Goal: Complete application form: Complete application form

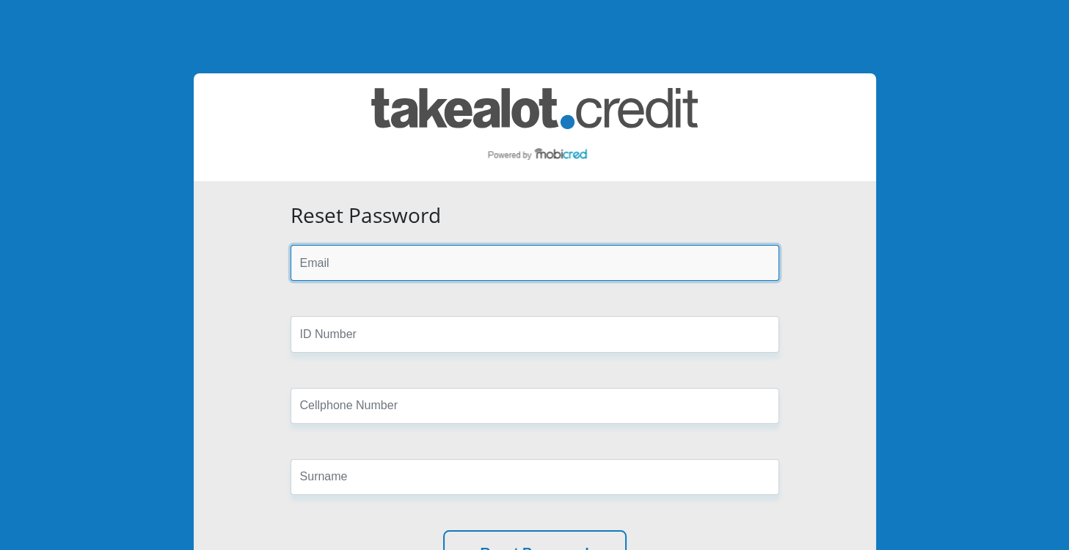
click at [507, 263] on input "email" at bounding box center [534, 263] width 489 height 36
type input "khanyisile.bonga@takealot.net"
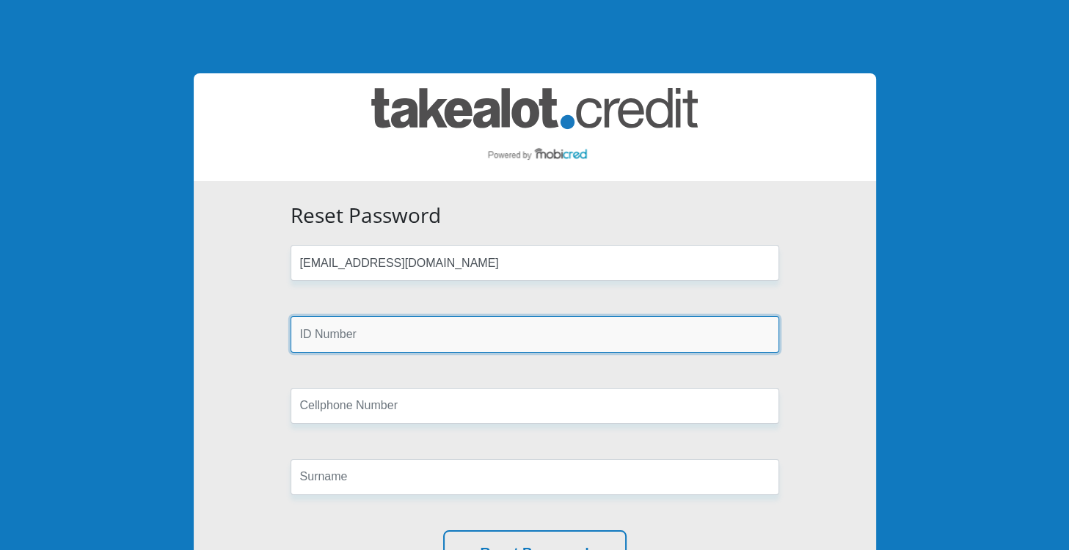
click at [437, 343] on input "text" at bounding box center [534, 334] width 489 height 36
type input "0606150397085"
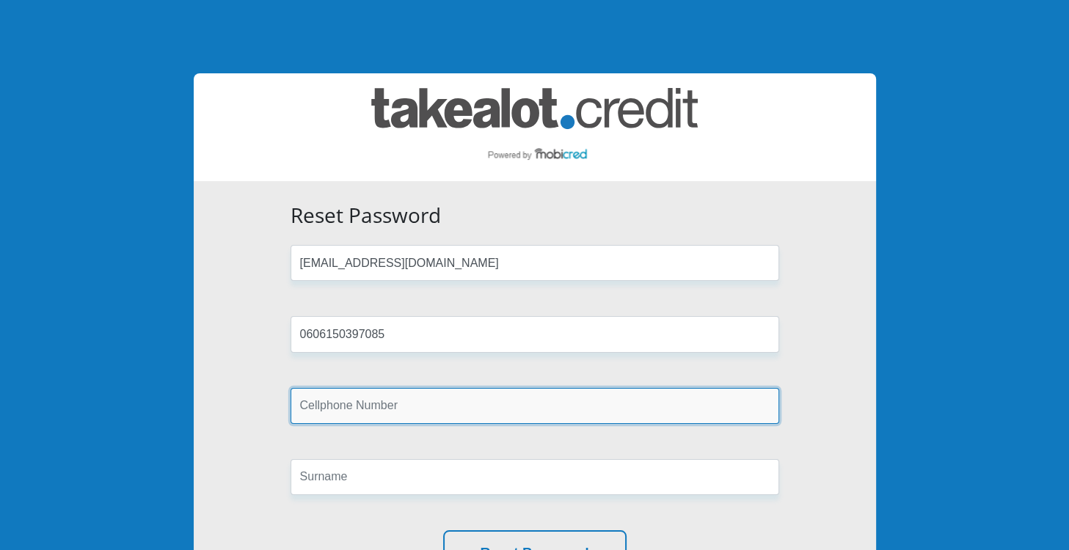
click at [422, 412] on input "text" at bounding box center [534, 406] width 489 height 36
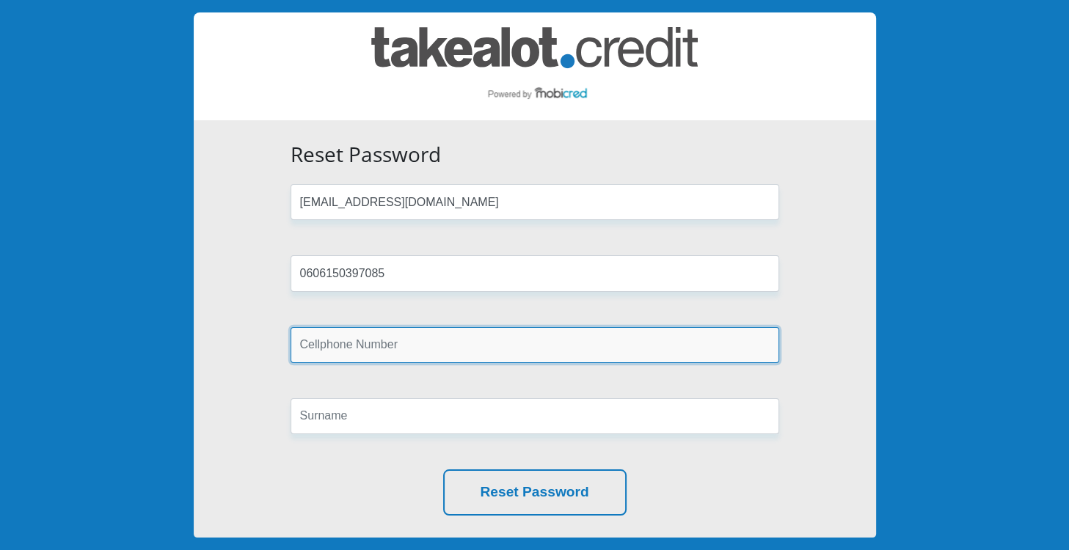
scroll to position [88, 0]
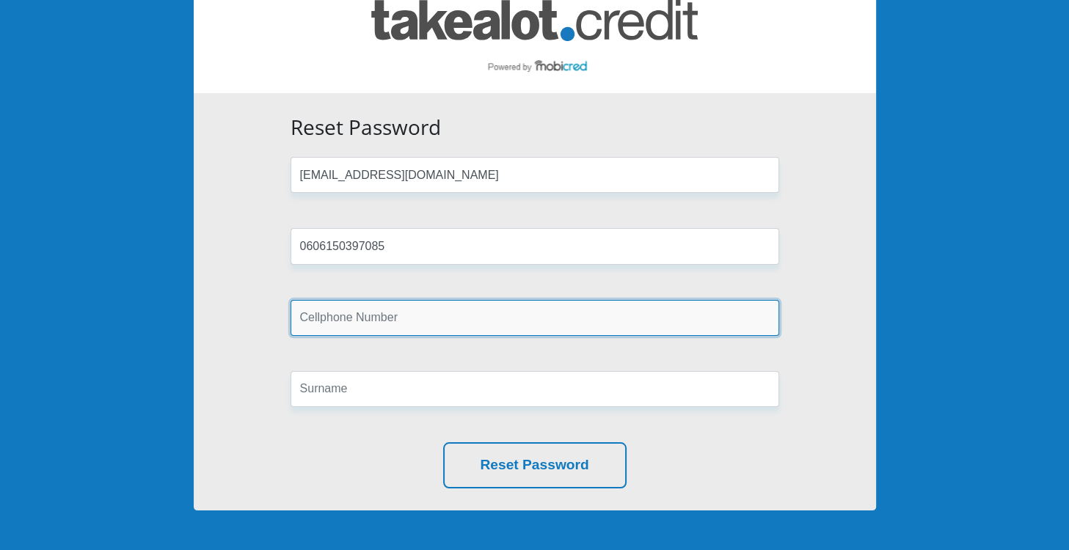
click at [431, 324] on input "text" at bounding box center [534, 318] width 489 height 36
type input "0790553411"
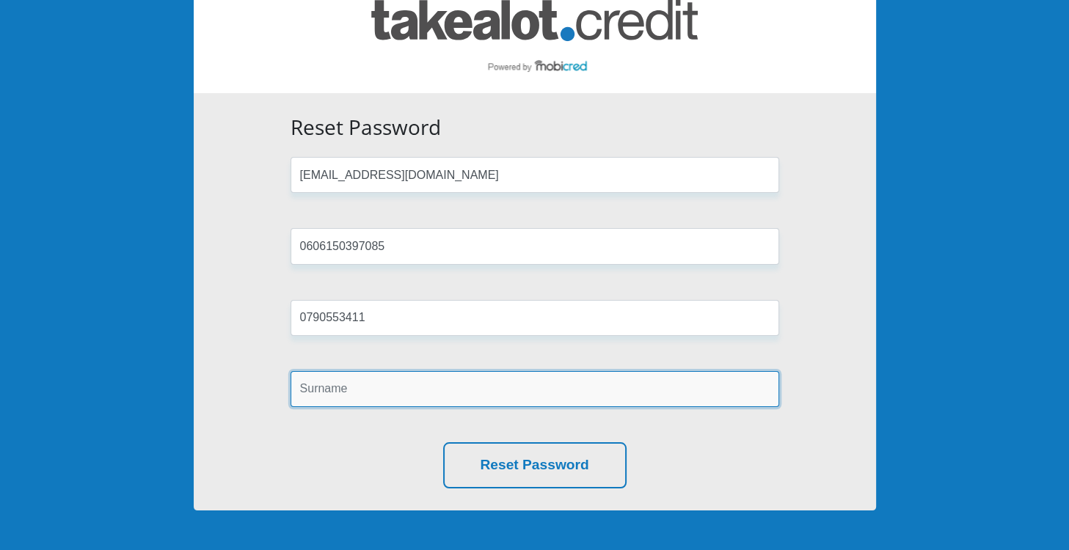
click at [431, 385] on input "text" at bounding box center [534, 389] width 489 height 36
type input "bonga"
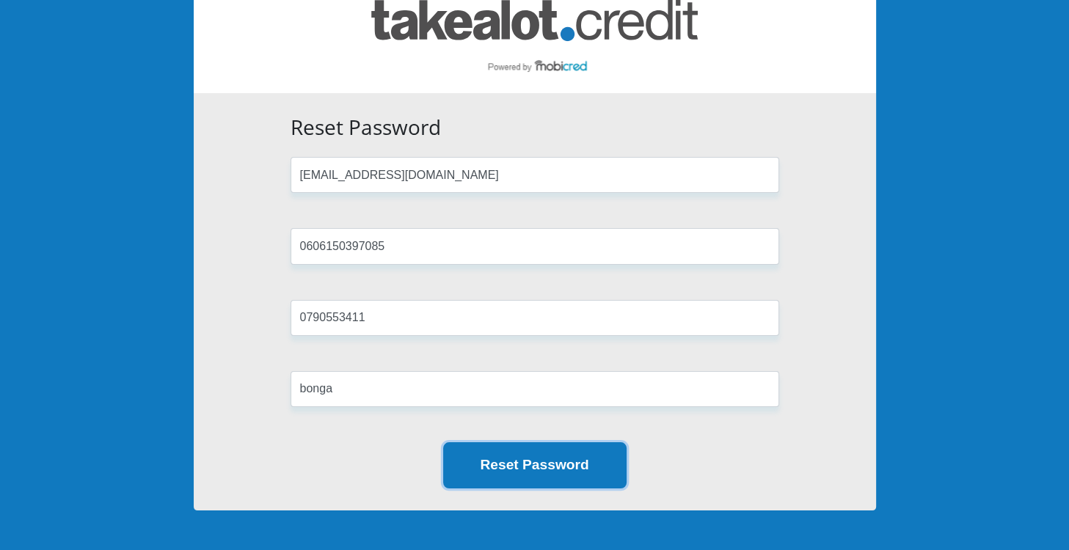
click at [544, 473] on button "Reset Password" at bounding box center [534, 465] width 183 height 46
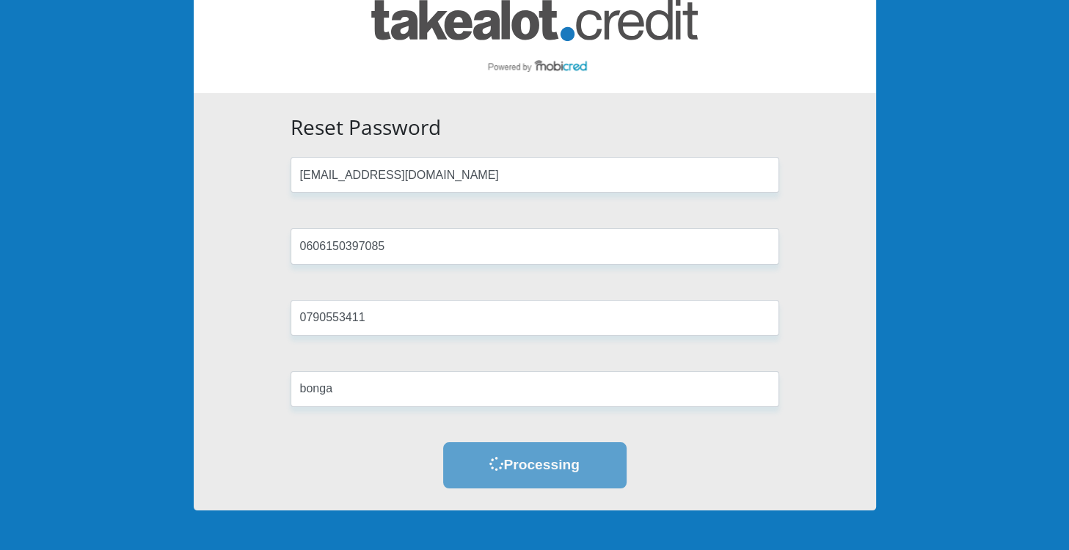
scroll to position [0, 0]
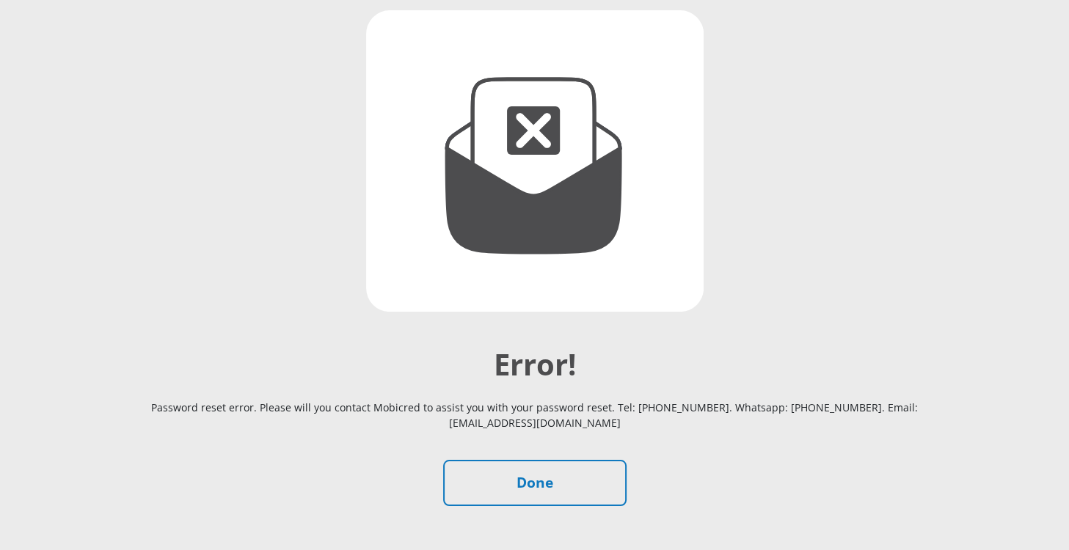
scroll to position [176, 0]
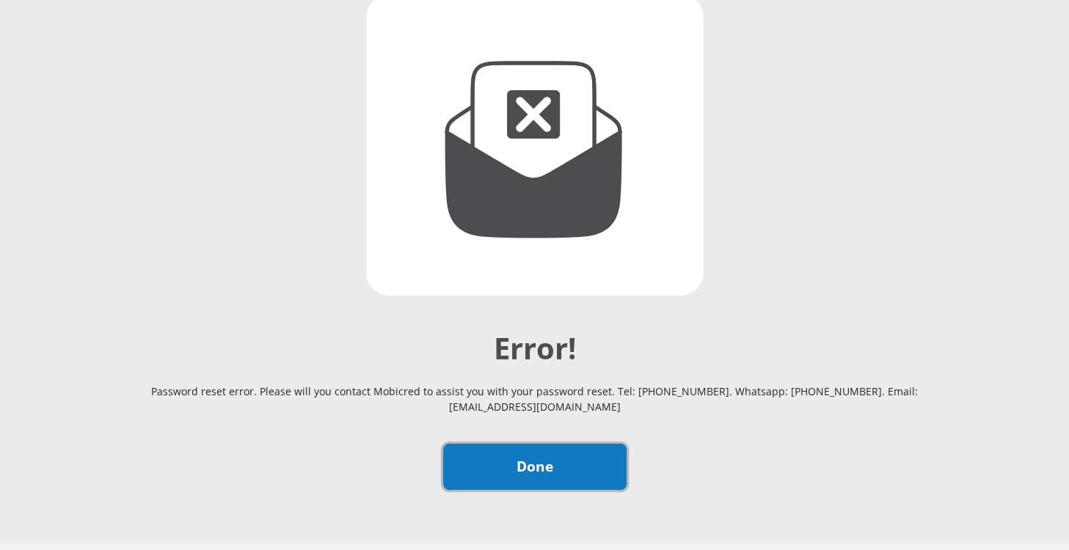
click at [537, 467] on link "Done" at bounding box center [534, 467] width 183 height 46
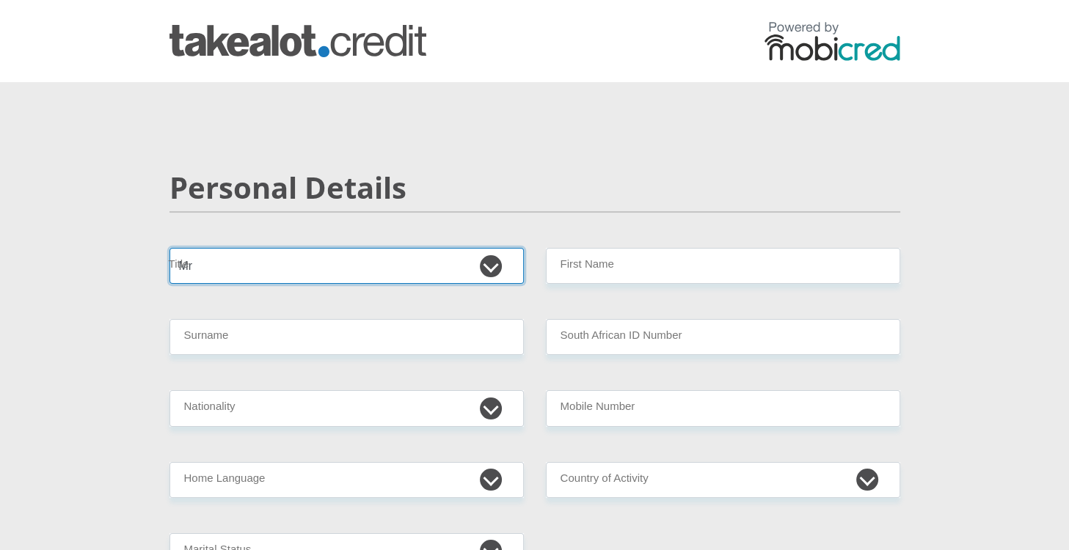
click at [169, 248] on select "Mr Ms Mrs Dr Other" at bounding box center [346, 266] width 354 height 36
select select "Ms"
click at [169, 248] on select "Mr Ms Mrs Dr Other" at bounding box center [346, 266] width 354 height 36
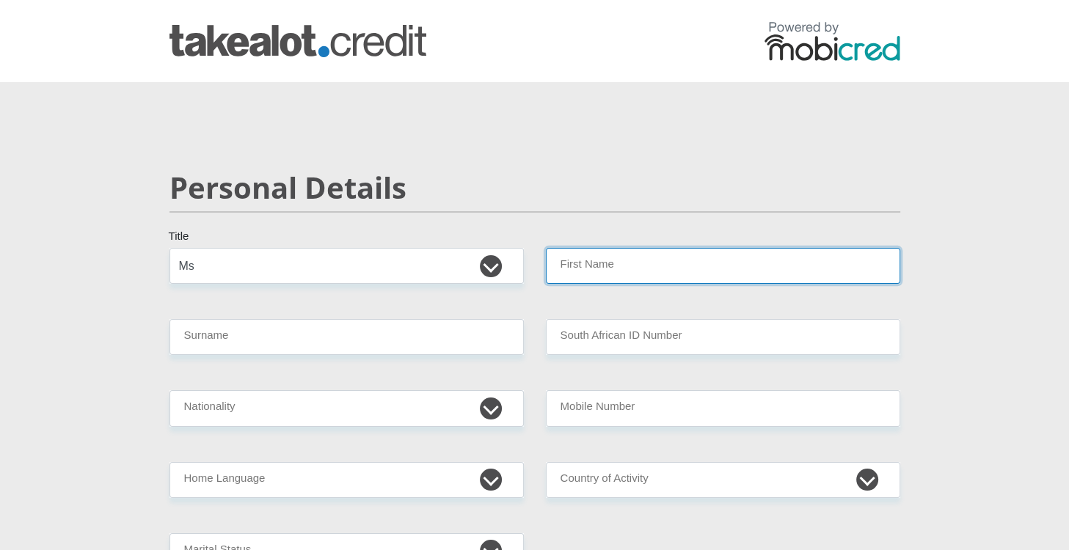
click at [608, 262] on input "First Name" at bounding box center [723, 266] width 354 height 36
click at [609, 276] on input "First Name" at bounding box center [723, 266] width 354 height 36
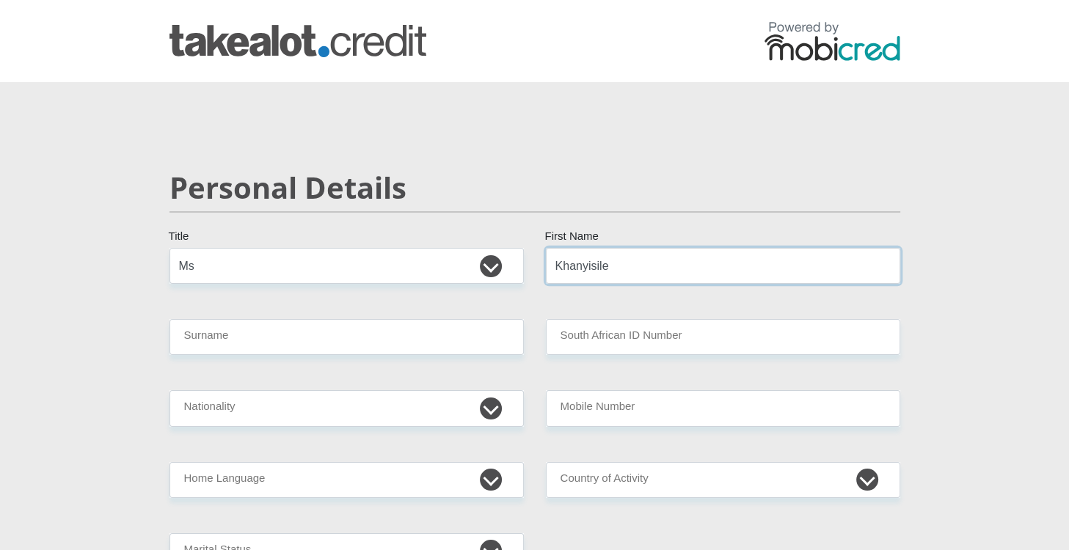
type input "Khanyisile"
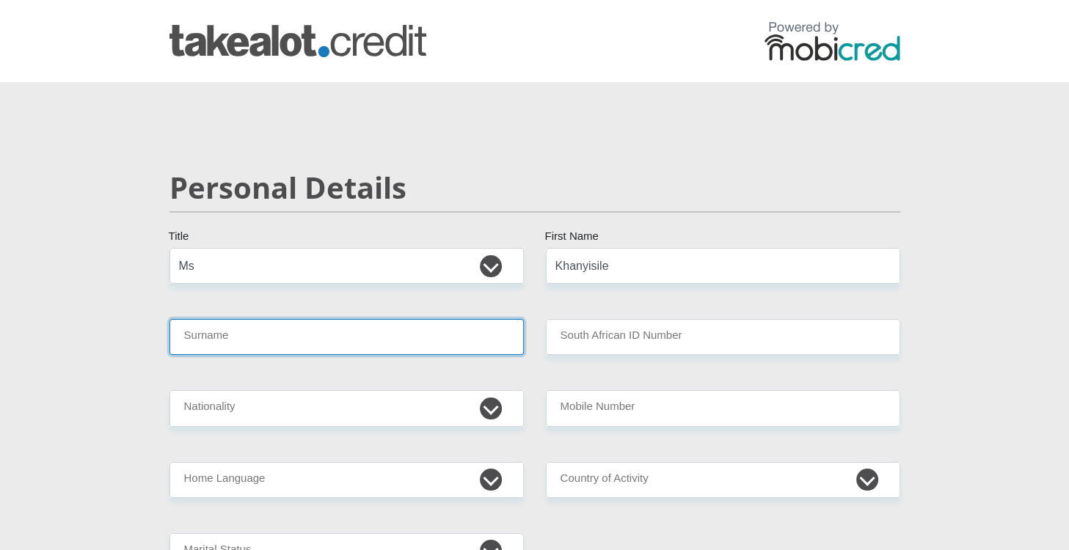
click at [440, 343] on input "Surname" at bounding box center [346, 337] width 354 height 36
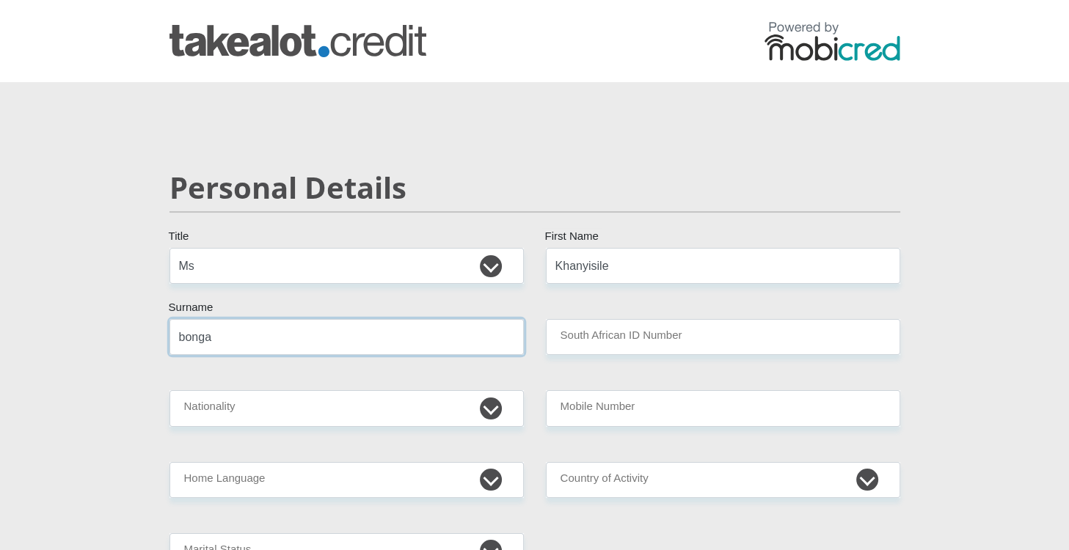
type input "bonga"
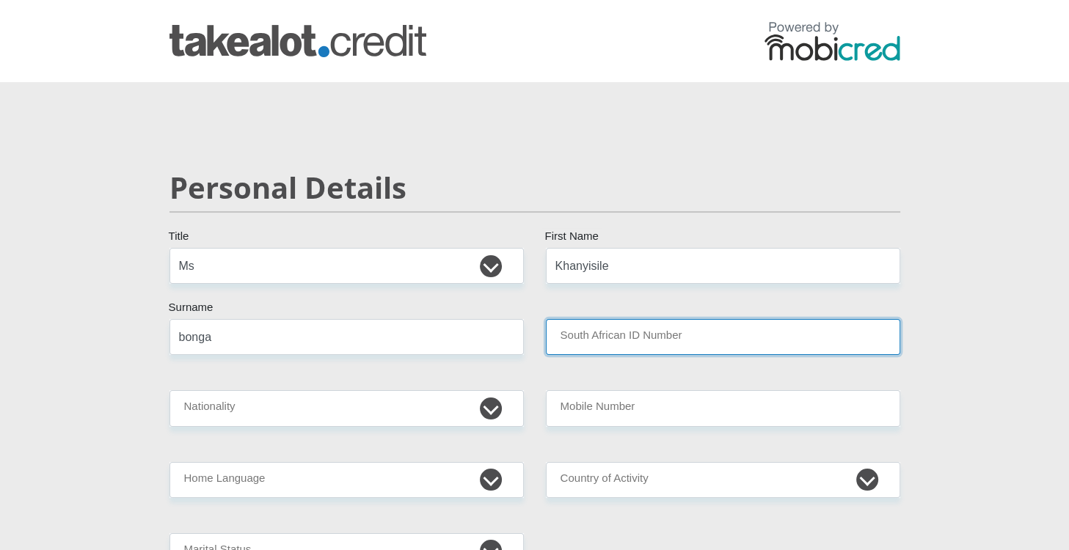
click at [646, 335] on input "South African ID Number" at bounding box center [723, 337] width 354 height 36
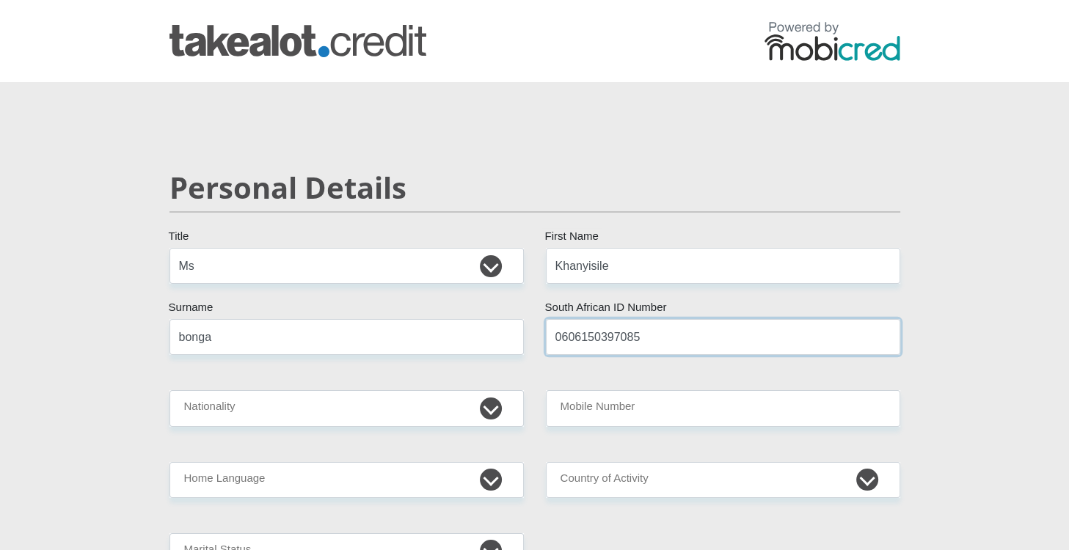
type input "0606150397085"
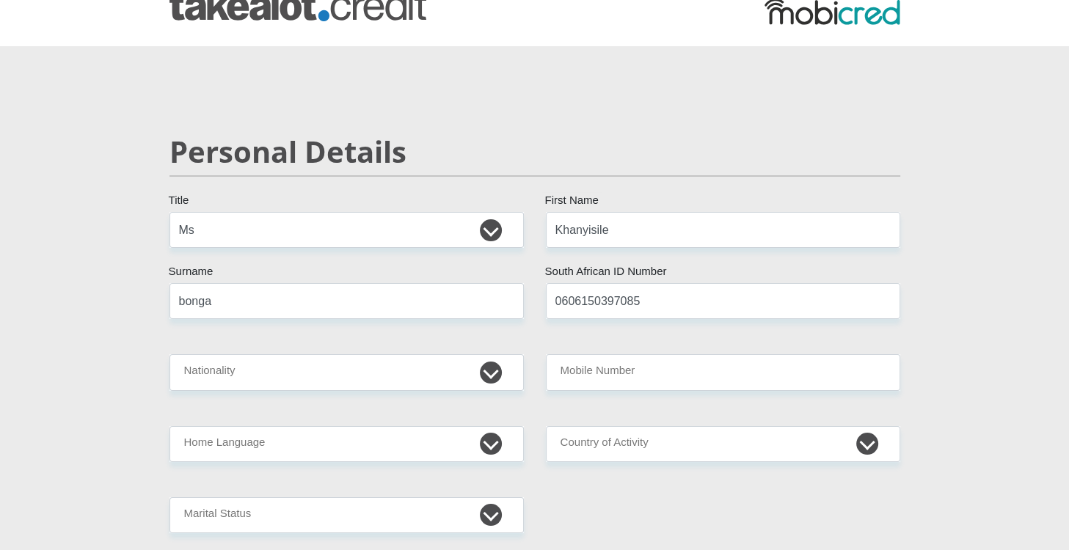
scroll to position [88, 0]
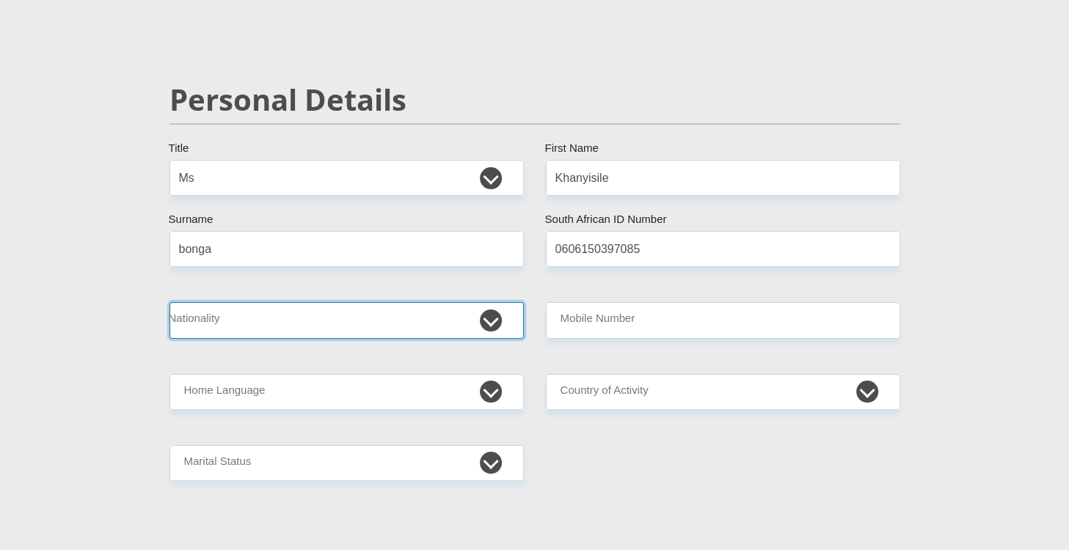
select select "ZAF"
click at [169, 302] on select "South Africa Afghanistan Aland Islands Albania Algeria America Samoa American V…" at bounding box center [346, 320] width 354 height 36
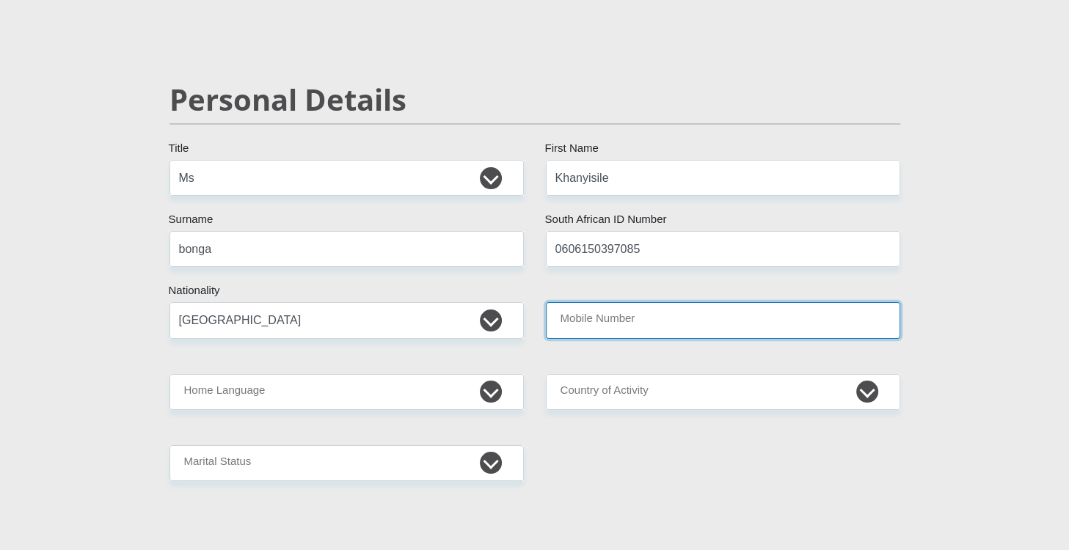
click at [627, 327] on input "Mobile Number" at bounding box center [723, 320] width 354 height 36
type input "0765860423"
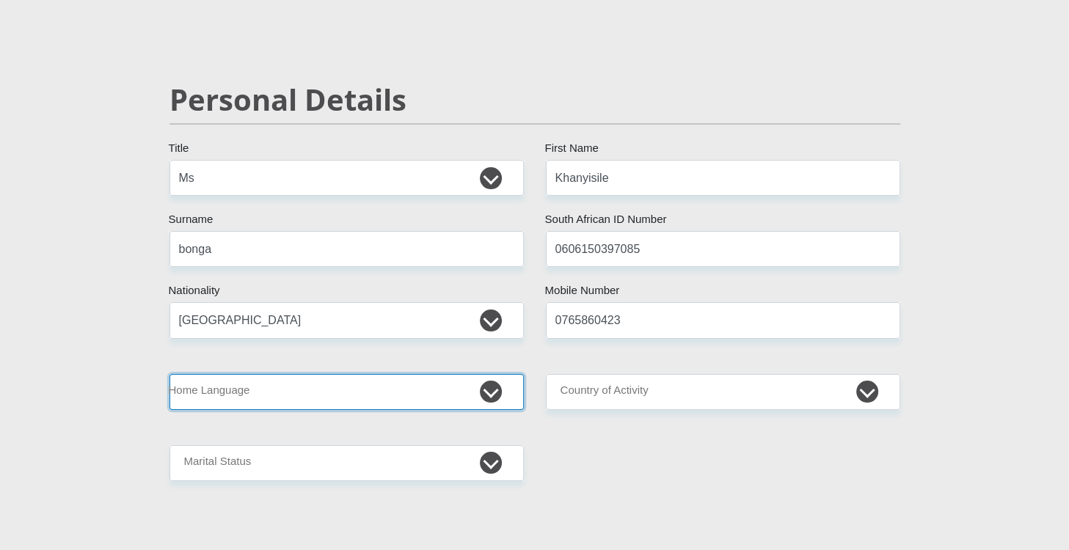
select select "xho"
click at [169, 374] on select "Afrikaans English Sepedi South Ndebele Southern Sotho Swati Tsonga Tswana Venda…" at bounding box center [346, 392] width 354 height 36
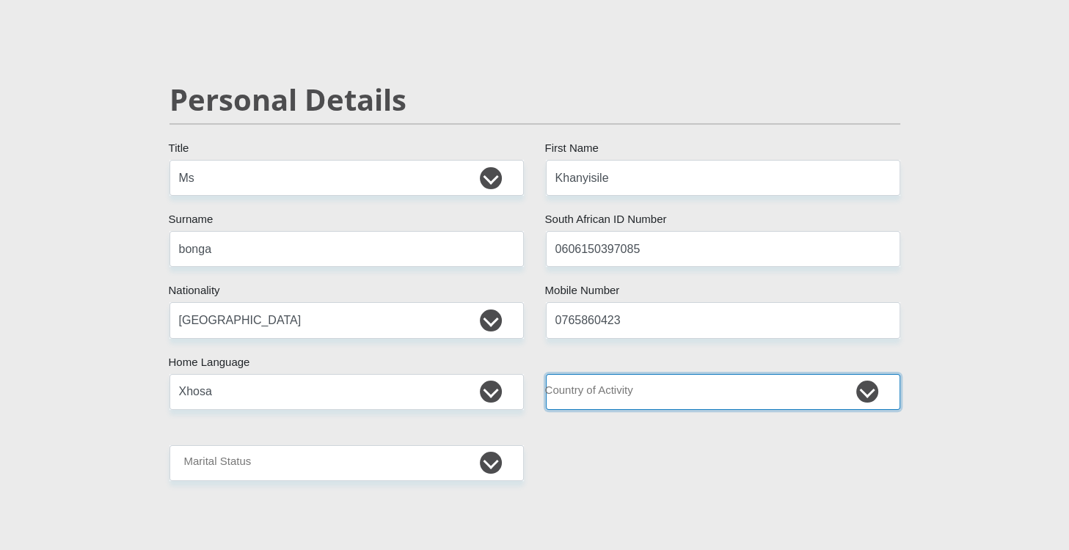
select select "ZAF"
click at [546, 374] on select "South Africa Afghanistan Aland Islands Albania Algeria America Samoa American V…" at bounding box center [723, 392] width 354 height 36
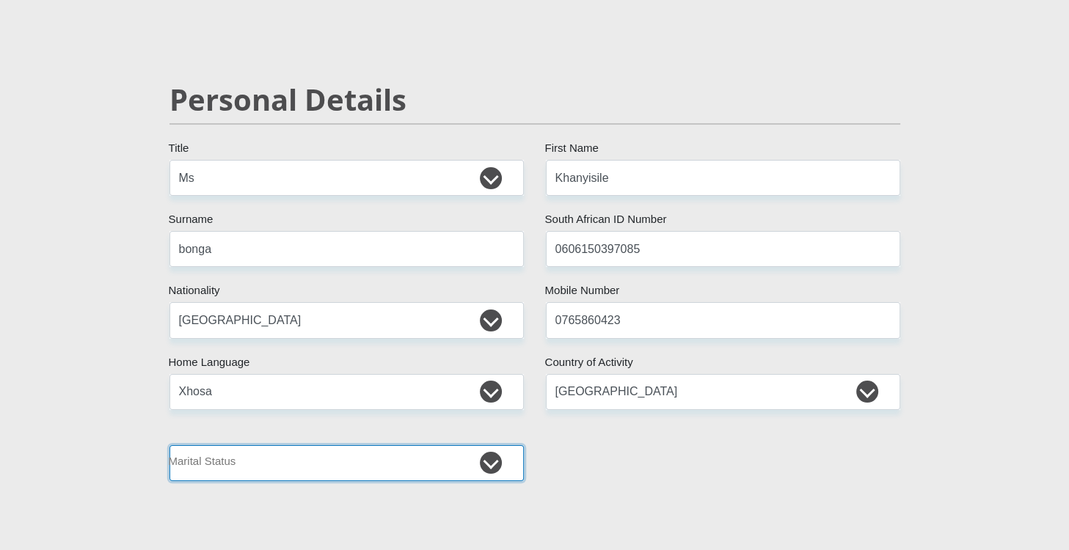
select select "2"
click at [169, 445] on select "Married ANC Single Divorced Widowed Married COP or Customary Law" at bounding box center [346, 463] width 354 height 36
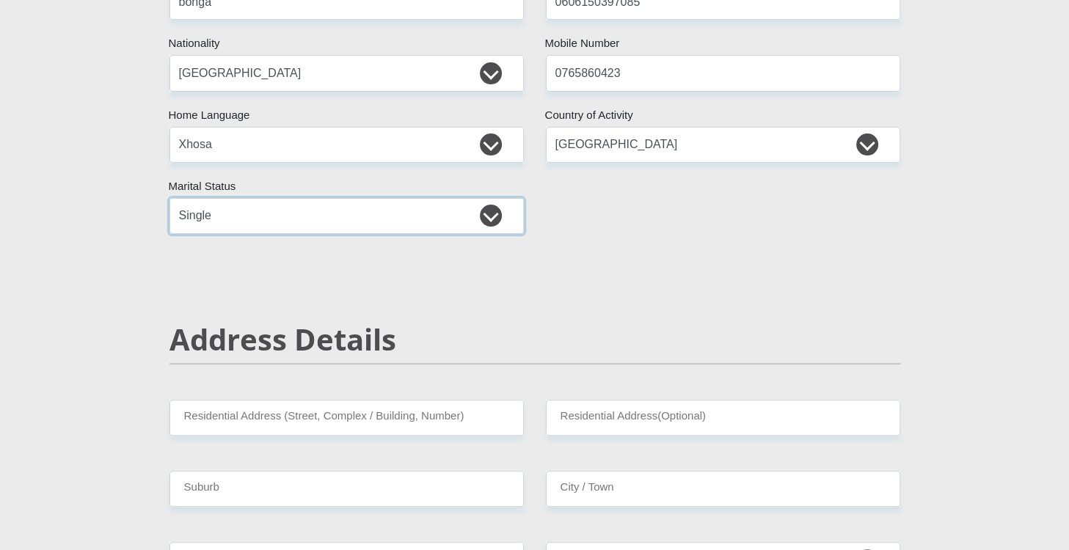
scroll to position [528, 0]
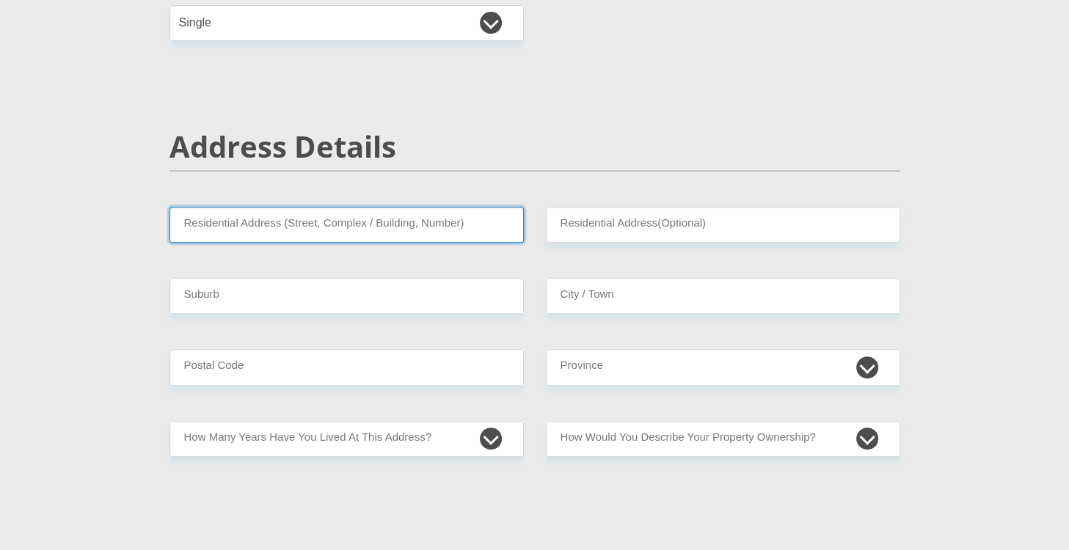
click at [337, 224] on input "Residential Address (Street, Complex / Building, Number)" at bounding box center [346, 225] width 354 height 36
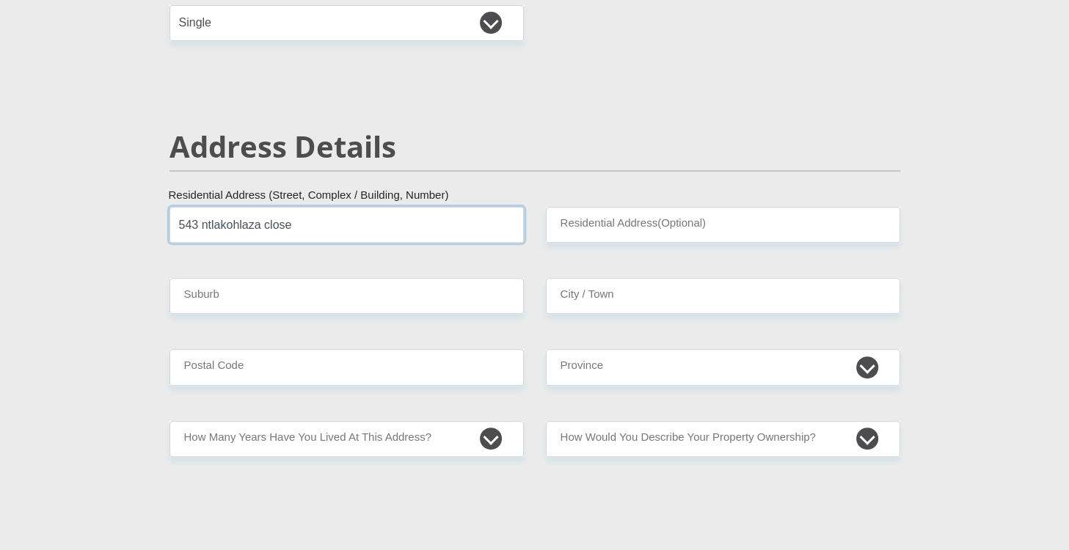
type input "543 ntlakohlaza close"
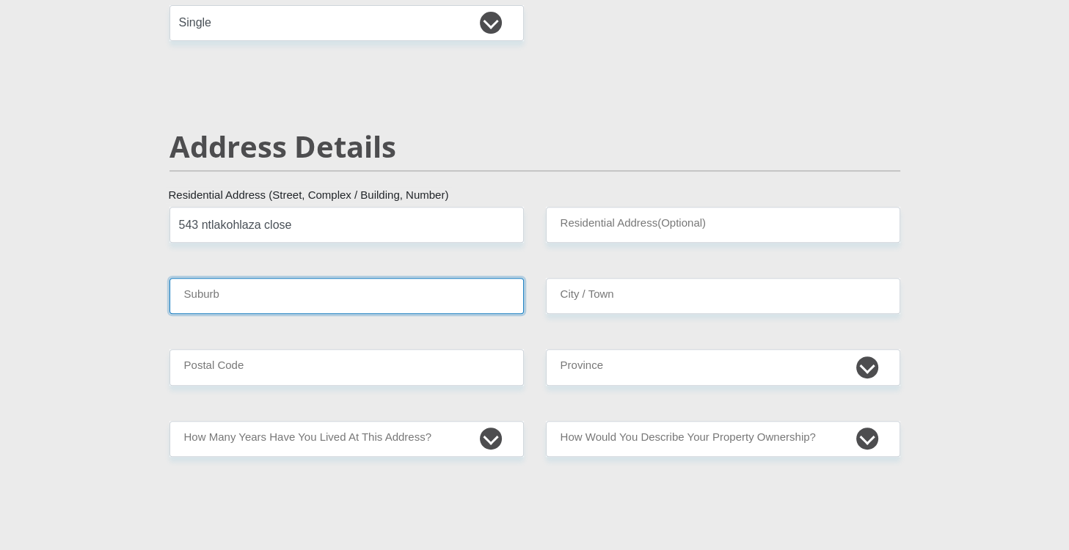
click at [362, 296] on input "Suburb" at bounding box center [346, 296] width 354 height 36
type input "nyanga"
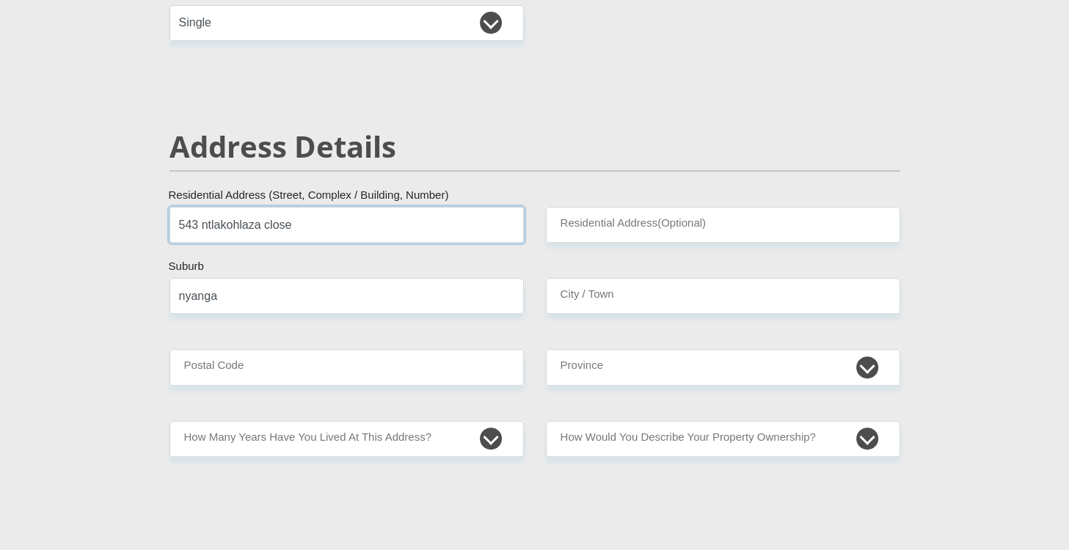
click at [373, 221] on input "543 ntlakohlaza close" at bounding box center [346, 225] width 354 height 36
type input "543 ntlakohlaza close new cross road"
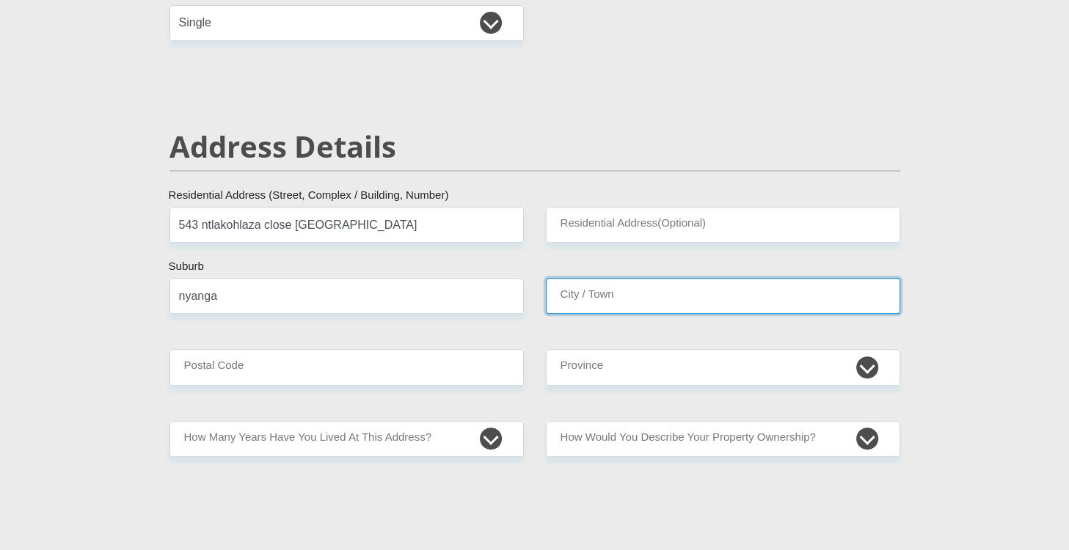
click at [572, 289] on input "City / Town" at bounding box center [723, 296] width 354 height 36
type input "cape town"
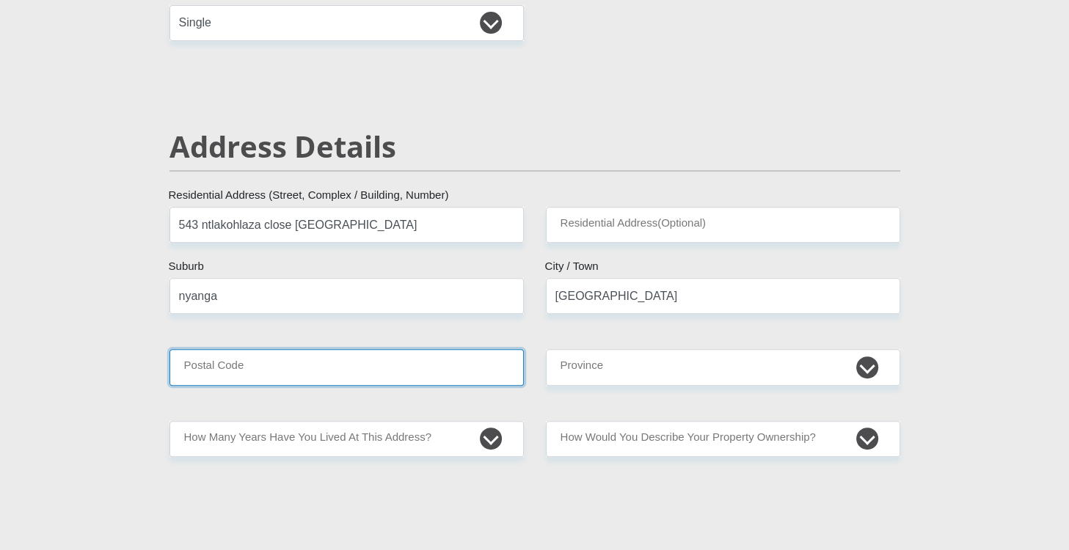
click at [472, 377] on input "Postal Code" at bounding box center [346, 367] width 354 height 36
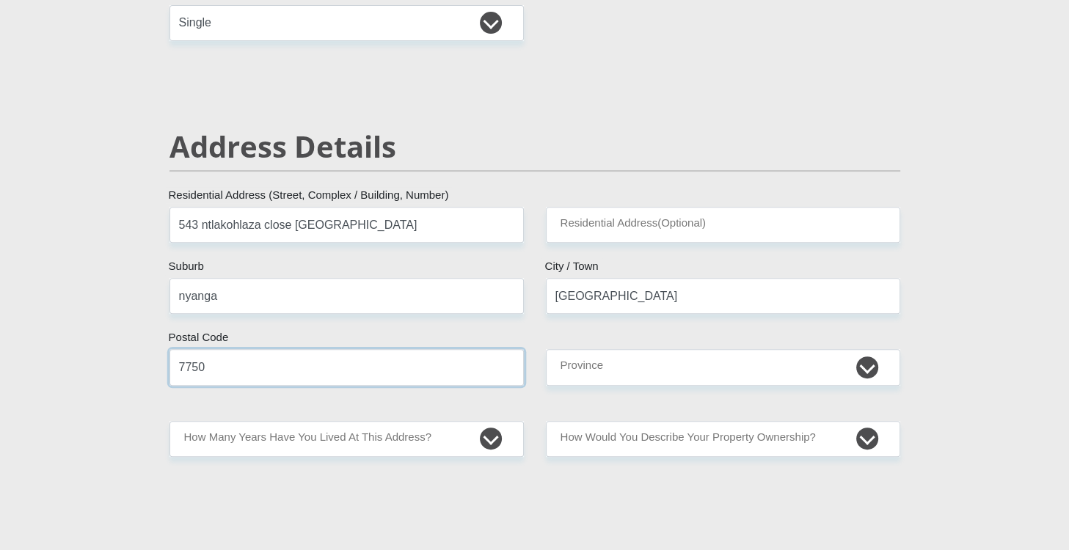
type input "7750"
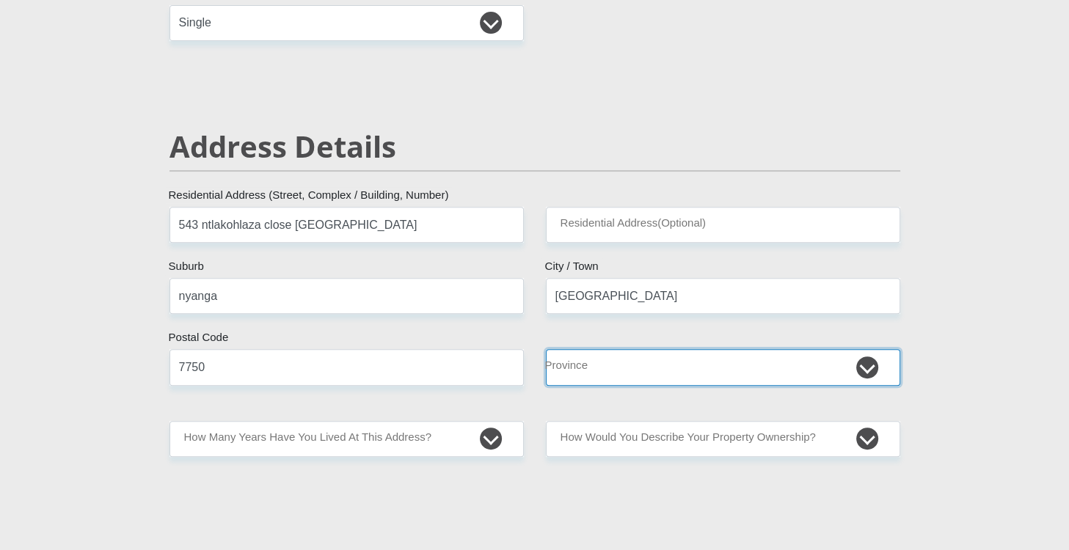
select select "Western Cape"
click at [546, 349] on select "Eastern Cape Free State Gauteng KwaZulu-Natal Limpopo Mpumalanga Northern Cape …" at bounding box center [723, 367] width 354 height 36
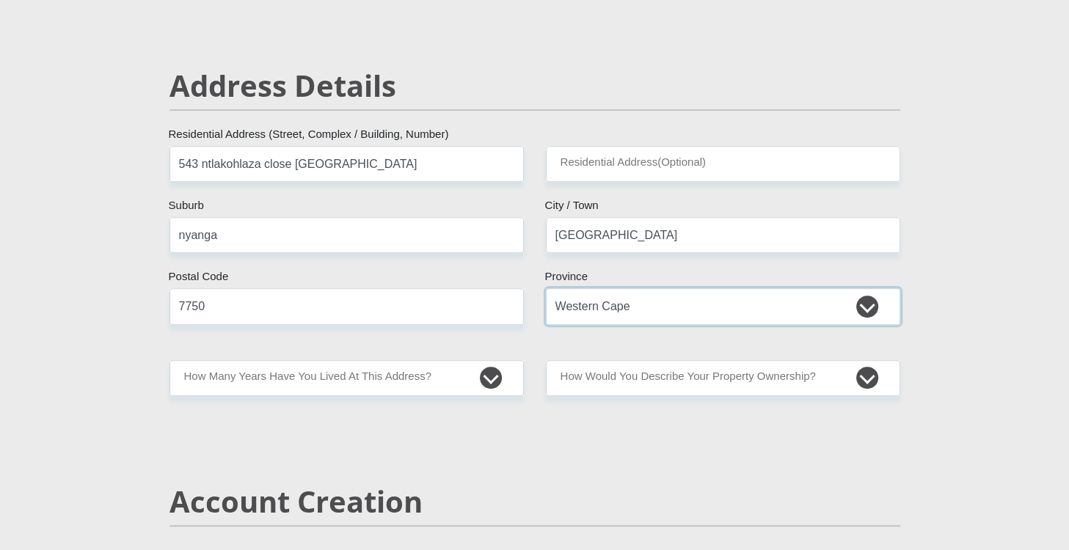
scroll to position [616, 0]
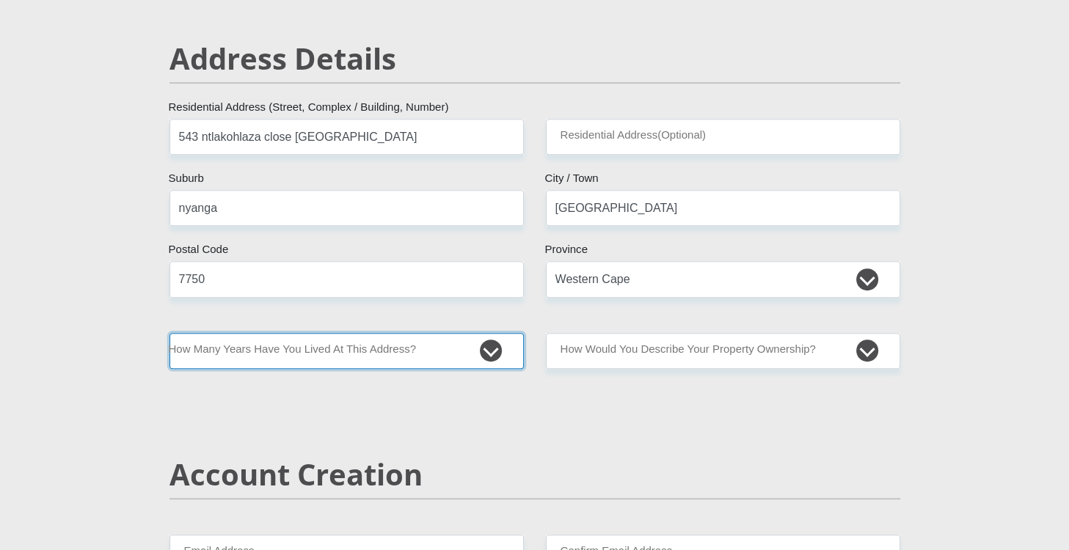
select select "5"
click at [169, 333] on select "less than 1 year 1-3 years 3-5 years 5+ years" at bounding box center [346, 351] width 354 height 36
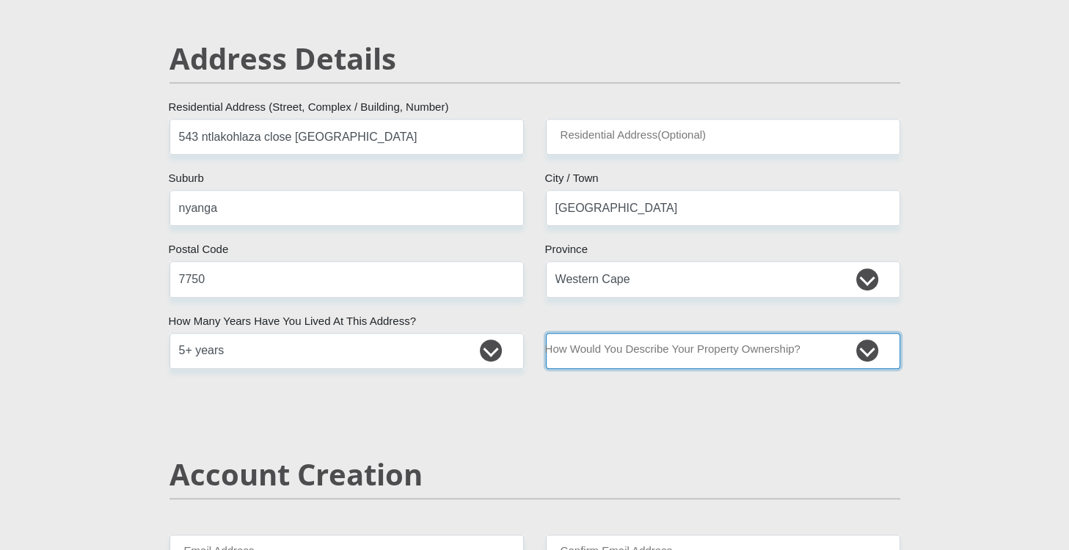
select select "parents"
click at [546, 333] on select "Owned Rented Family Owned Company Dwelling" at bounding box center [723, 351] width 354 height 36
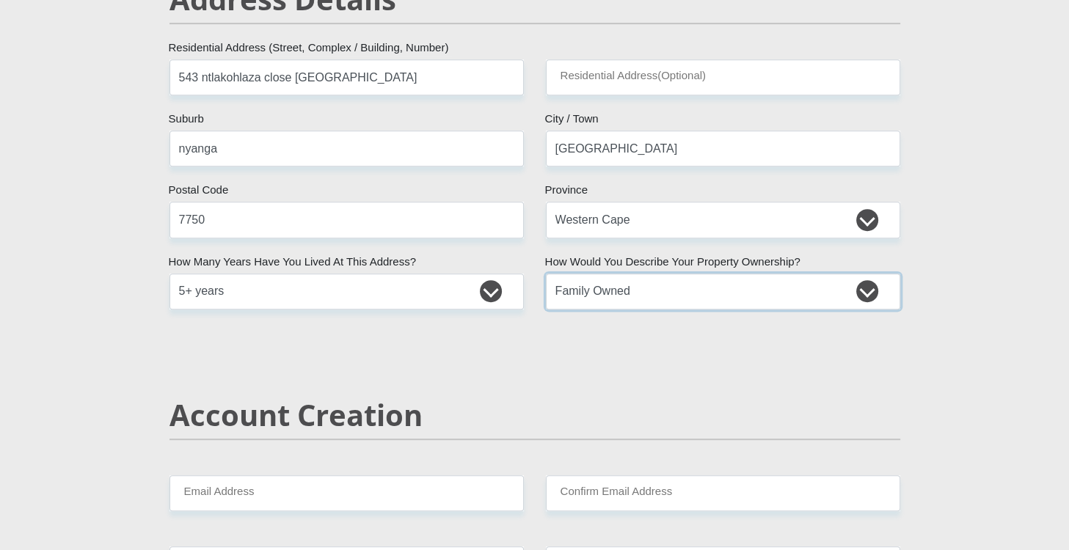
scroll to position [880, 0]
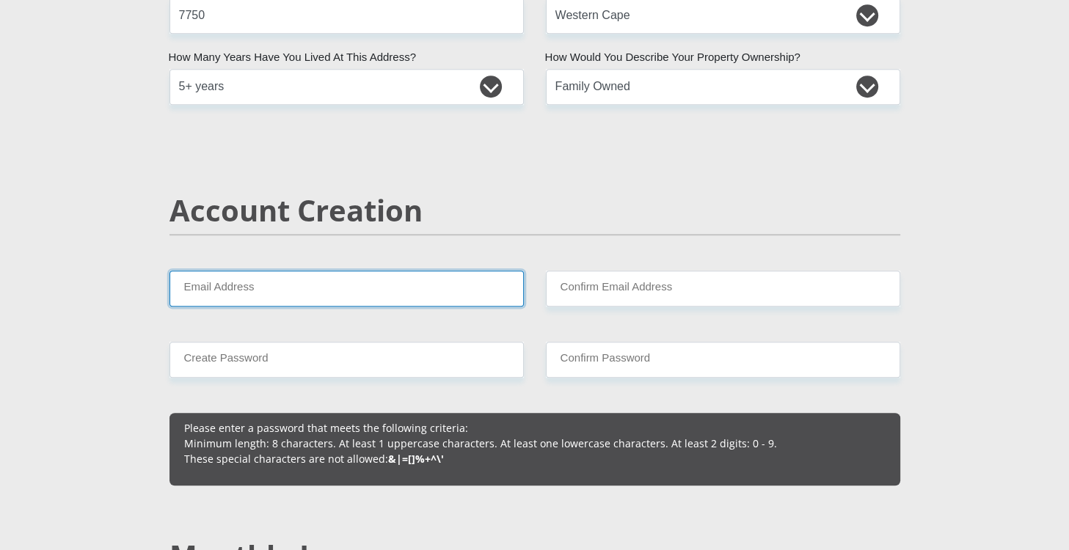
click at [336, 290] on input "Email Address" at bounding box center [346, 289] width 354 height 36
click at [337, 292] on input "Email Address" at bounding box center [346, 289] width 354 height 36
drag, startPoint x: 335, startPoint y: 292, endPoint x: 287, endPoint y: 296, distance: 48.6
click at [287, 296] on input "Email Address" at bounding box center [346, 289] width 354 height 36
type input "K"
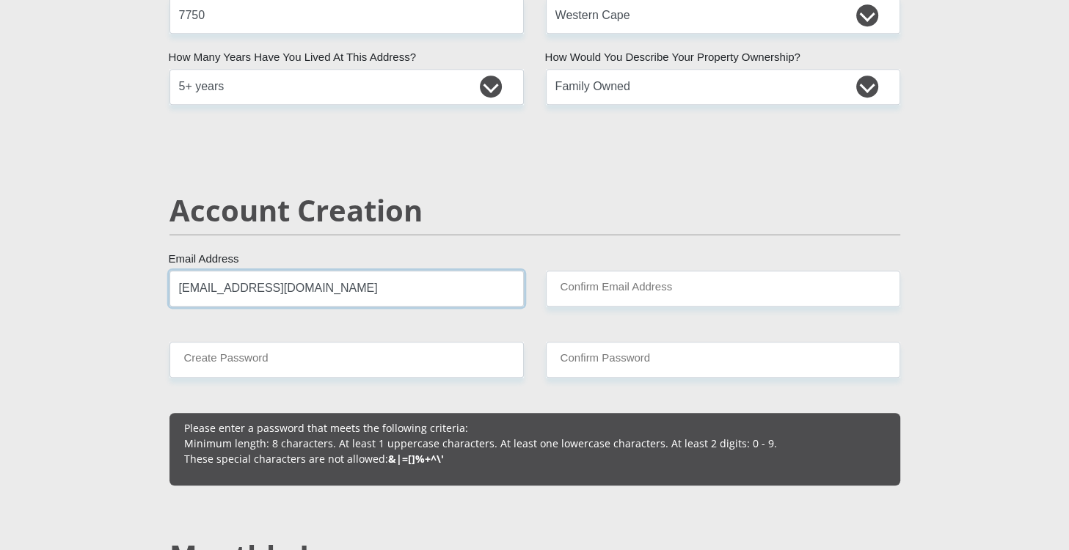
type input "khanyisile16bonga@gmail.com"
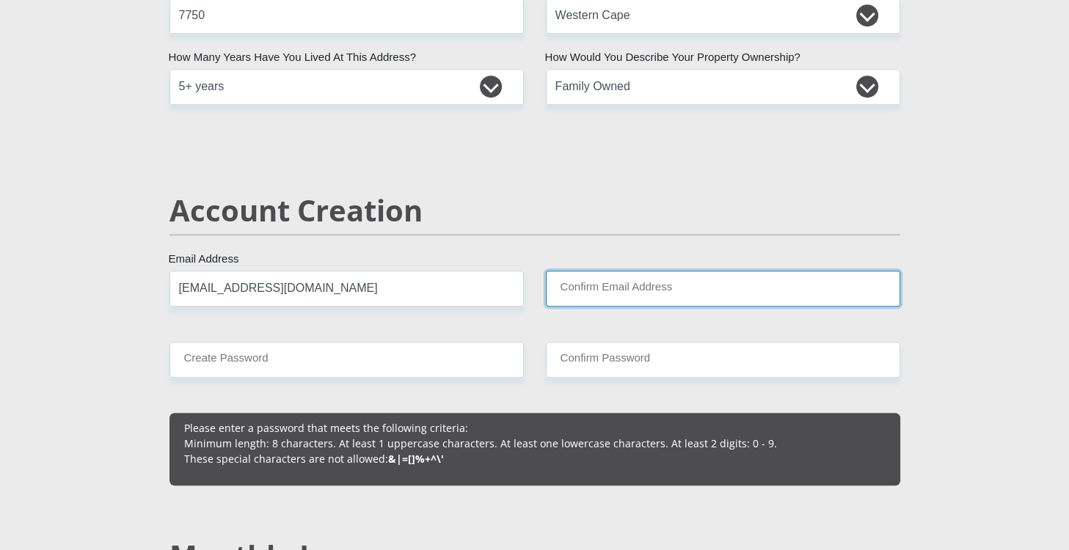
click at [633, 292] on input "Confirm Email Address" at bounding box center [723, 289] width 354 height 36
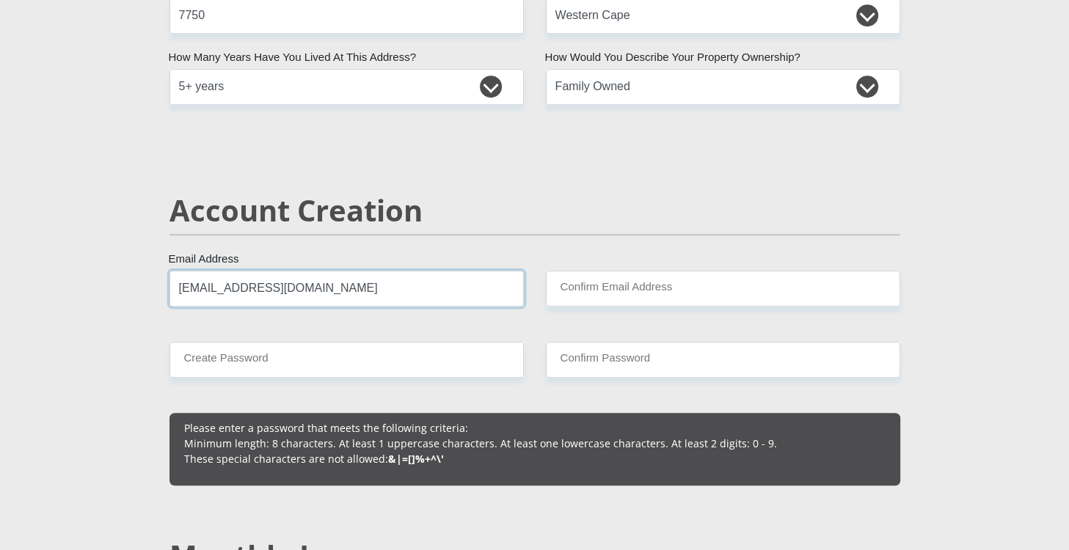
click at [411, 288] on input "khanyisile16bonga@gmail.com" at bounding box center [346, 289] width 354 height 36
click at [412, 288] on input "khanyisile16bonga@gmail.com" at bounding box center [346, 289] width 354 height 36
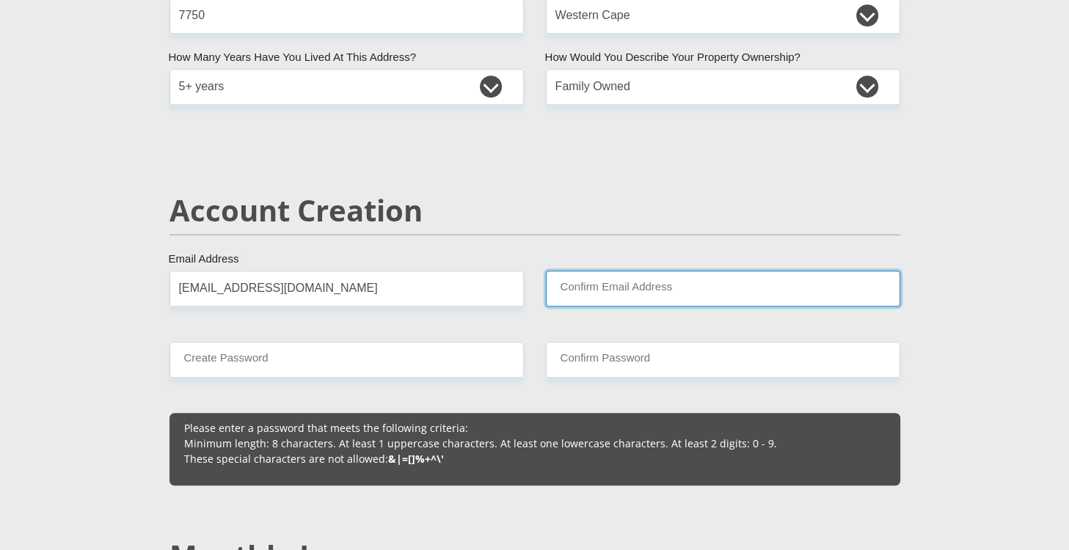
click at [599, 282] on input "Confirm Email Address" at bounding box center [723, 289] width 354 height 36
paste input "khanyisile16bonga@gmail.com"
type input "khanyisile16bonga@gmail.com"
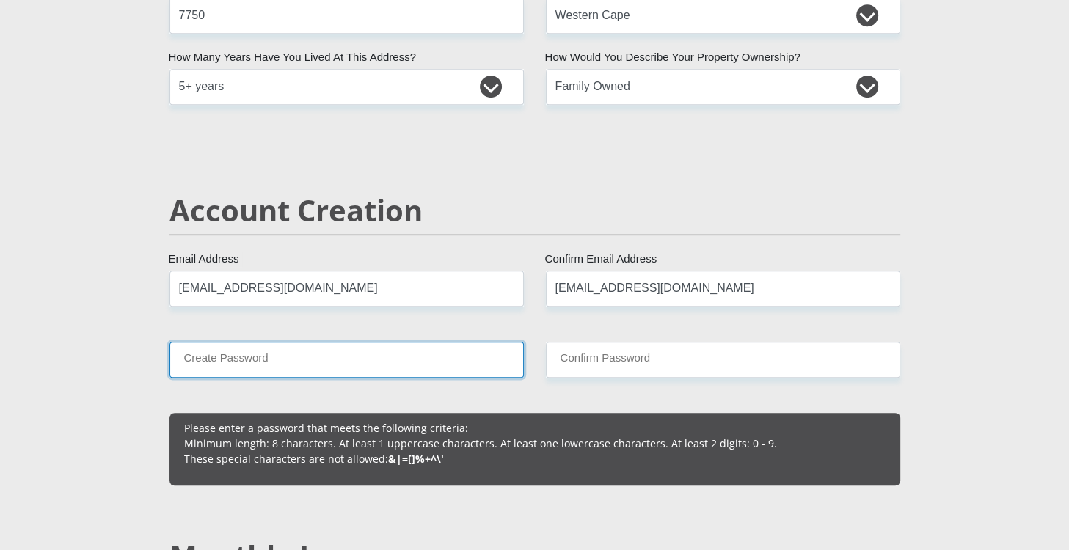
click at [338, 361] on input "Create Password" at bounding box center [346, 360] width 354 height 36
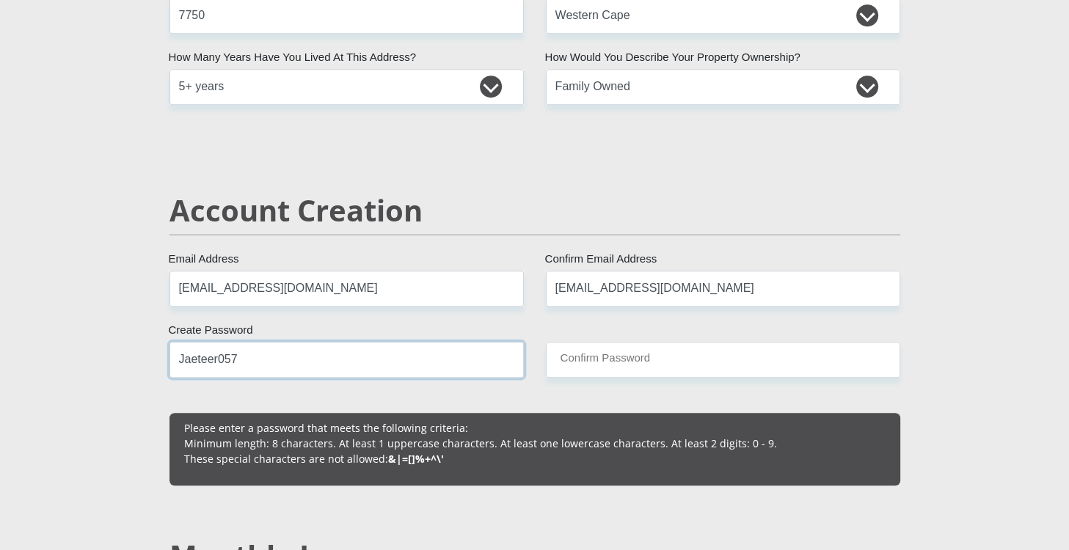
type input "Jaeteer057"
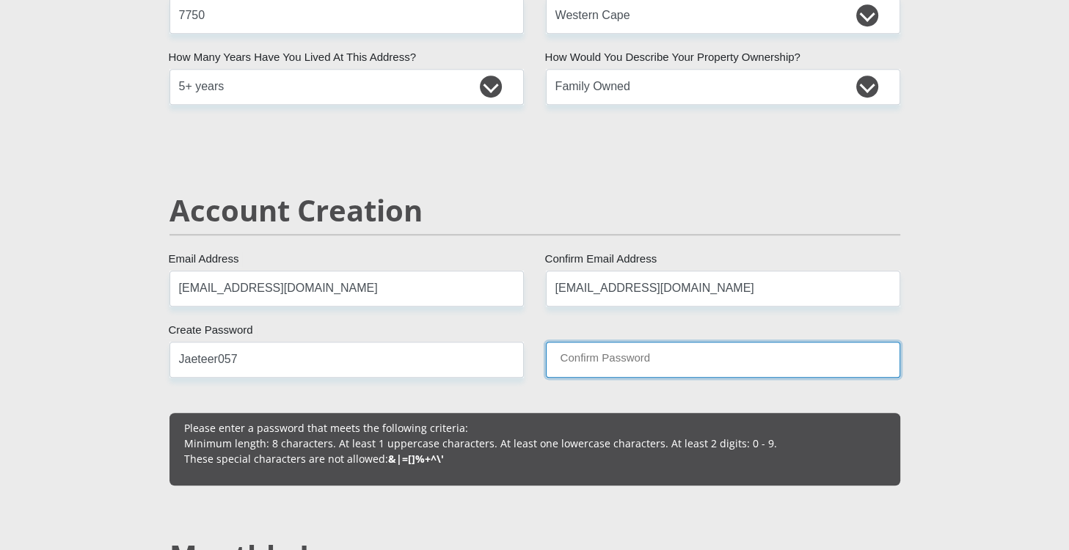
click at [666, 365] on input "Confirm Password" at bounding box center [723, 360] width 354 height 36
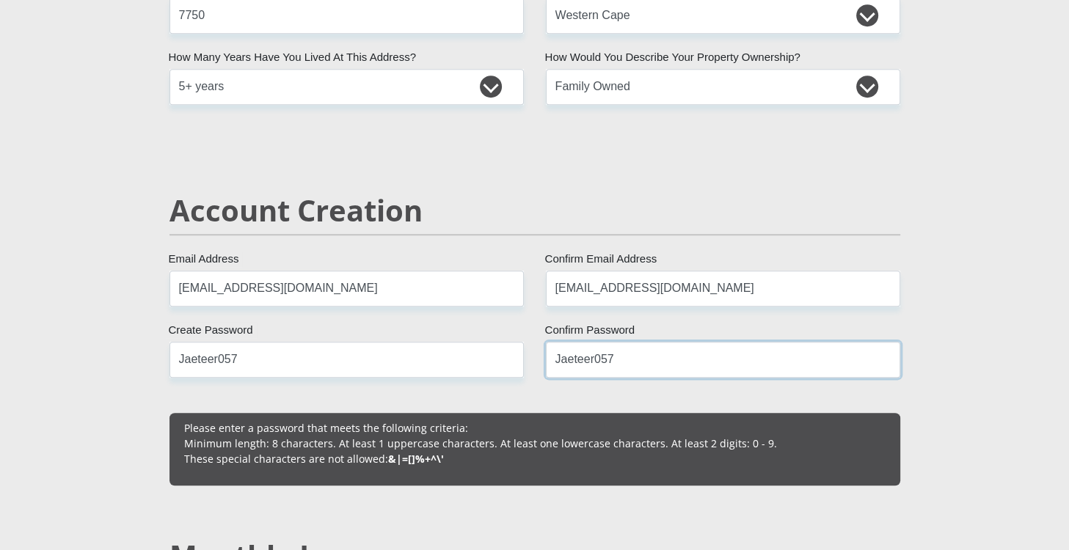
scroll to position [968, 0]
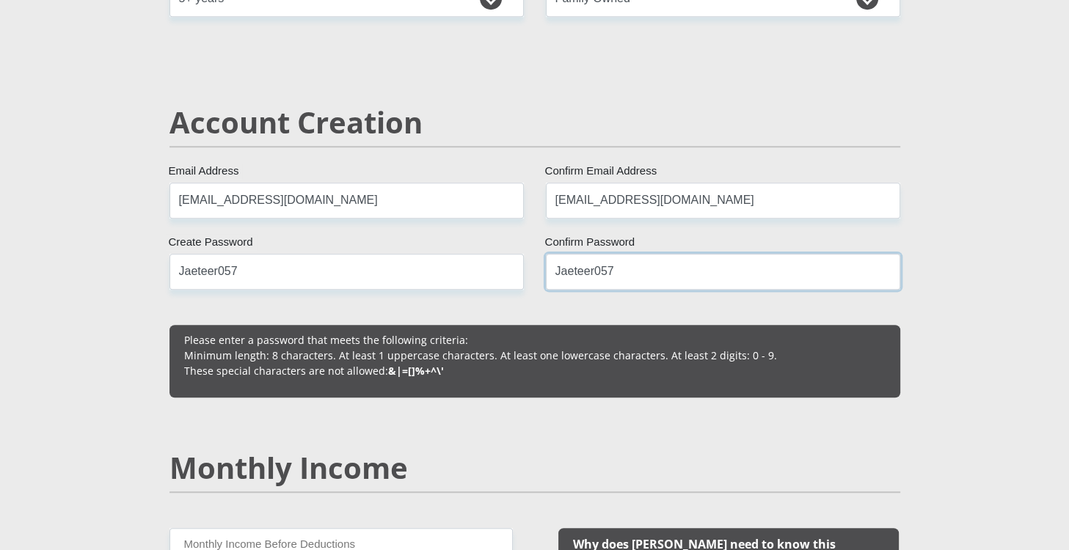
click at [659, 271] on input "Jaeteer057" at bounding box center [723, 272] width 354 height 36
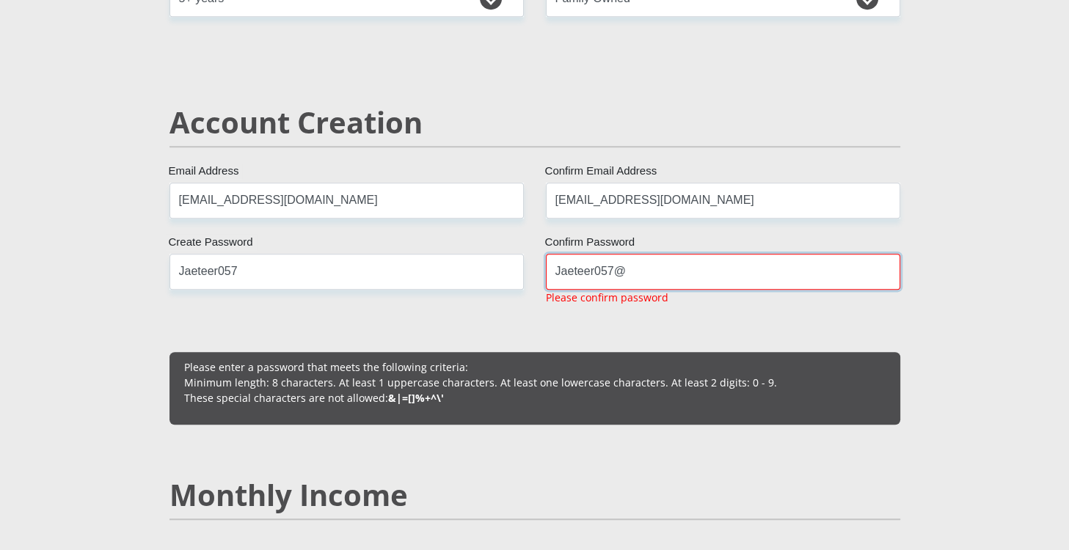
type input "Jaeteer057@"
click at [370, 262] on input "Jaeteer057" at bounding box center [346, 272] width 354 height 36
click at [373, 268] on input "Jaeteer057" at bounding box center [346, 272] width 354 height 36
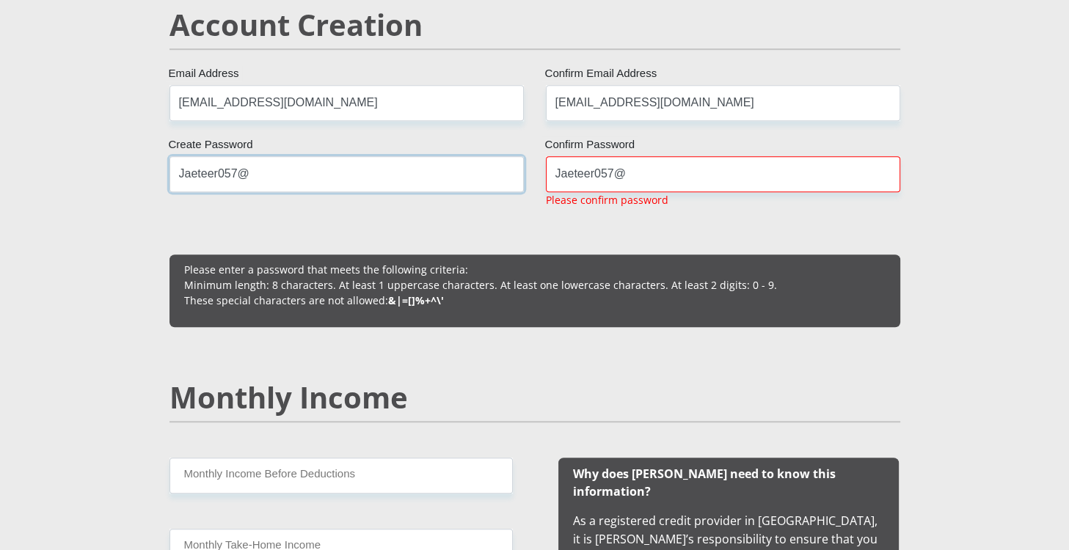
scroll to position [1232, 0]
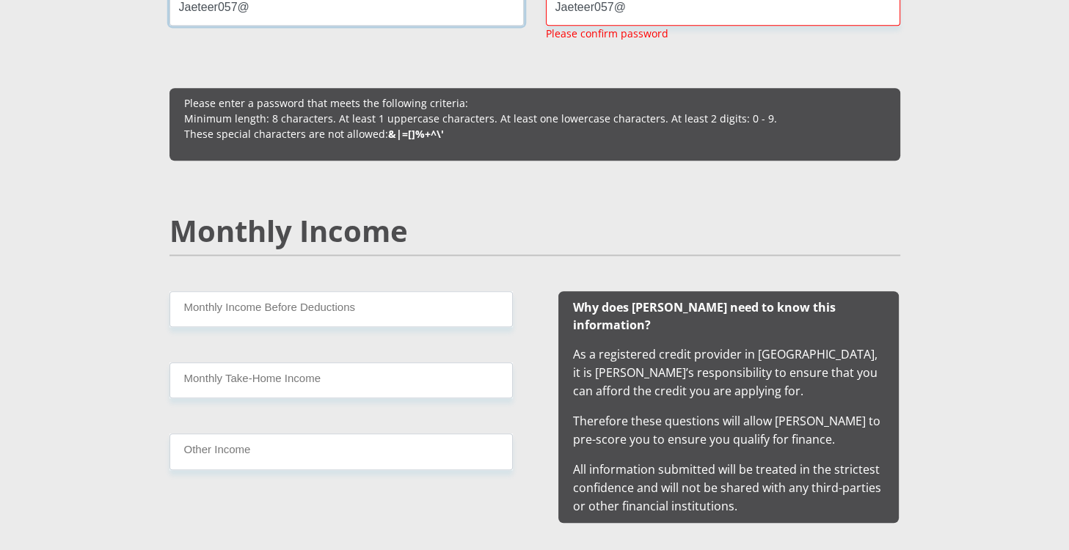
type input "Jaeteer057@"
click at [331, 304] on input "Monthly Income Before Deductions" at bounding box center [340, 309] width 343 height 36
type input "6900"
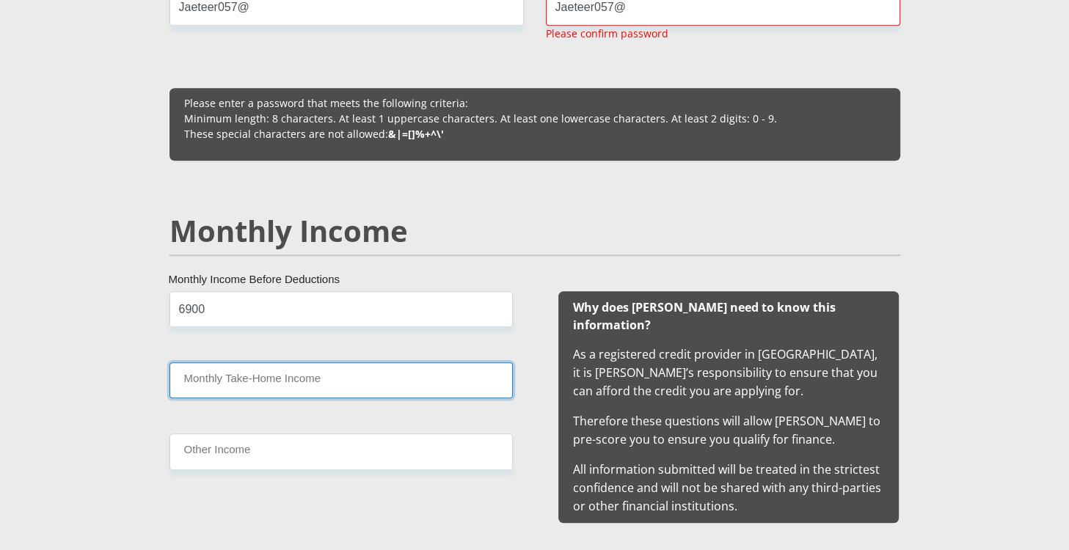
click at [362, 373] on input "Monthly Take-Home Income" at bounding box center [340, 380] width 343 height 36
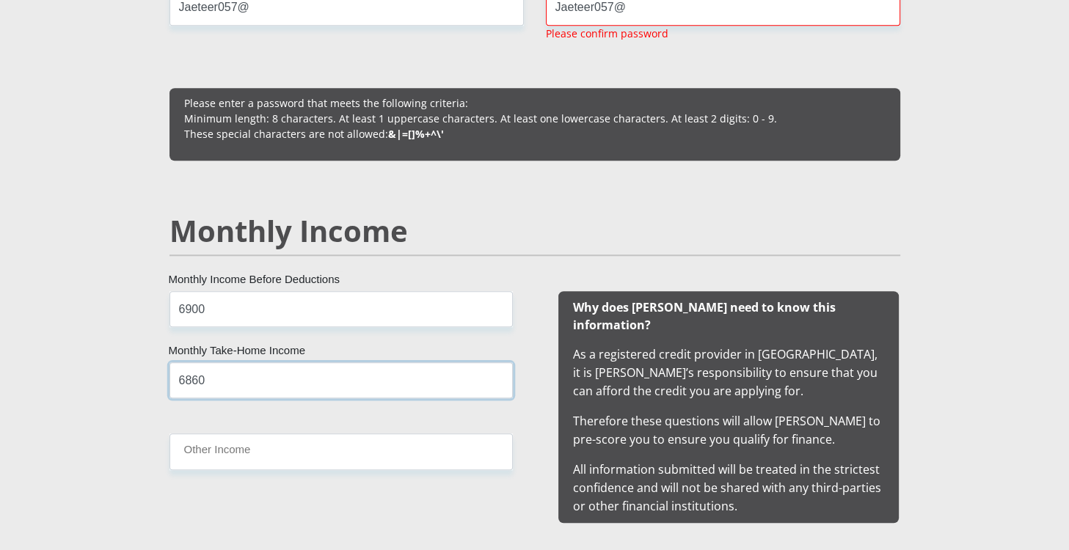
type input "6860"
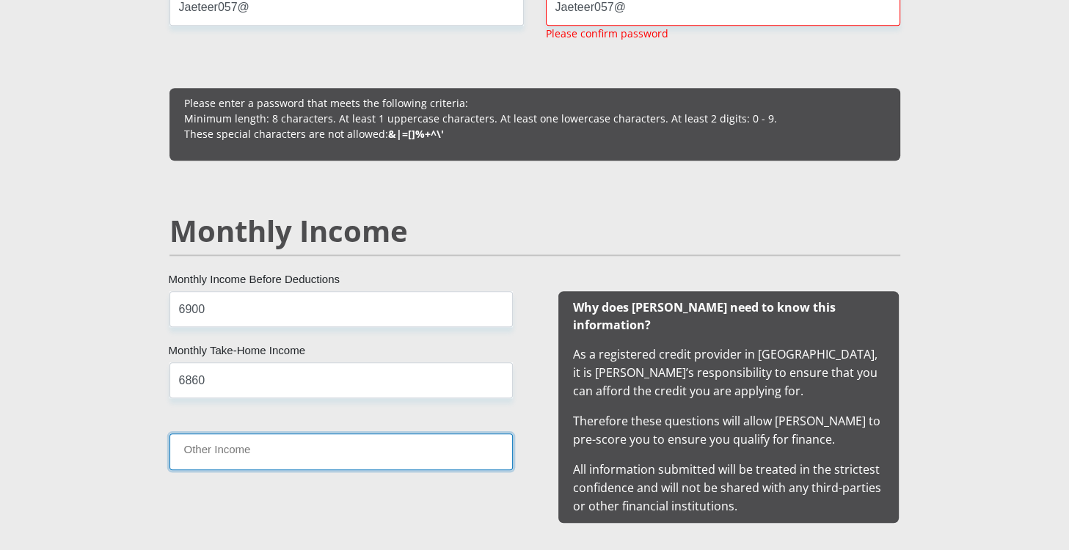
click at [327, 453] on input "Other Income" at bounding box center [340, 452] width 343 height 36
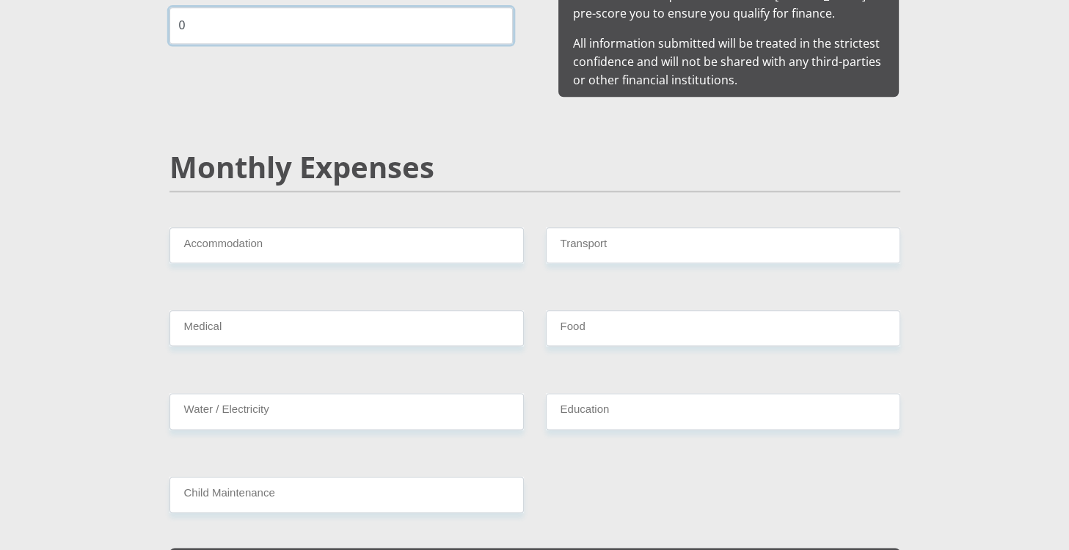
scroll to position [1761, 0]
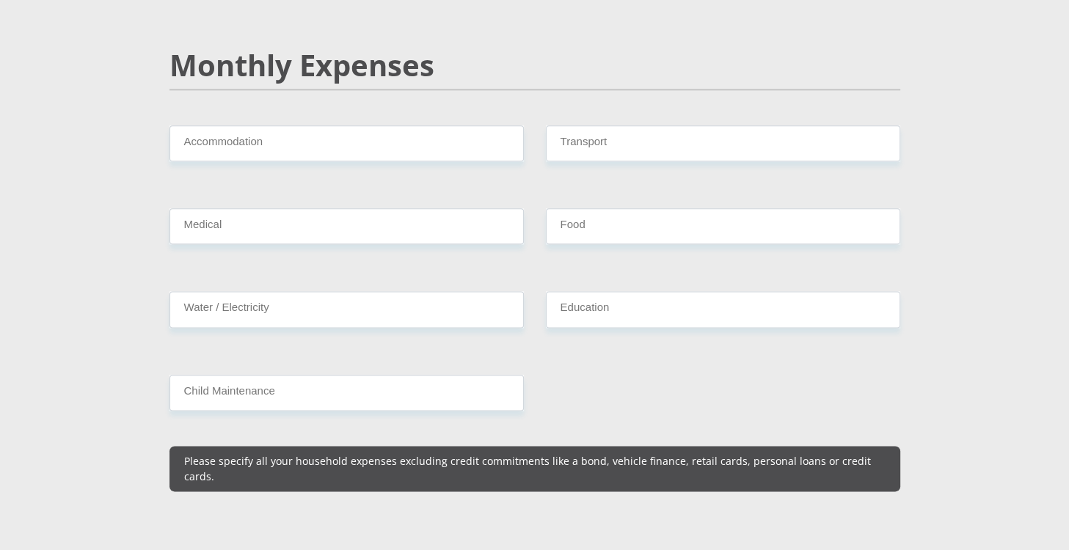
type input "0"
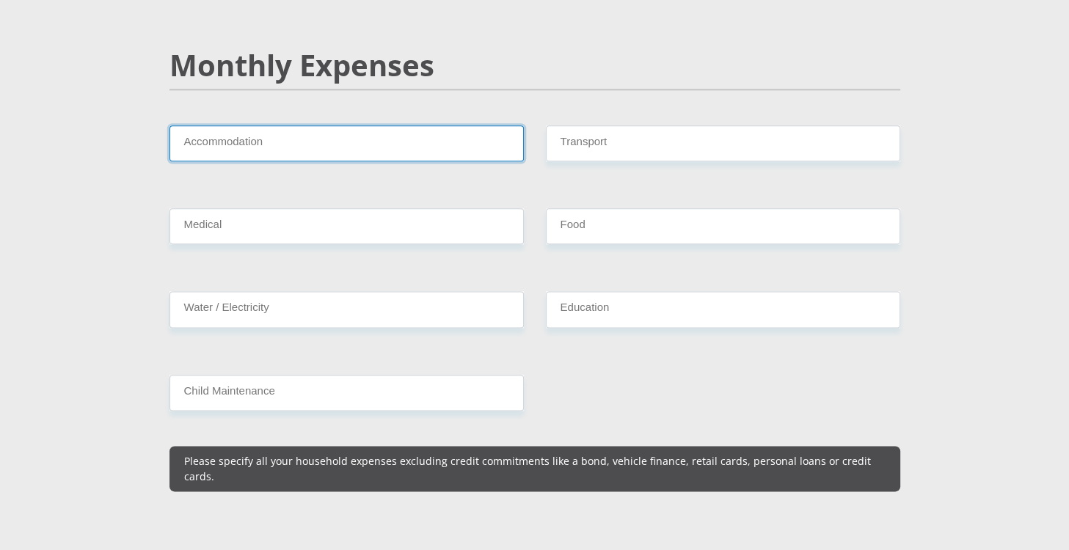
click at [312, 134] on input "Accommodation" at bounding box center [346, 143] width 354 height 36
click at [309, 126] on input "Accommodation" at bounding box center [346, 143] width 354 height 36
type input "0"
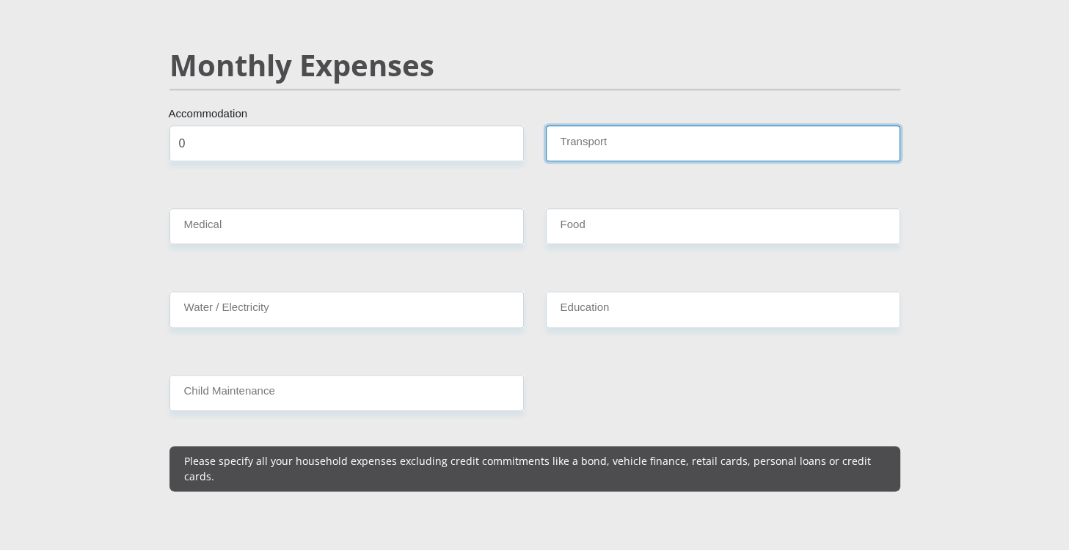
click at [681, 125] on input "Transport" at bounding box center [723, 143] width 354 height 36
type input "950"
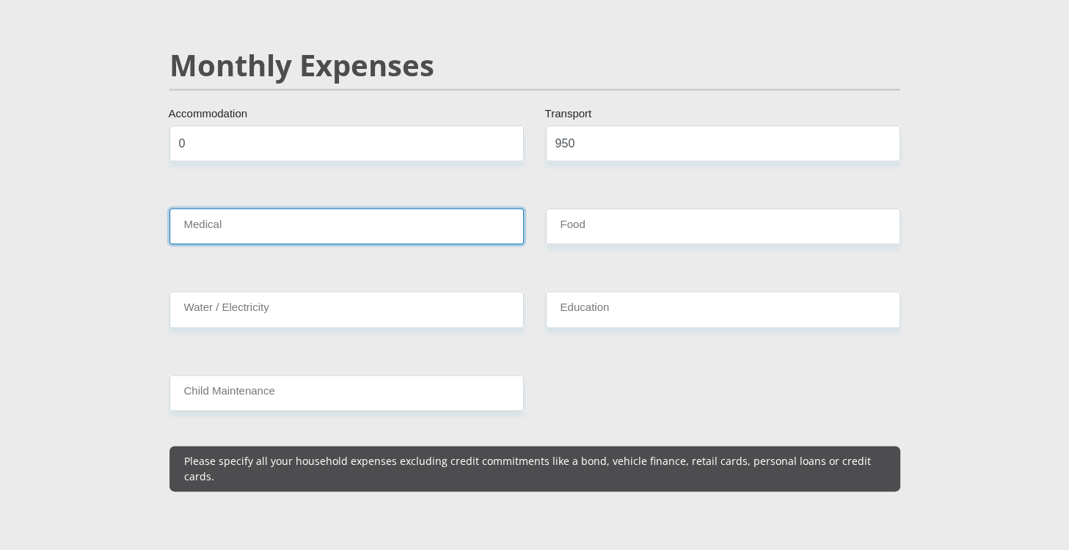
click at [295, 208] on input "Medical" at bounding box center [346, 226] width 354 height 36
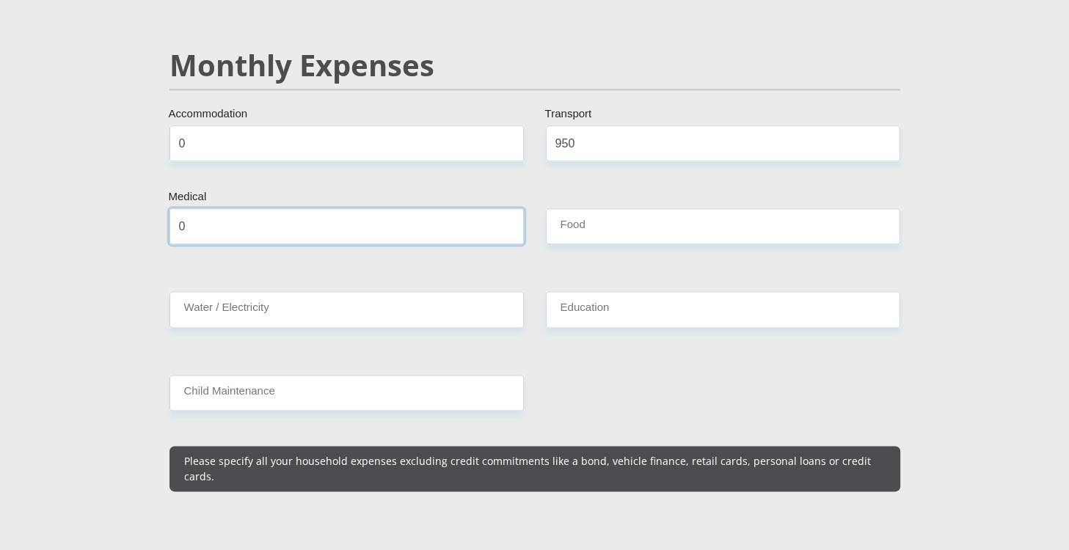
type input "0"
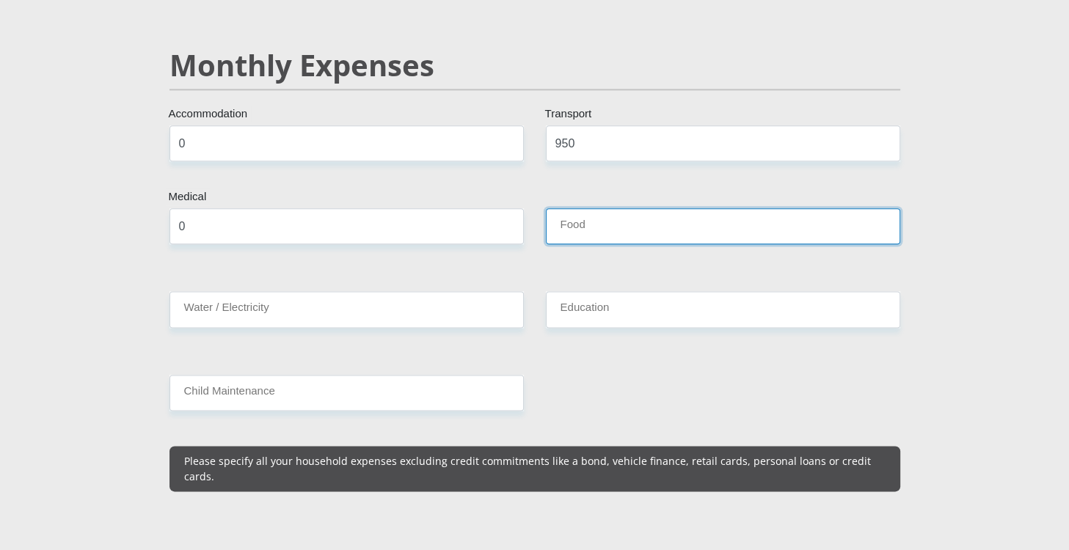
click at [632, 212] on input "Food" at bounding box center [723, 226] width 354 height 36
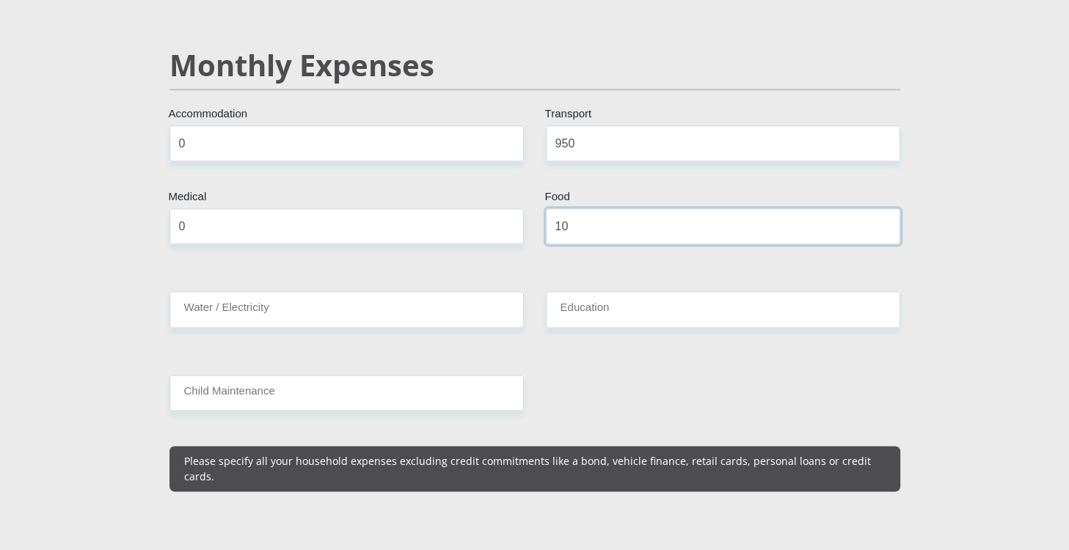
click at [591, 208] on input "10" at bounding box center [723, 226] width 354 height 36
type input "1000"
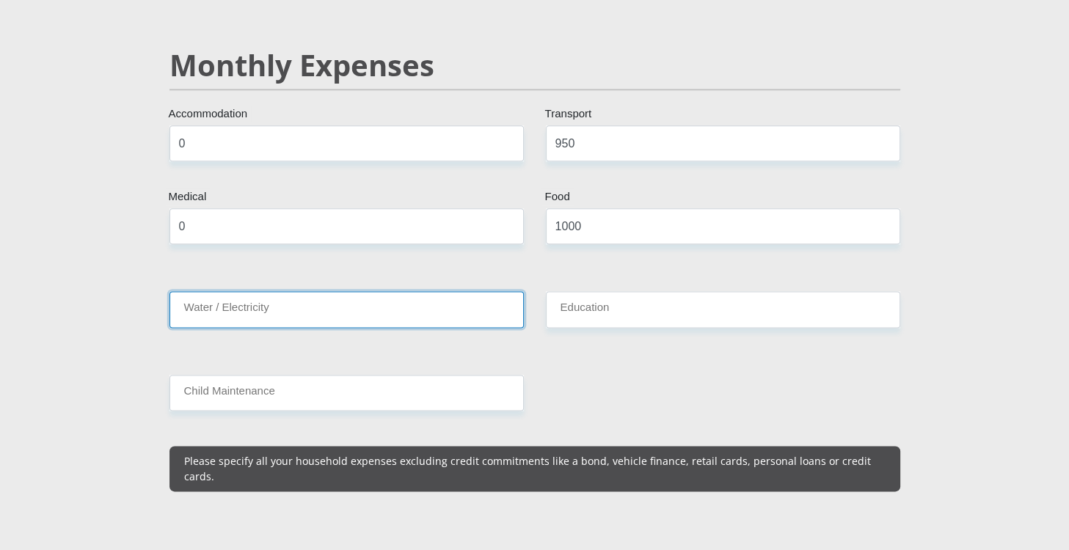
click at [333, 297] on input "Water / Electricity" at bounding box center [346, 309] width 354 height 36
type input "0"
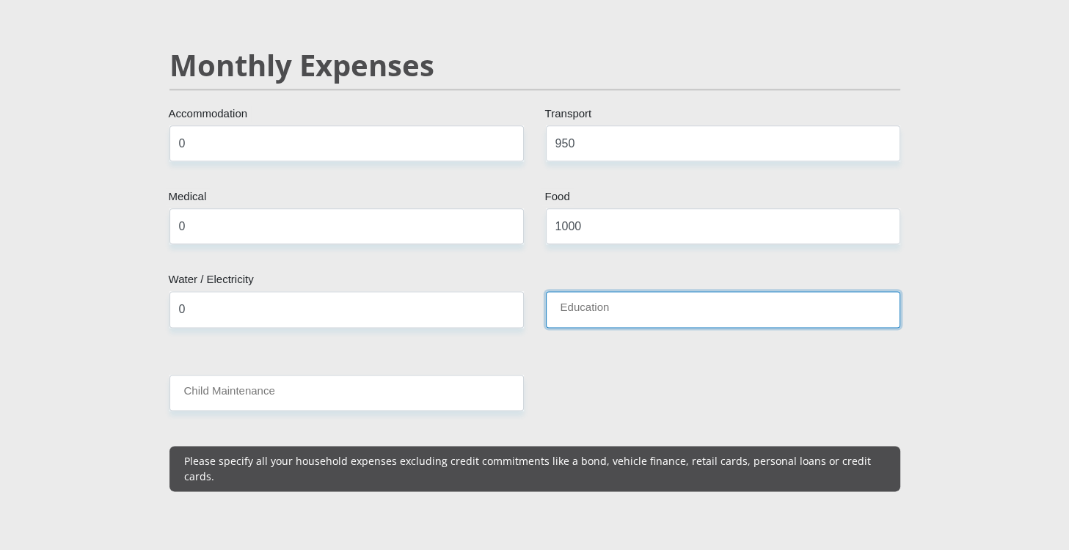
click at [560, 292] on input "Education" at bounding box center [723, 309] width 354 height 36
type input "0"
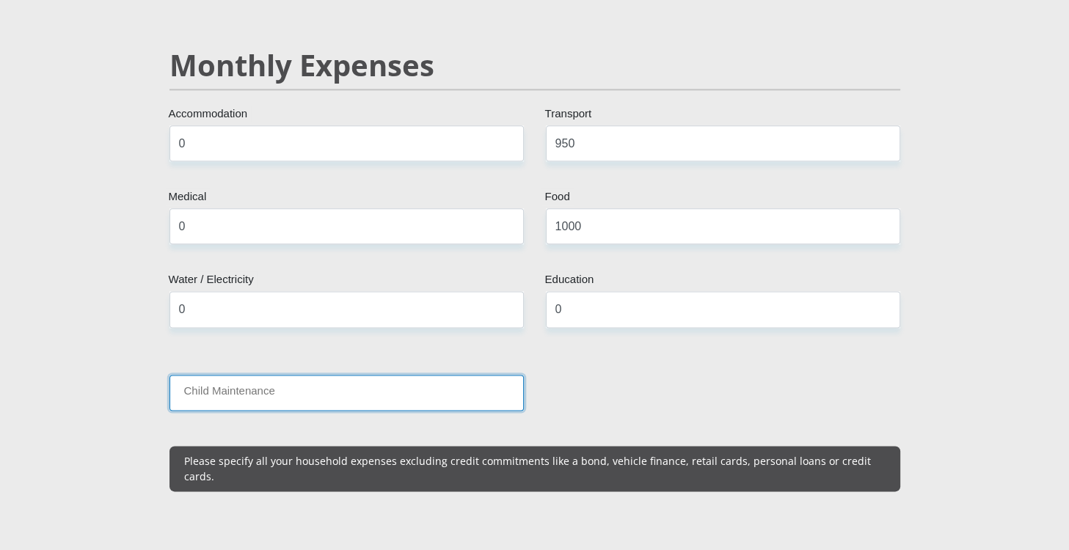
click at [285, 375] on input "Child Maintenance" at bounding box center [346, 393] width 354 height 36
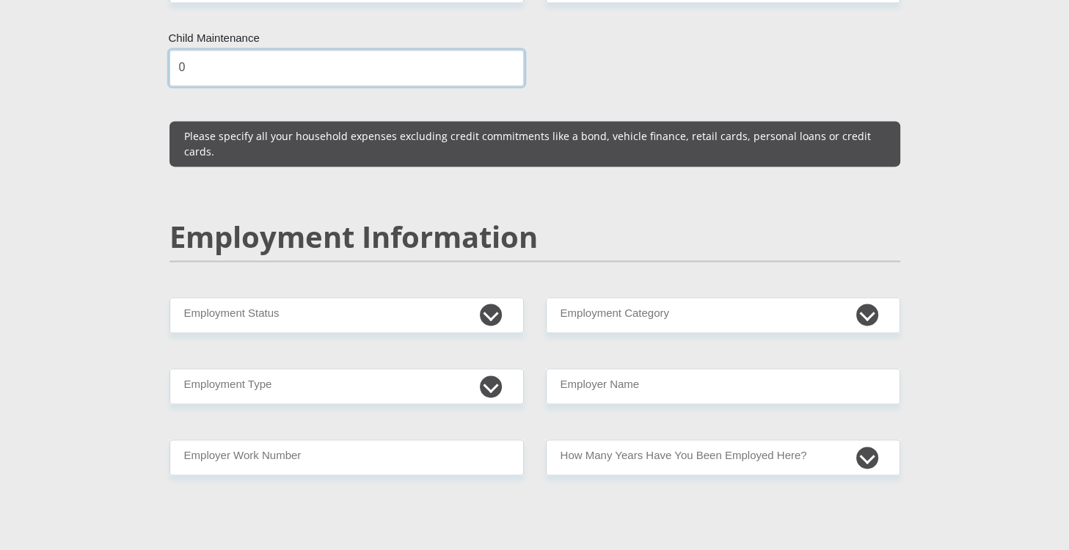
scroll to position [2113, 0]
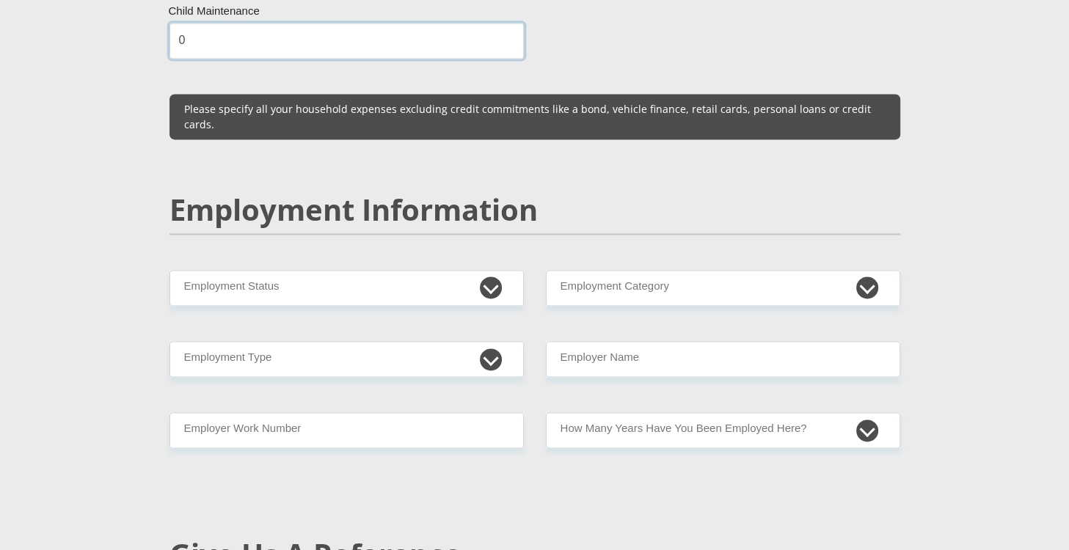
type input "0"
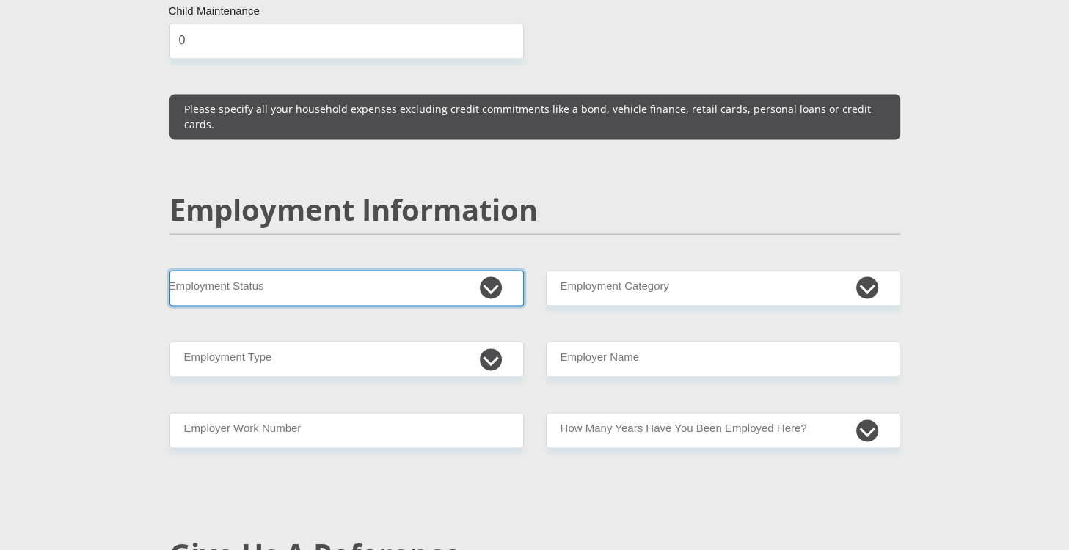
click at [276, 270] on select "Permanent/Full-time Part-time/Casual Contract Worker Self-Employed Housewife Re…" at bounding box center [346, 288] width 354 height 36
select select "1"
click at [169, 270] on select "Permanent/Full-time Part-time/Casual Contract Worker Self-Employed Housewife Re…" at bounding box center [346, 288] width 354 height 36
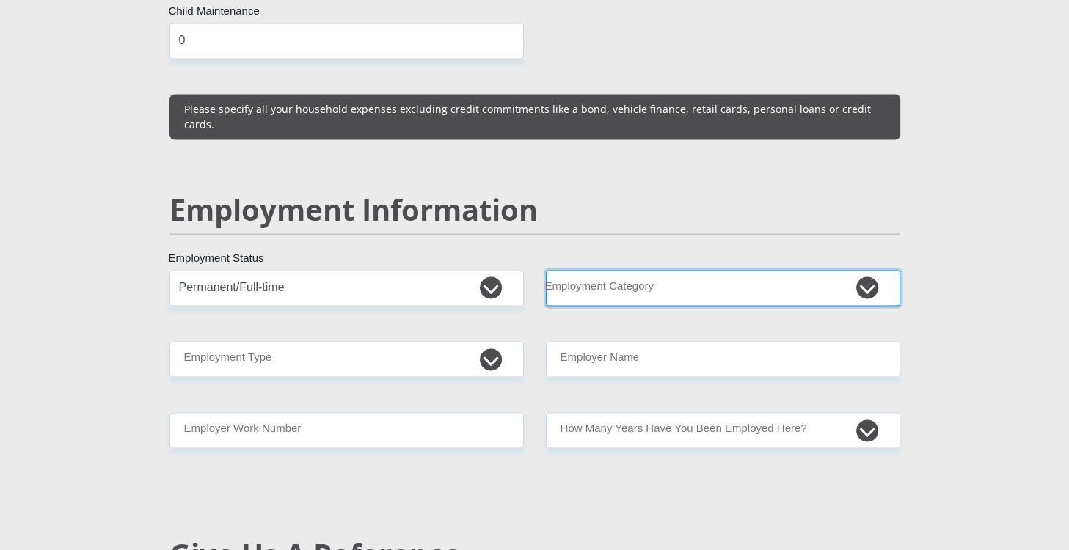
select select "53"
click at [546, 270] on select "AGRICULTURE ALCOHOL & TOBACCO CONSTRUCTION MATERIALS METALLURGY EQUIPMENT FOR R…" at bounding box center [723, 288] width 354 height 36
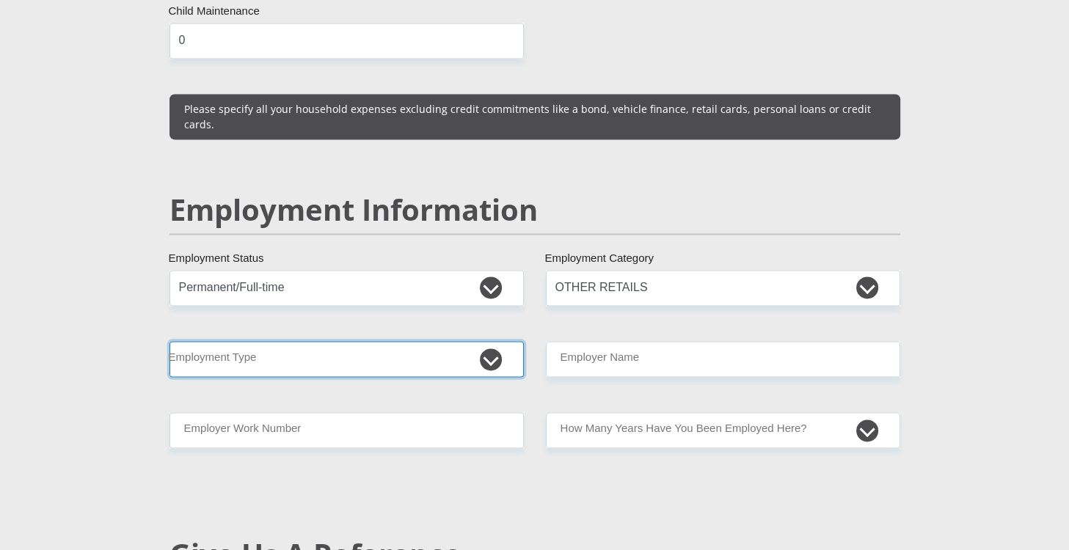
select select "Office Staff/Clerk"
click at [169, 341] on select "College/Lecturer Craft Seller Creative Driver Executive Farmer Forces - Non Com…" at bounding box center [346, 359] width 354 height 36
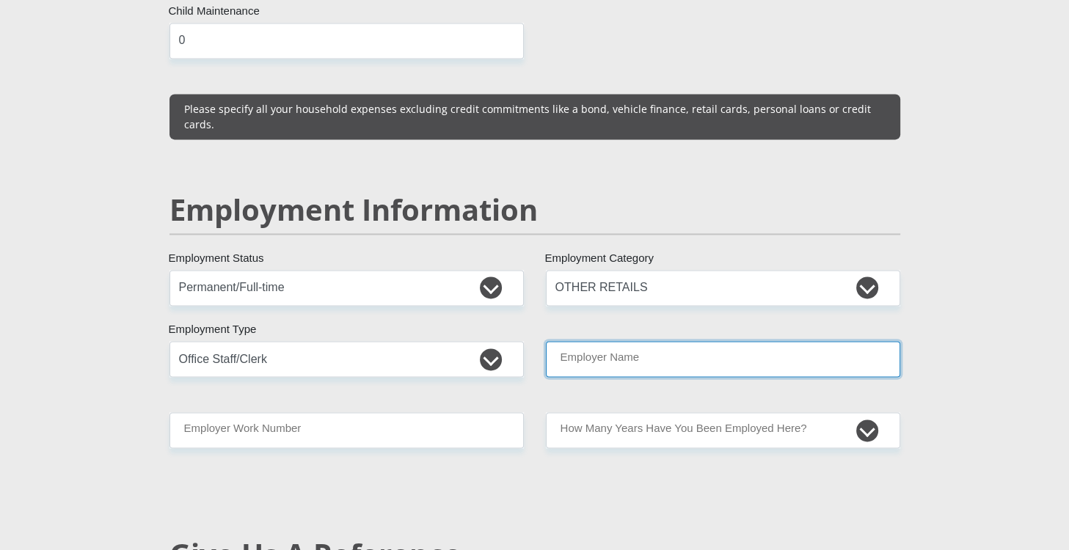
click at [651, 341] on input "Employer Name" at bounding box center [723, 359] width 354 height 36
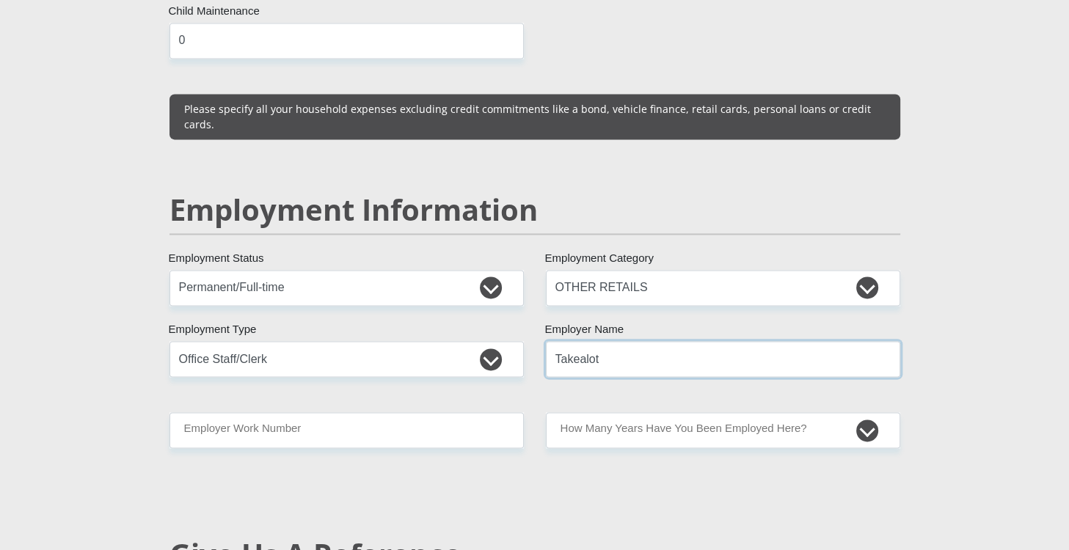
type input "Takealot"
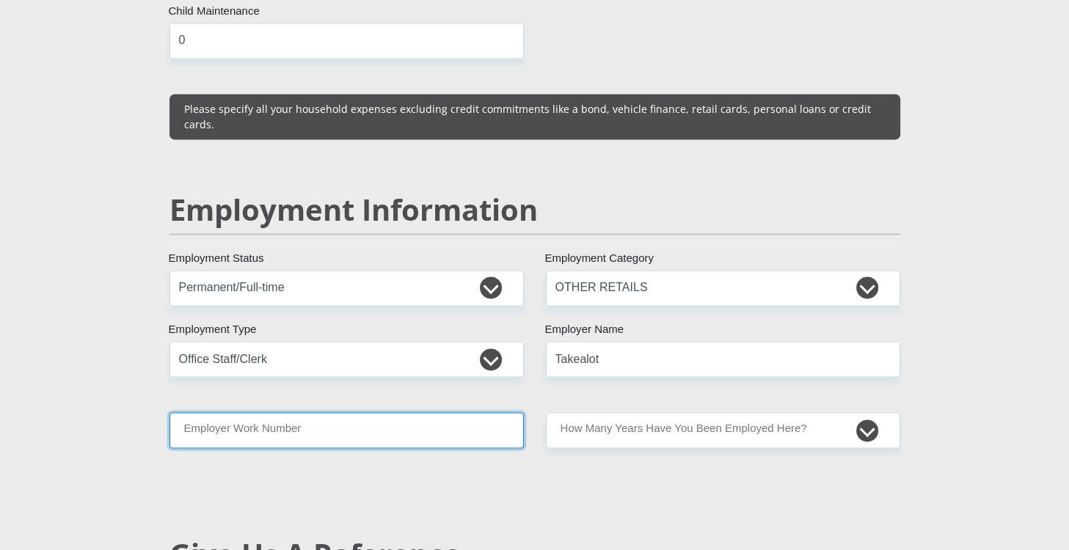
click at [398, 412] on input "Employer Work Number" at bounding box center [346, 430] width 354 height 36
click at [250, 412] on input "Employer Work Number" at bounding box center [346, 430] width 354 height 36
paste input "087 362 7500"
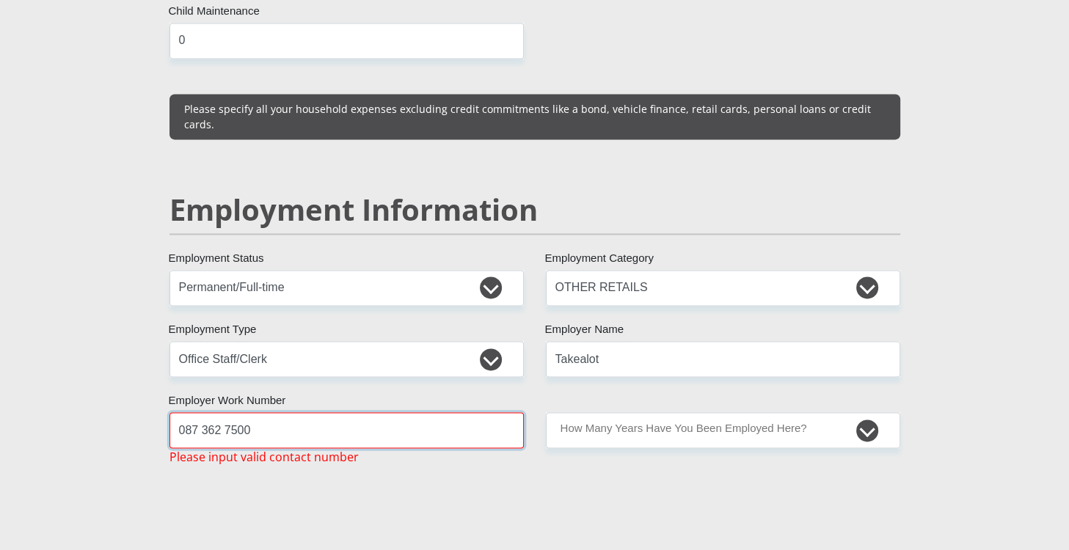
type input "087 362 7500"
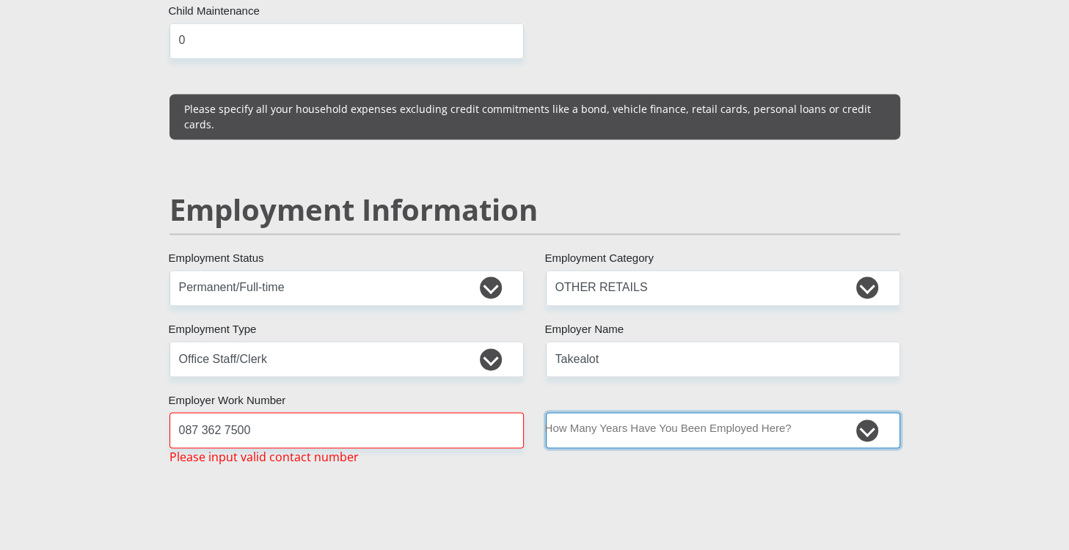
select select "6"
click at [546, 412] on select "less than 1 year 1-3 years 3-5 years 5+ years" at bounding box center [723, 430] width 354 height 36
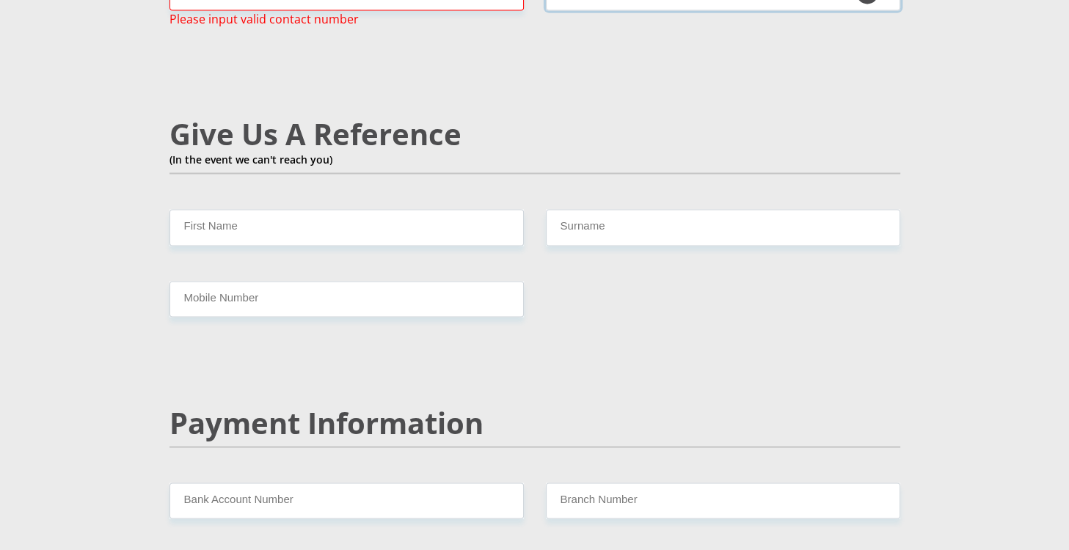
scroll to position [2553, 0]
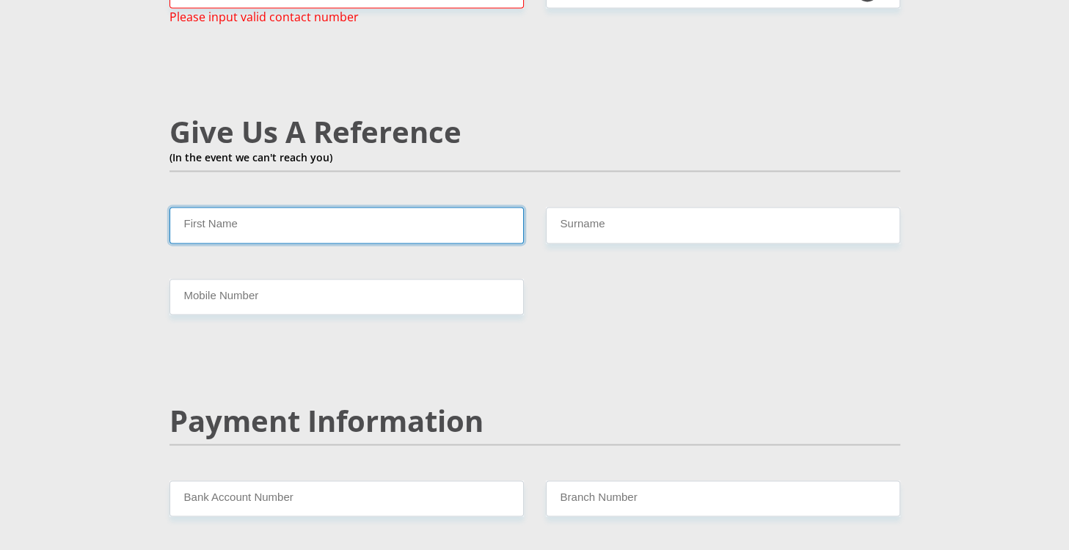
click at [335, 207] on input "First Name" at bounding box center [346, 225] width 354 height 36
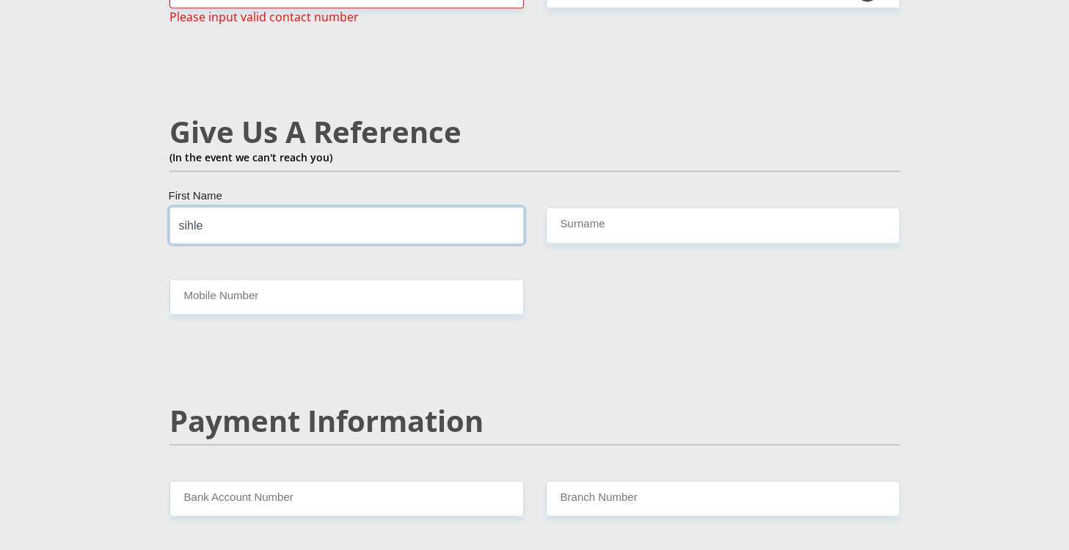
type input "sihle"
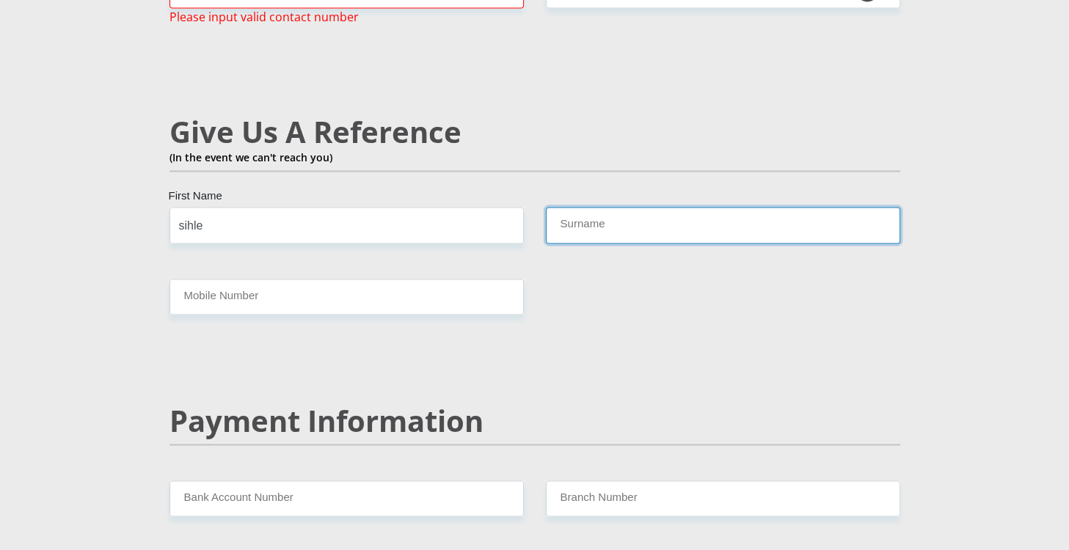
click at [566, 207] on input "Surname" at bounding box center [723, 225] width 354 height 36
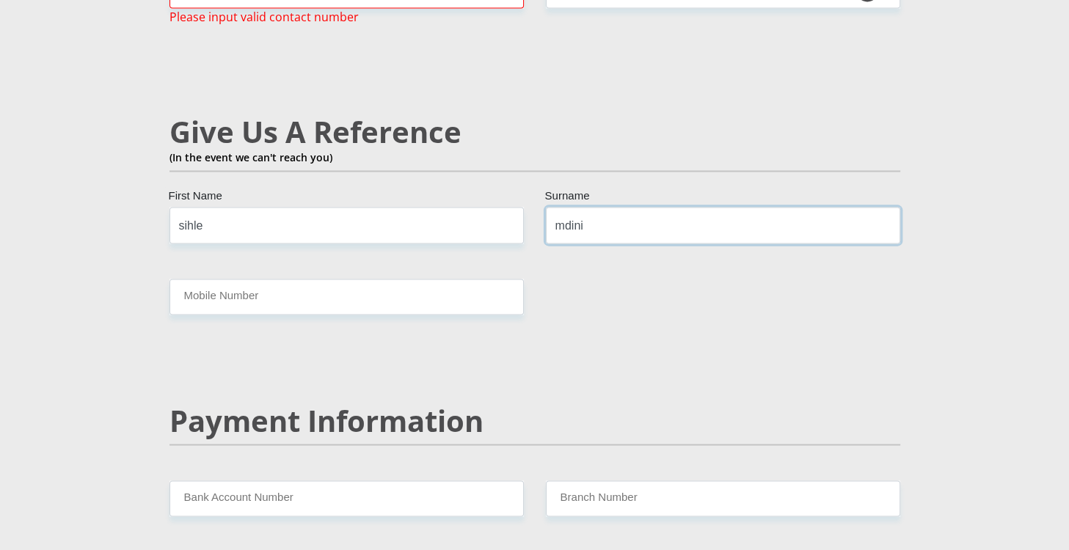
type input "mdini"
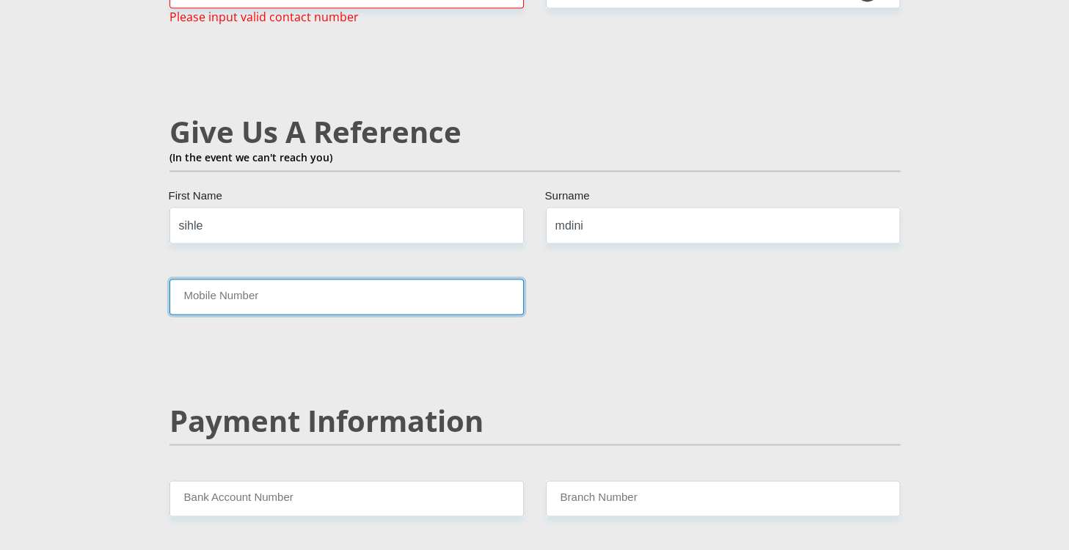
click at [460, 279] on input "Mobile Number" at bounding box center [346, 297] width 354 height 36
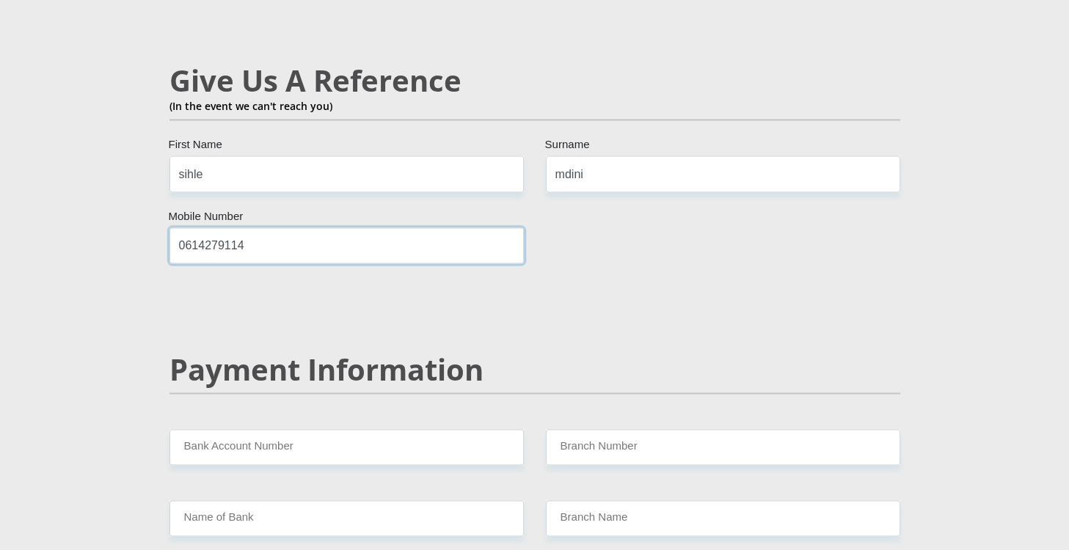
scroll to position [2641, 0]
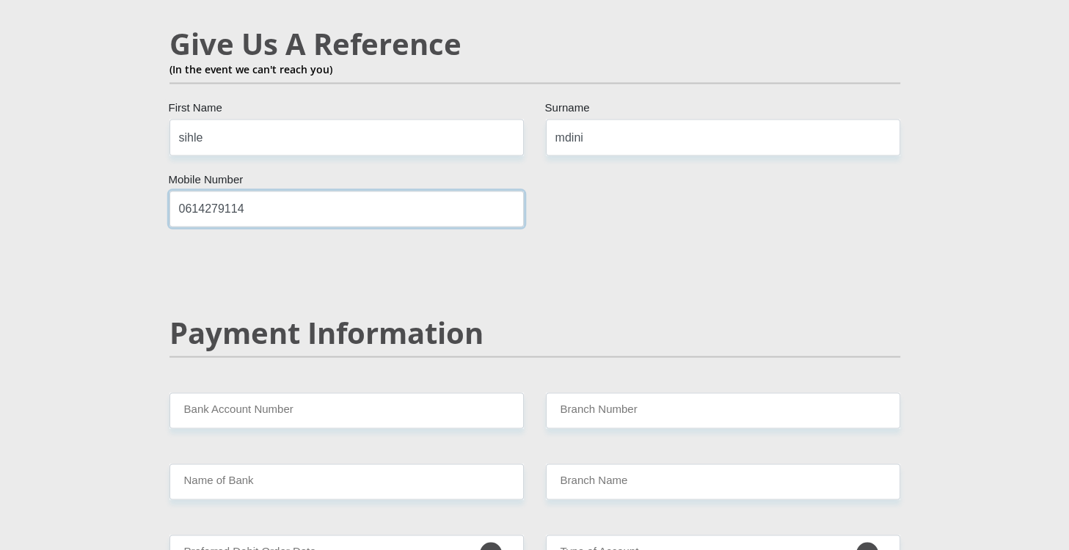
type input "0614279114"
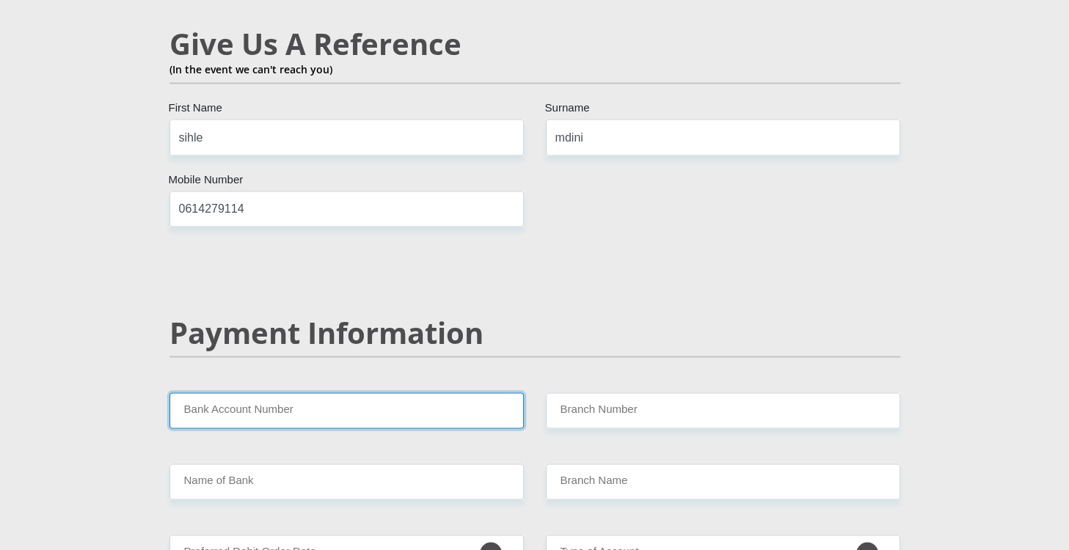
click at [317, 392] on input "Bank Account Number" at bounding box center [346, 410] width 354 height 36
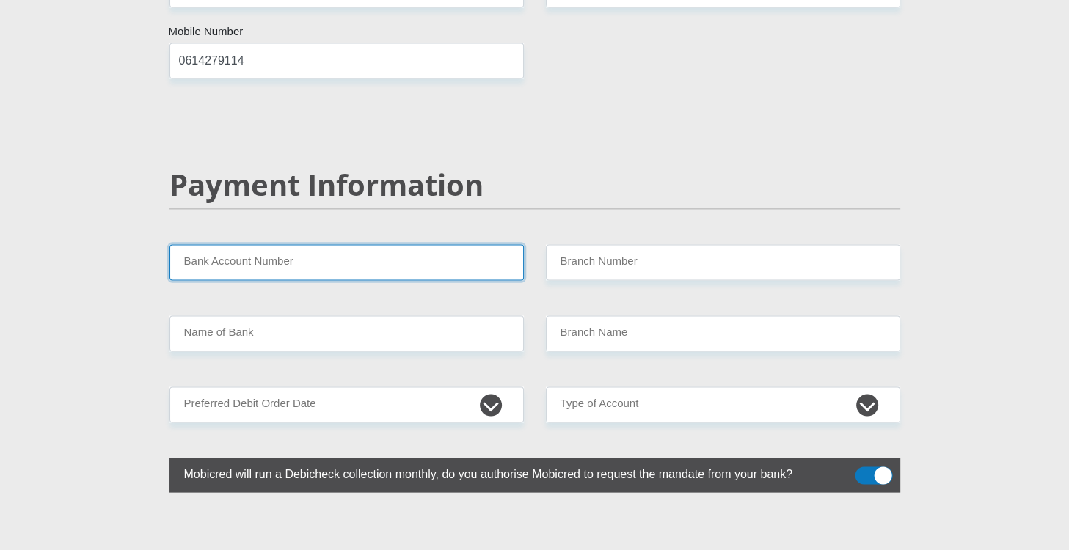
scroll to position [2817, 0]
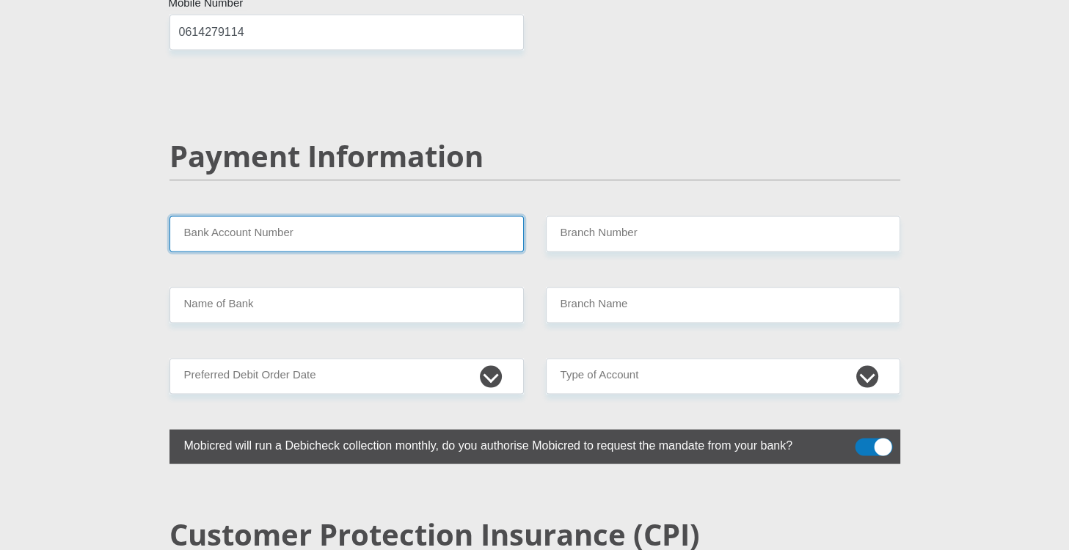
click at [314, 216] on input "Bank Account Number" at bounding box center [346, 234] width 354 height 36
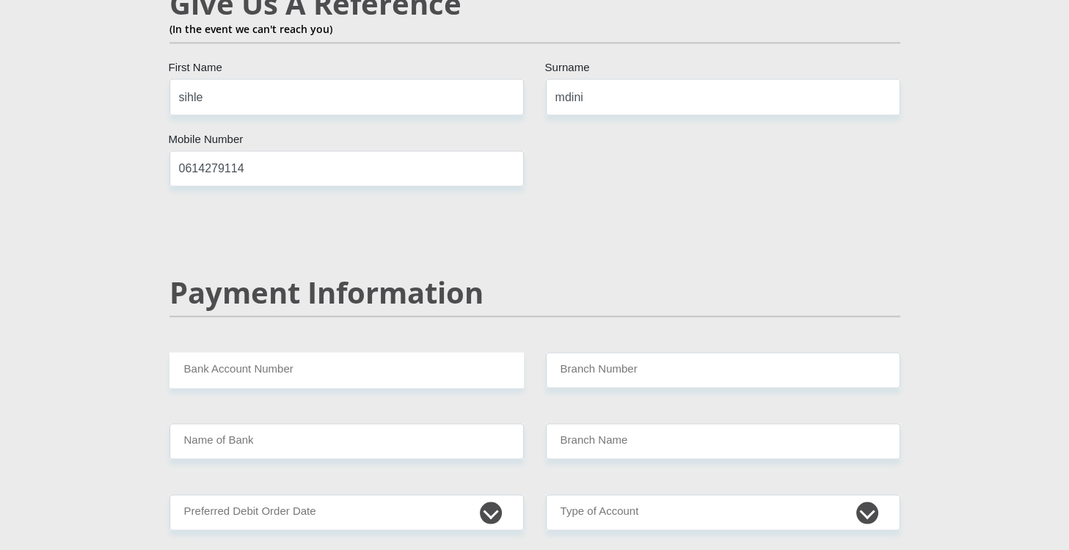
scroll to position [2641, 0]
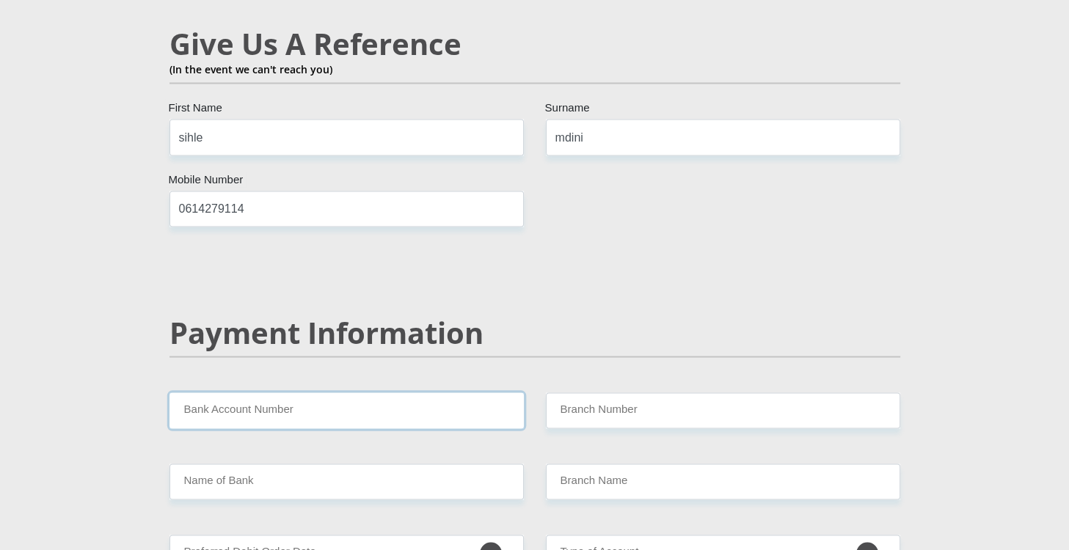
click at [428, 392] on input "Bank Account Number" at bounding box center [346, 410] width 354 height 36
type input "2282195031"
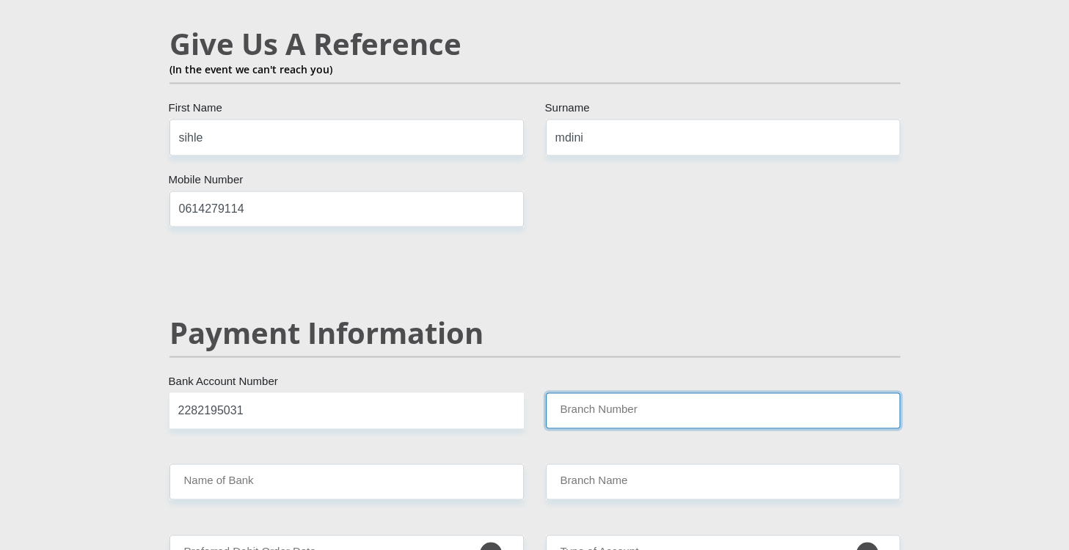
click at [572, 392] on input "Branch Number" at bounding box center [723, 410] width 354 height 36
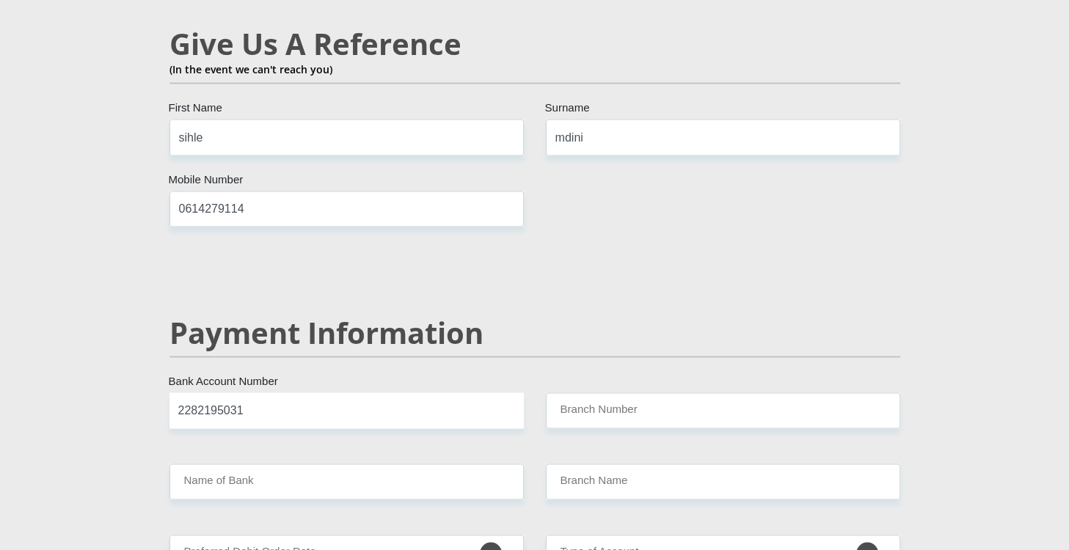
click at [648, 343] on div "Payment Information" at bounding box center [534, 354] width 753 height 78
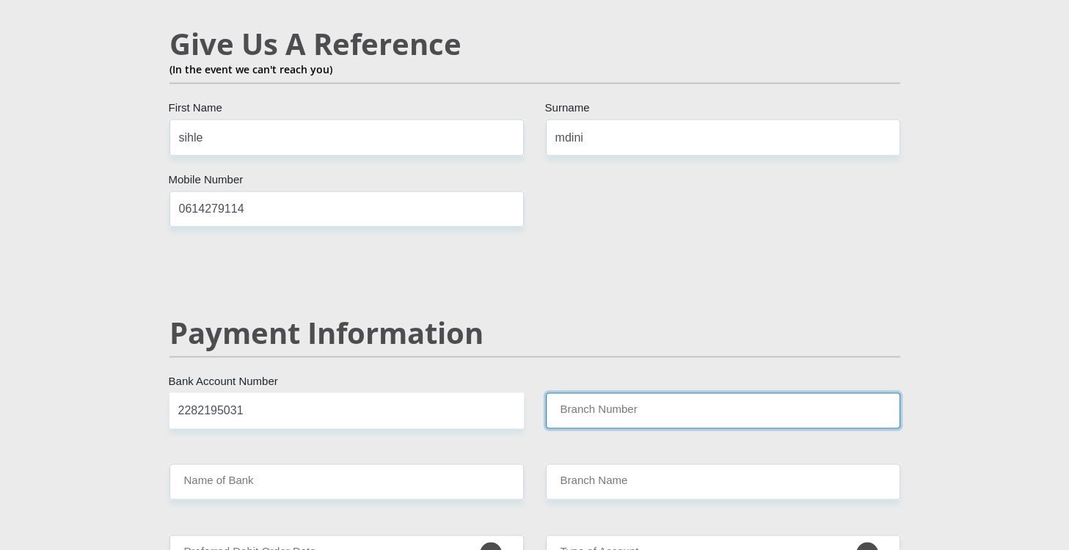
click at [649, 392] on input "Branch Number" at bounding box center [723, 410] width 354 height 36
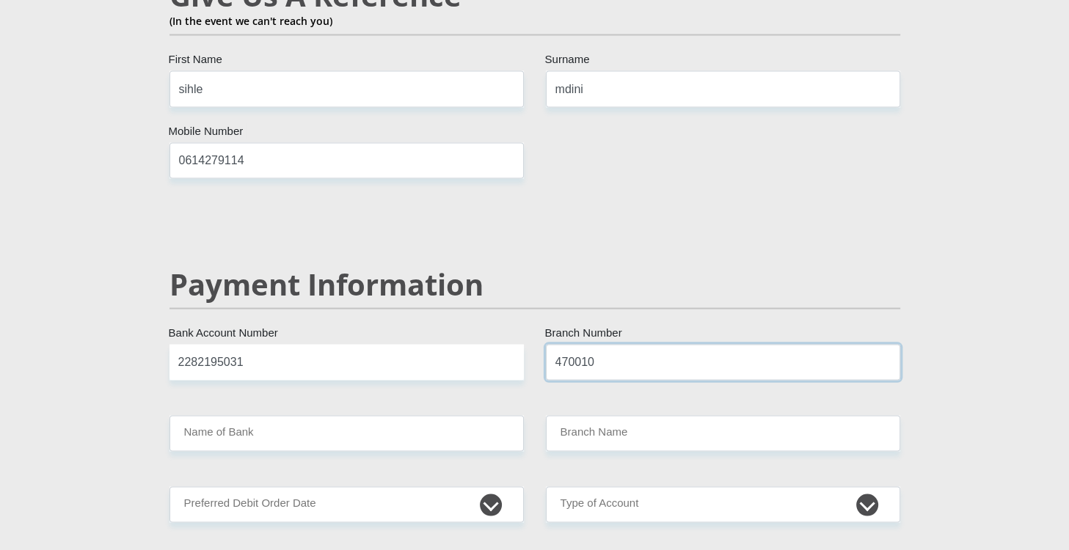
scroll to position [2729, 0]
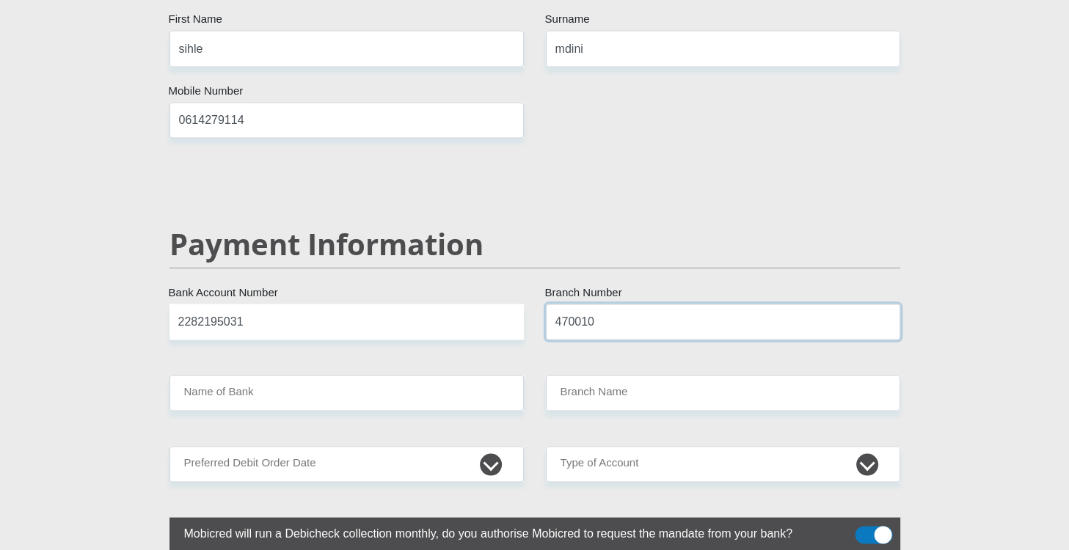
type input "470010"
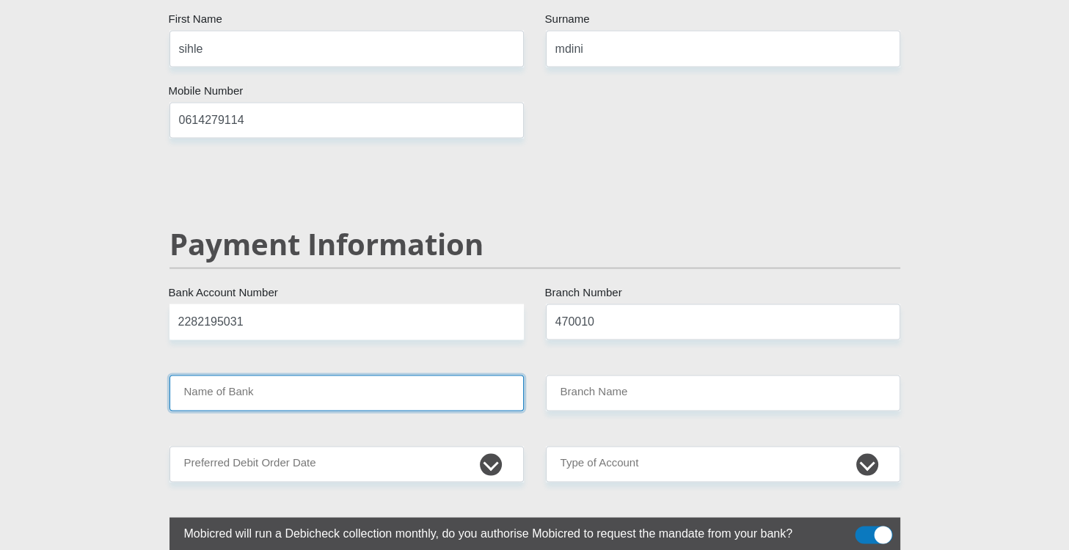
click at [348, 376] on input "Name of Bank" at bounding box center [346, 394] width 354 height 36
type input "CAPITEC BANK LIMITED"
type input "CAPITEC BANK CPC"
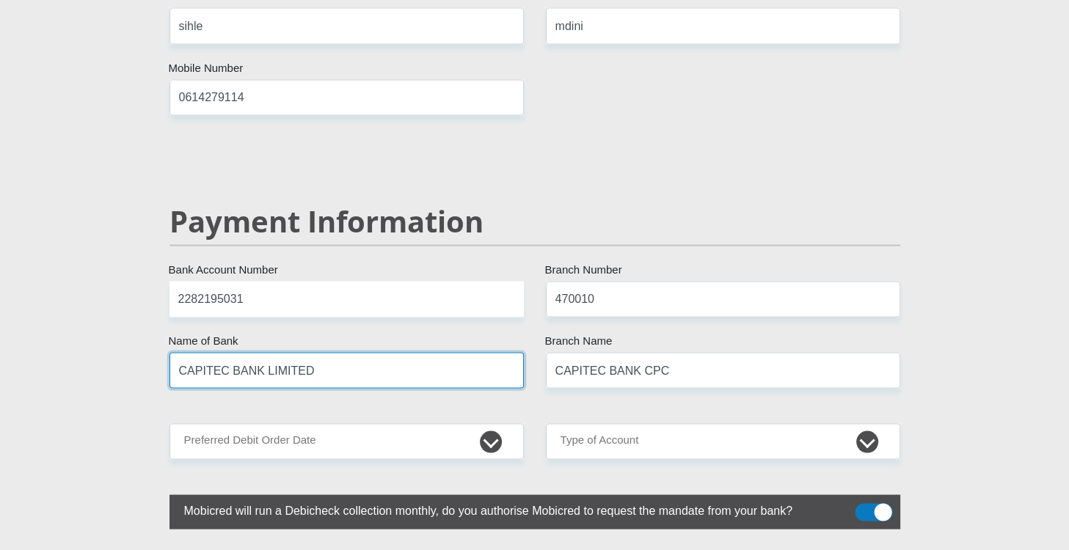
scroll to position [2905, 0]
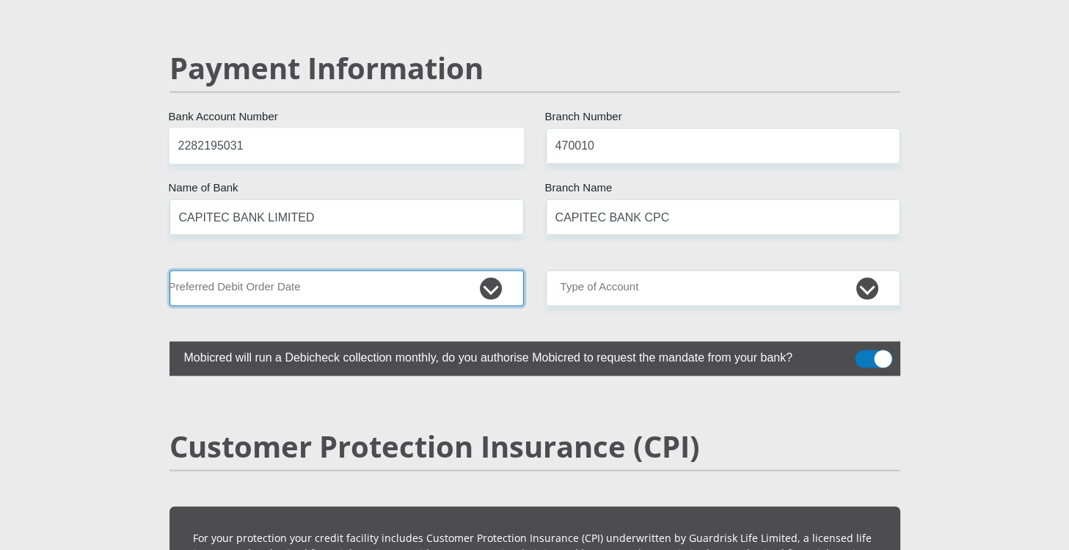
drag, startPoint x: 391, startPoint y: 255, endPoint x: 377, endPoint y: 296, distance: 42.7
select select "25"
click at [169, 271] on select "1st 2nd 3rd 4th 5th 7th 18th 19th 20th 21st 22nd 23rd 24th 25th 26th 27th 28th …" at bounding box center [346, 289] width 354 height 36
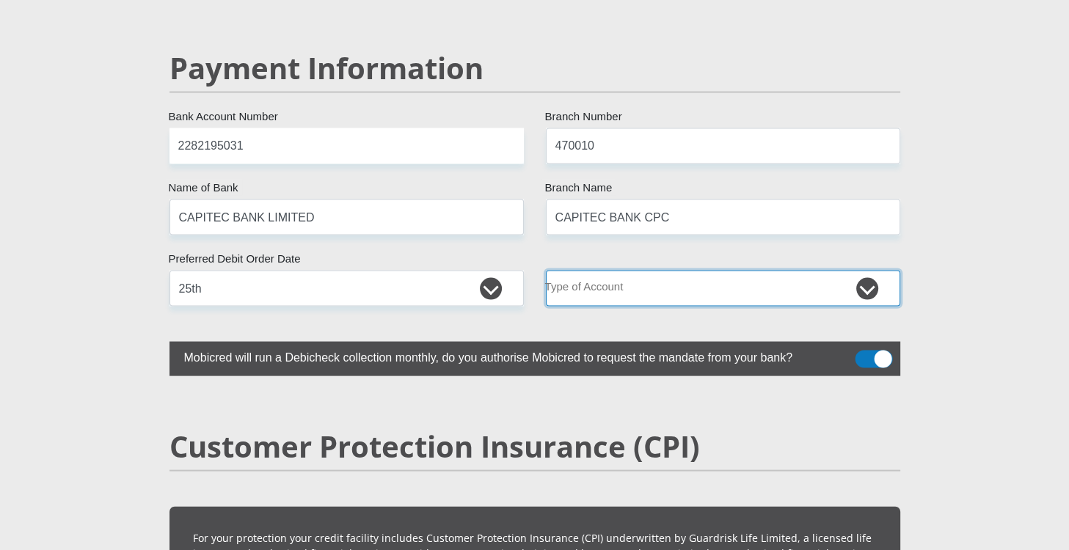
select select "SAV"
click at [546, 271] on select "Cheque Savings" at bounding box center [723, 289] width 354 height 36
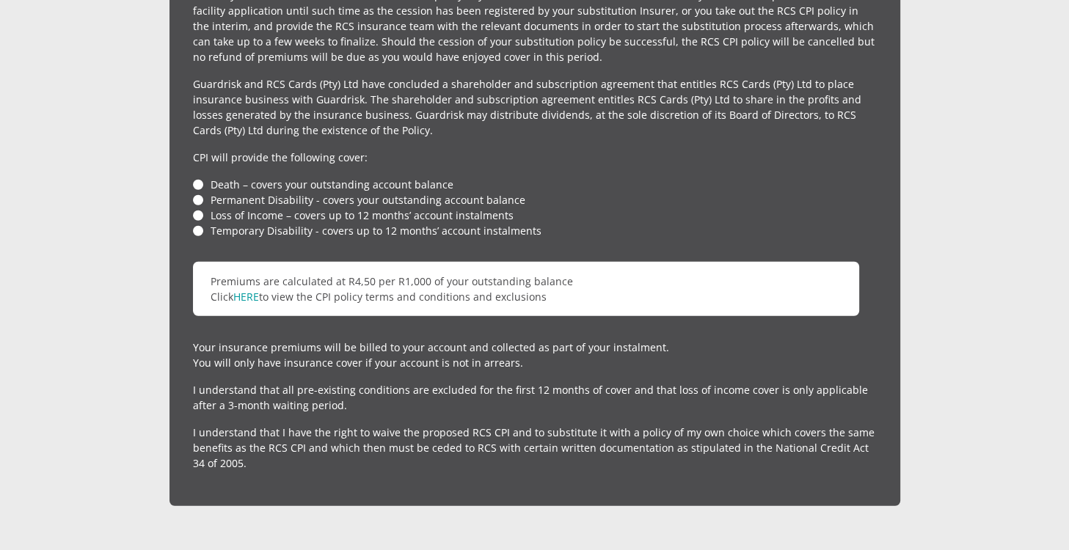
scroll to position [3433, 0]
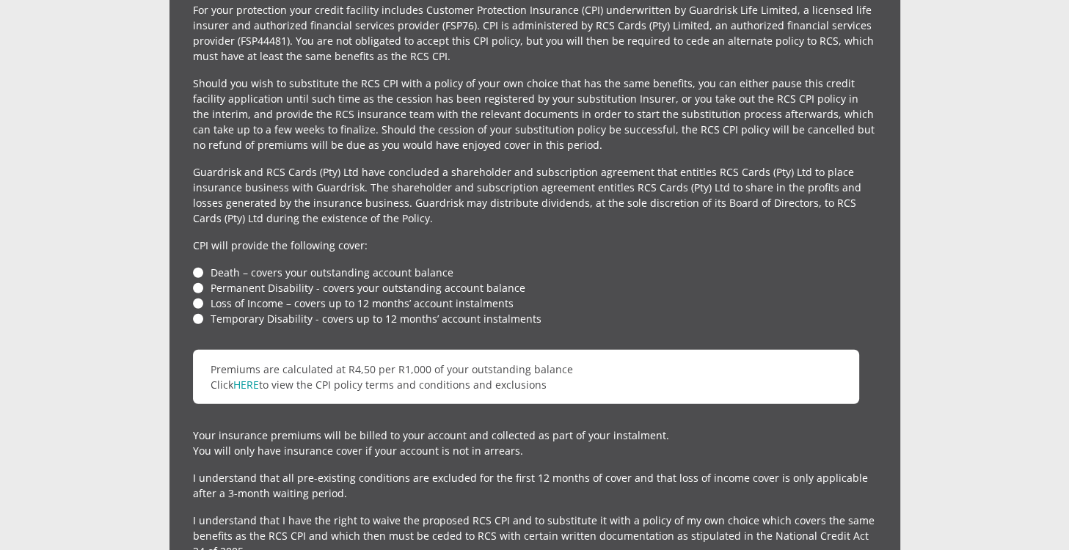
click at [198, 265] on li "Death – covers your outstanding account balance" at bounding box center [535, 272] width 684 height 15
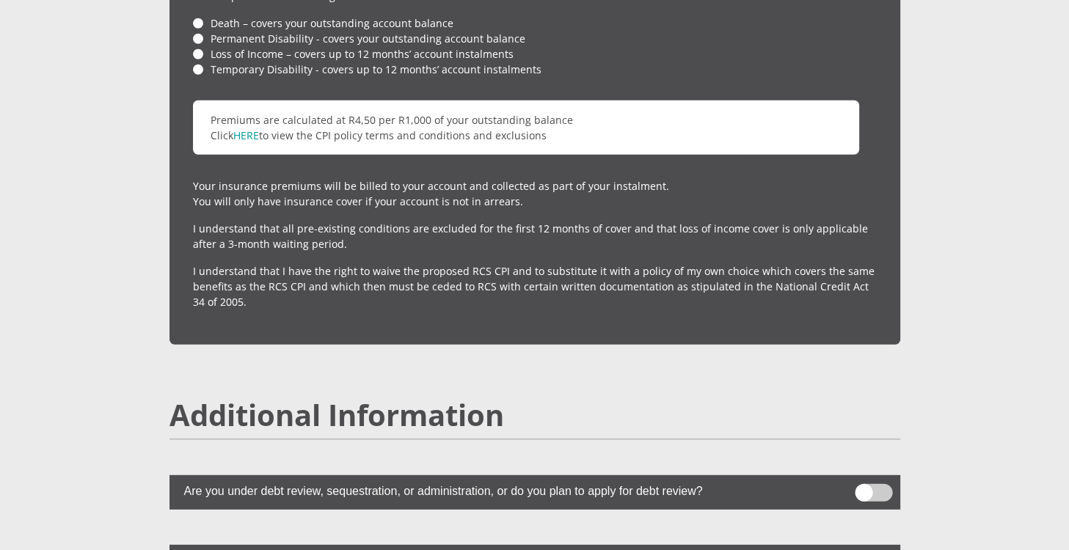
scroll to position [3873, 0]
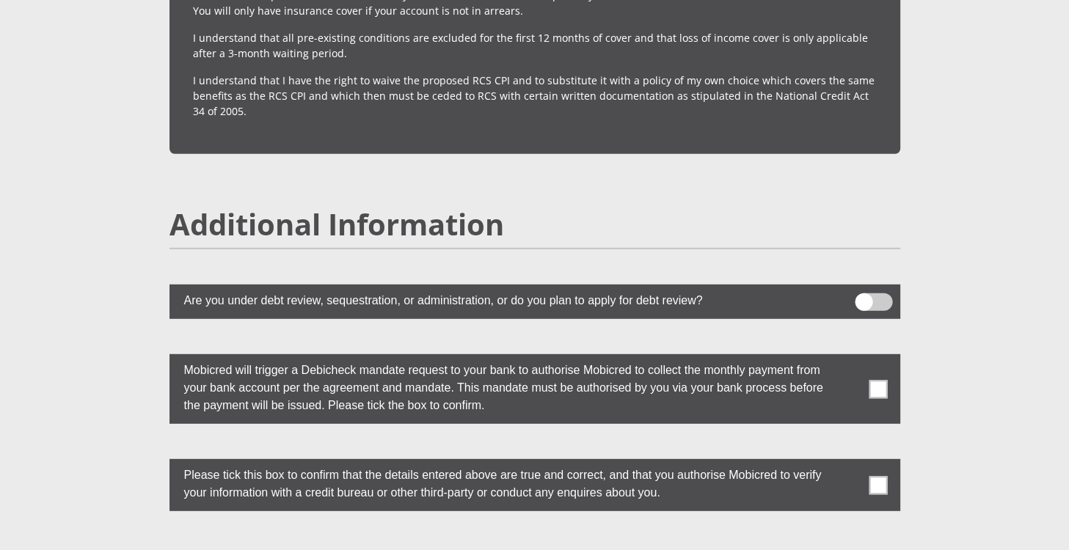
click at [880, 293] on span at bounding box center [873, 302] width 37 height 18
click at [863, 297] on input "checkbox" at bounding box center [863, 297] width 0 height 0
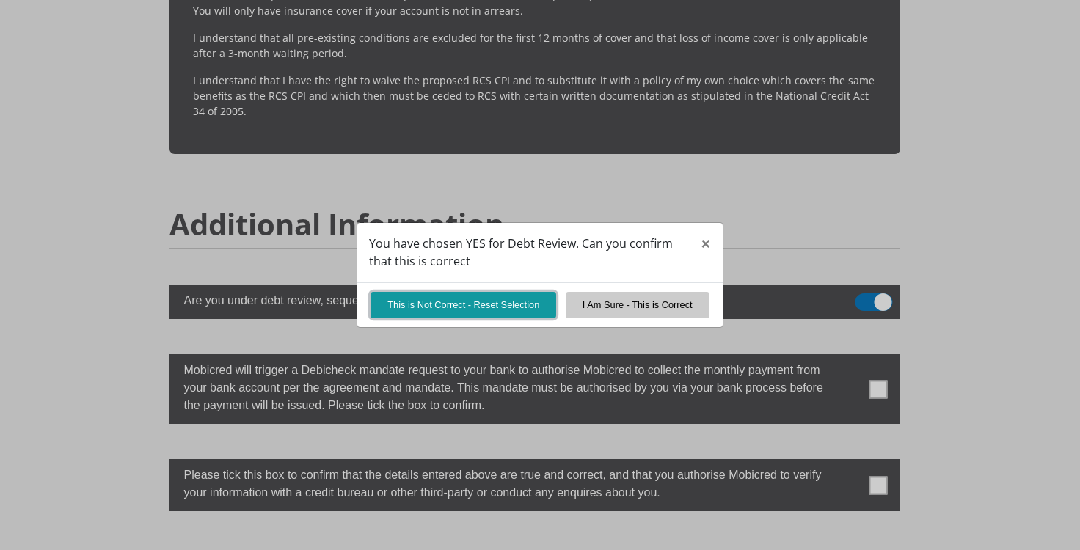
click at [512, 310] on button "This is Not Correct - Reset Selection" at bounding box center [463, 305] width 186 height 26
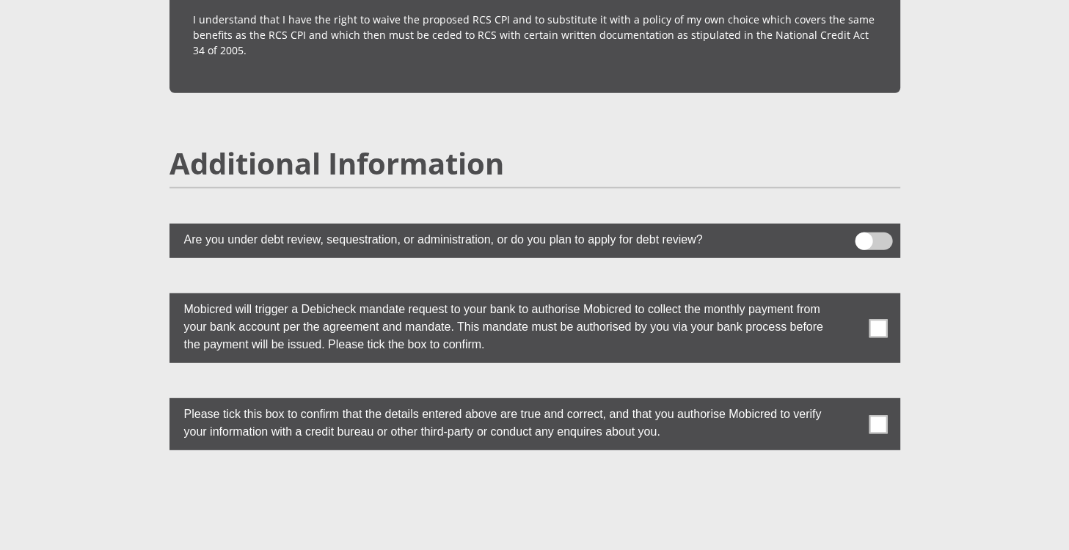
scroll to position [3961, 0]
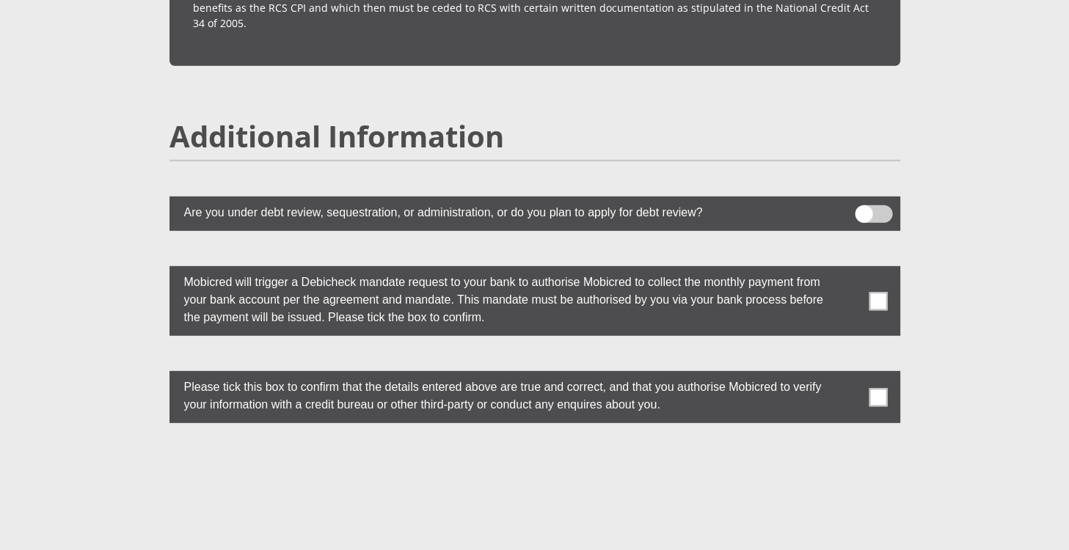
click at [878, 292] on span at bounding box center [878, 301] width 18 height 18
click at [849, 270] on input "checkbox" at bounding box center [849, 270] width 0 height 0
click at [874, 292] on span at bounding box center [878, 301] width 18 height 18
click at [849, 270] on input "checkbox" at bounding box center [849, 270] width 0 height 0
click at [874, 292] on span at bounding box center [878, 301] width 18 height 18
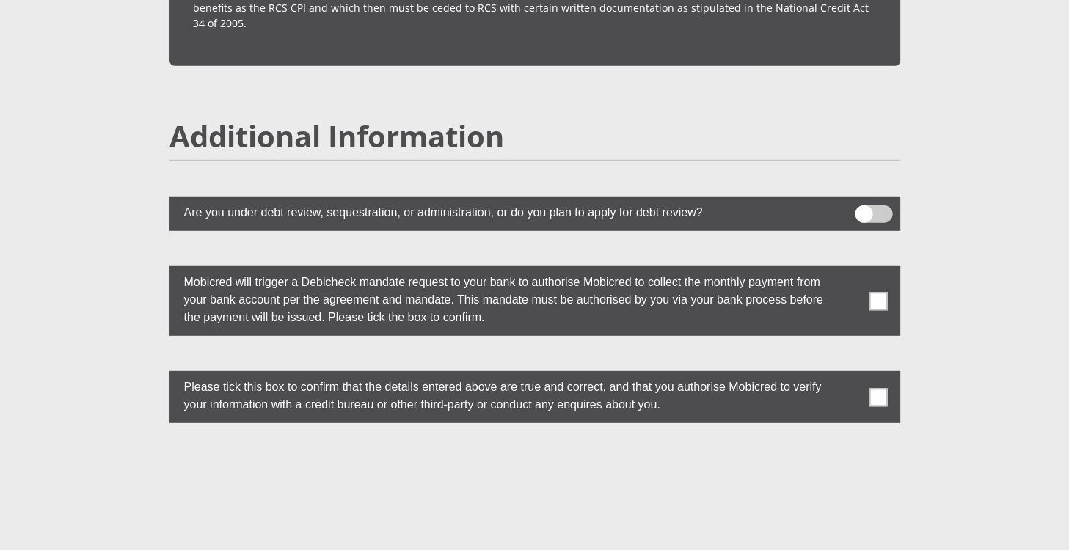
click at [849, 270] on input "checkbox" at bounding box center [849, 270] width 0 height 0
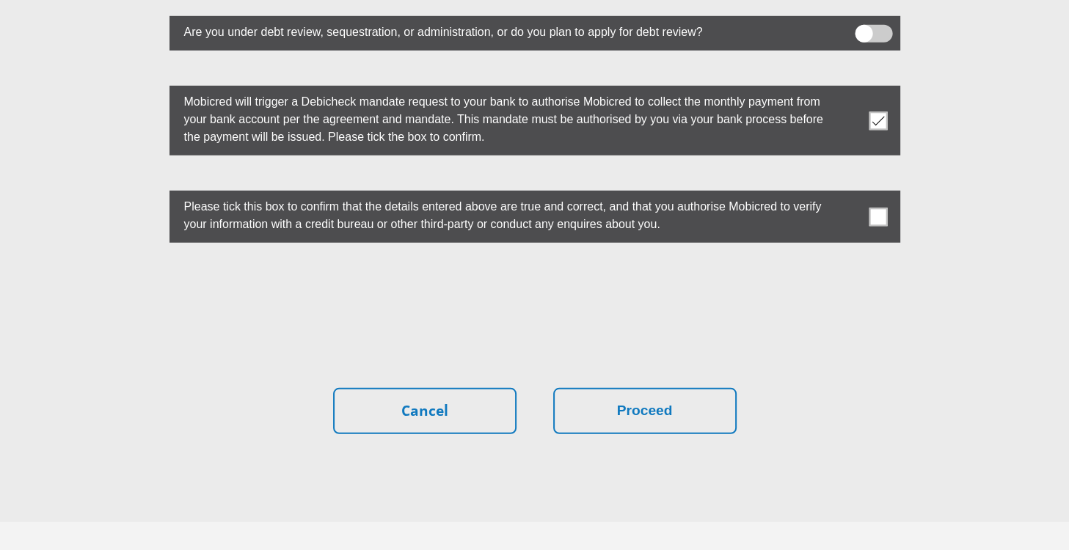
scroll to position [4161, 0]
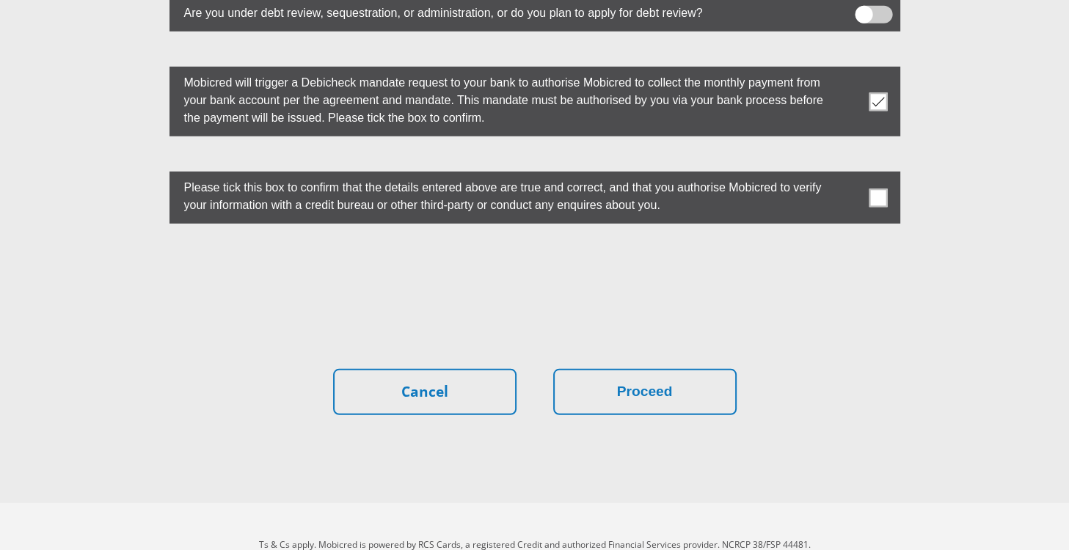
click at [885, 189] on span at bounding box center [878, 198] width 18 height 18
click at [849, 175] on input "checkbox" at bounding box center [849, 175] width 0 height 0
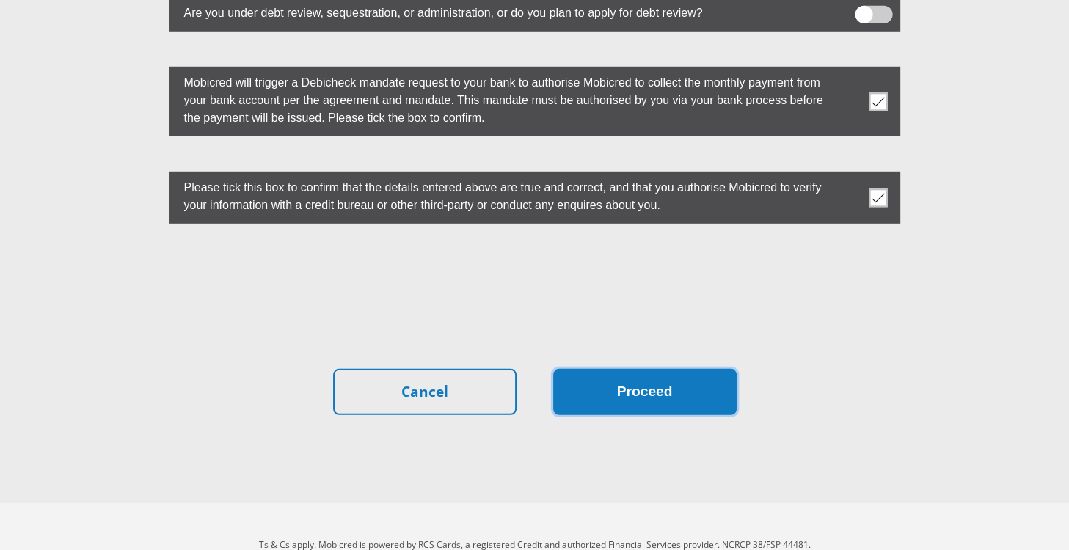
click at [651, 369] on button "Proceed" at bounding box center [644, 392] width 183 height 46
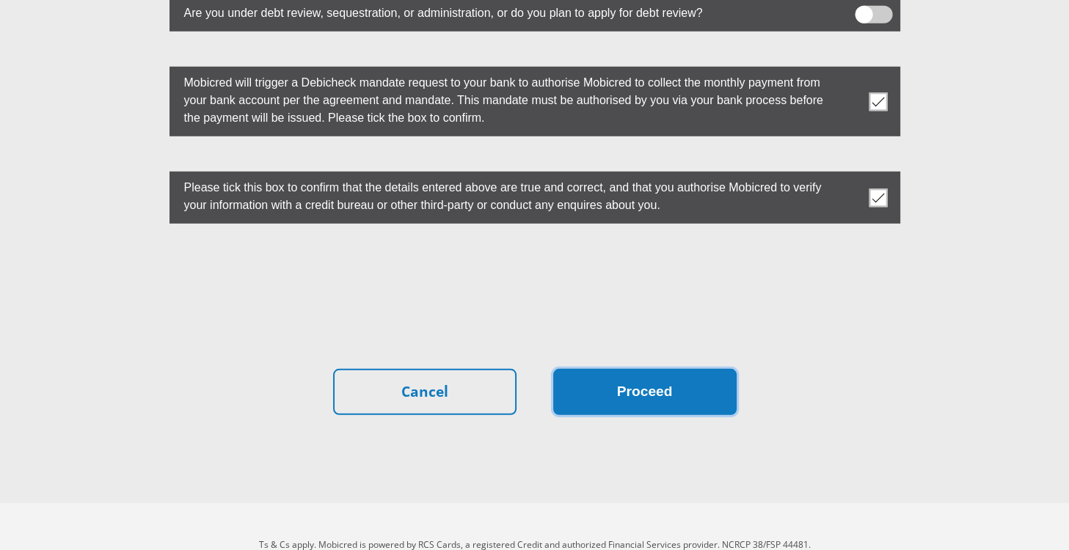
click at [651, 369] on button "Proceed" at bounding box center [644, 392] width 183 height 46
click at [701, 369] on button "Proceed" at bounding box center [644, 392] width 183 height 46
click at [683, 369] on button "Proceed" at bounding box center [644, 392] width 183 height 46
click at [553, 369] on button "Proceed" at bounding box center [644, 392] width 183 height 46
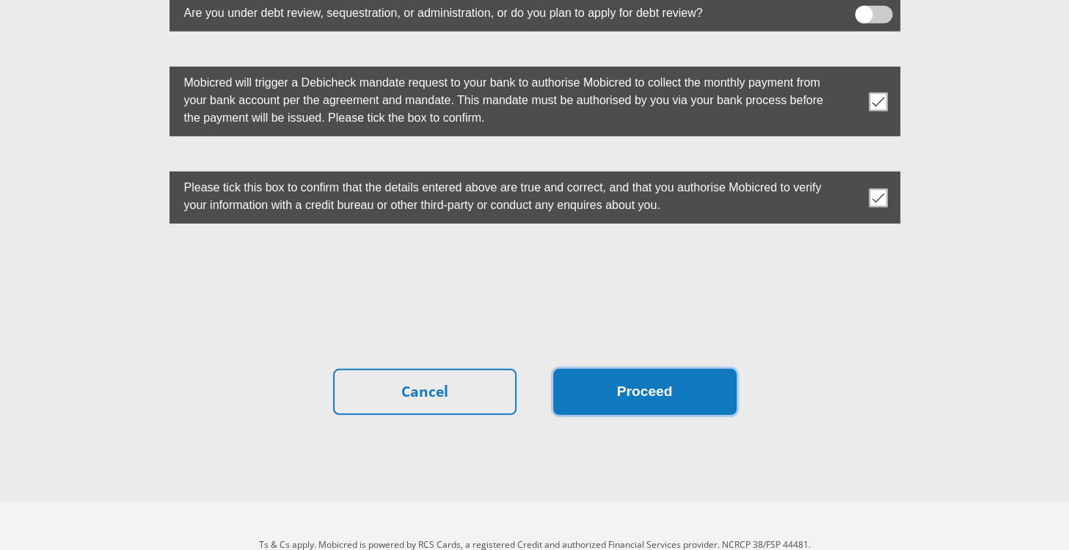
click at [684, 369] on button "Proceed" at bounding box center [644, 392] width 183 height 46
click at [682, 369] on button "Proceed" at bounding box center [644, 392] width 183 height 46
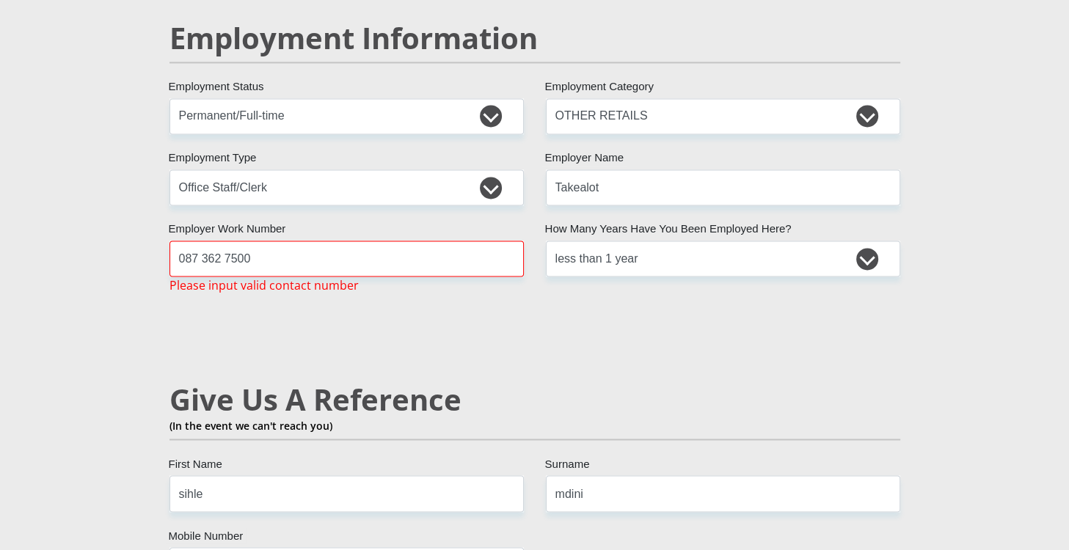
scroll to position [2285, 0]
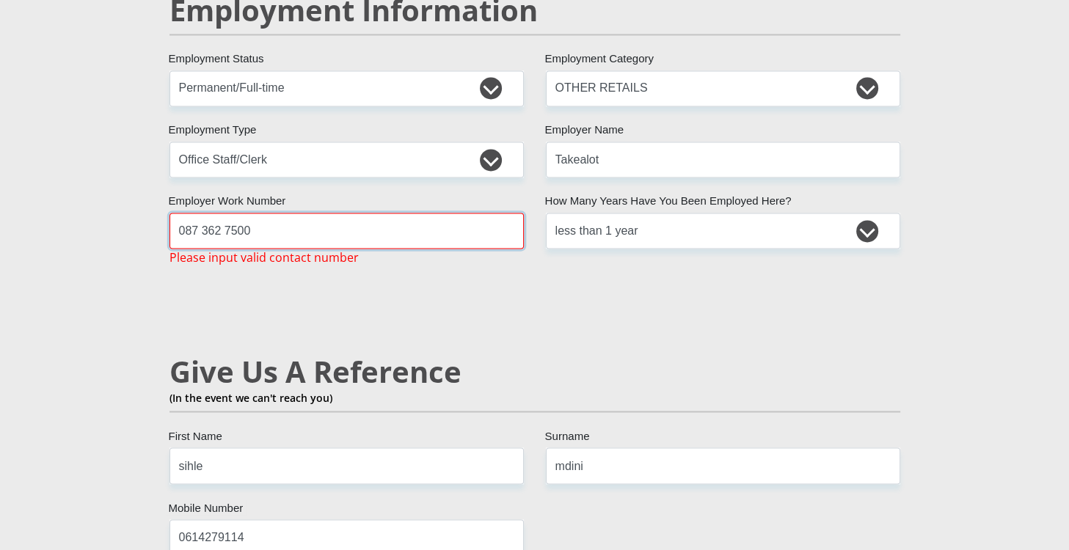
click at [303, 213] on input "087 362 7500" at bounding box center [346, 231] width 354 height 36
type input "0"
click at [299, 213] on input "Employer Work Number" at bounding box center [346, 231] width 354 height 36
drag, startPoint x: 299, startPoint y: 191, endPoint x: 244, endPoint y: 203, distance: 57.0
click at [244, 213] on input "Employer Work Number" at bounding box center [346, 231] width 354 height 36
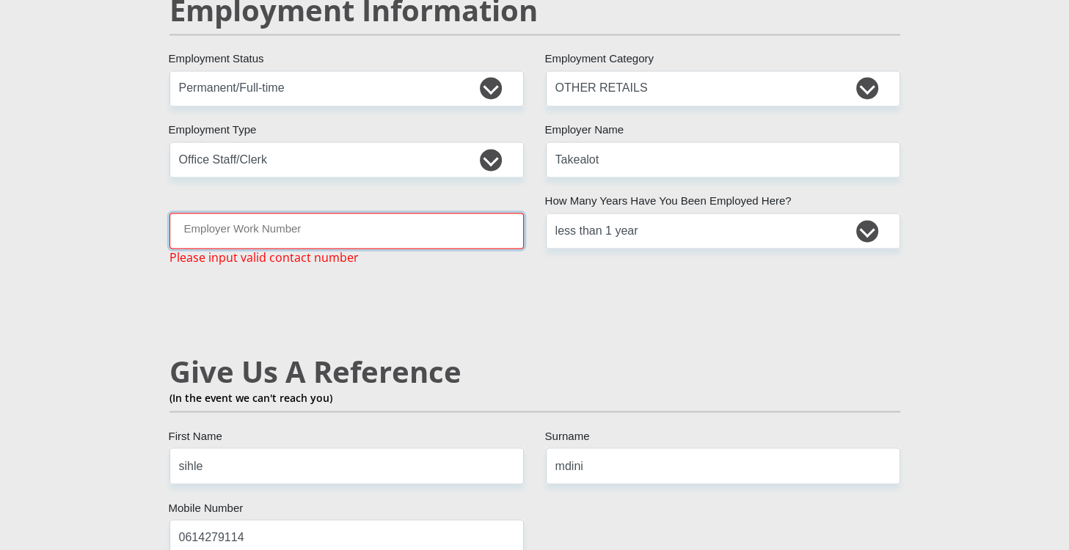
click at [243, 213] on input "Employer Work Number" at bounding box center [346, 231] width 354 height 36
click at [244, 213] on input "0" at bounding box center [346, 231] width 354 height 36
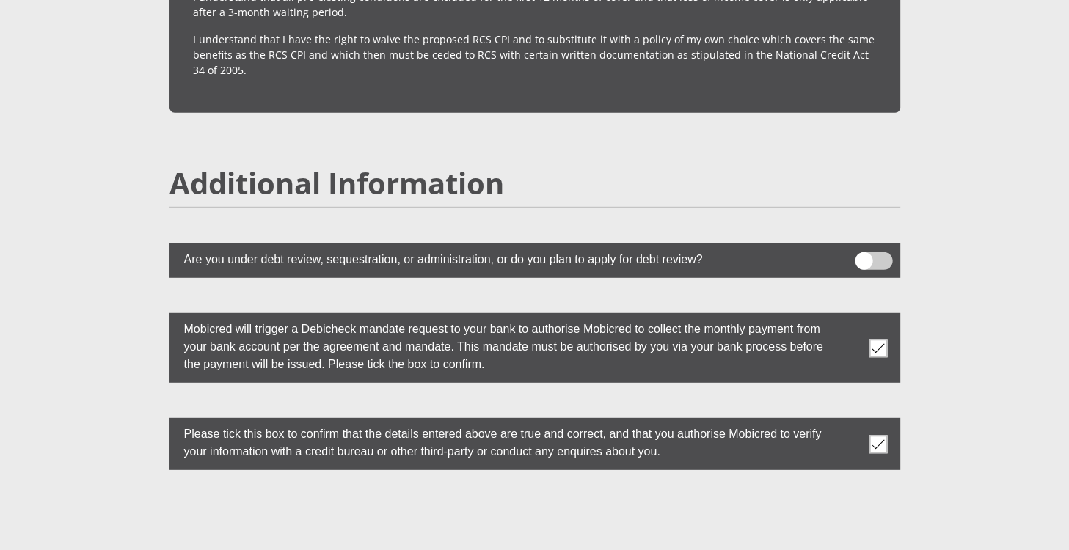
scroll to position [4116, 0]
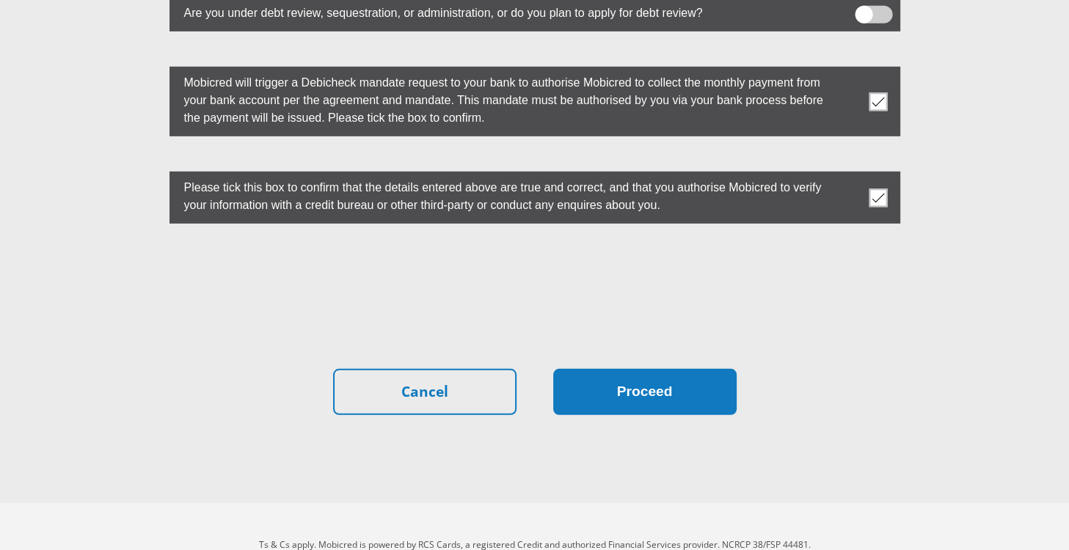
type input "0873627500"
click at [628, 369] on button "Proceed" at bounding box center [644, 392] width 183 height 46
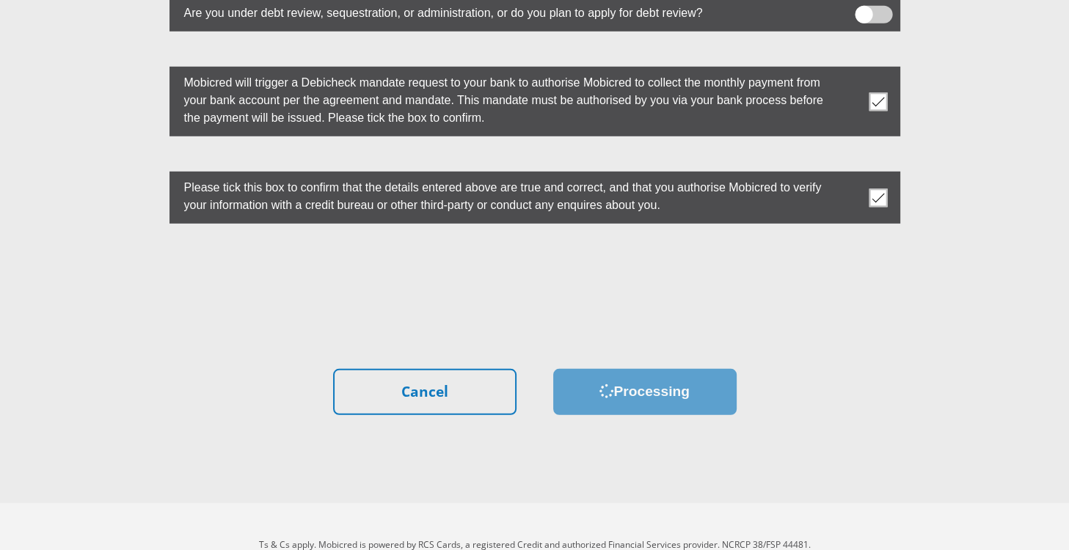
scroll to position [0, 0]
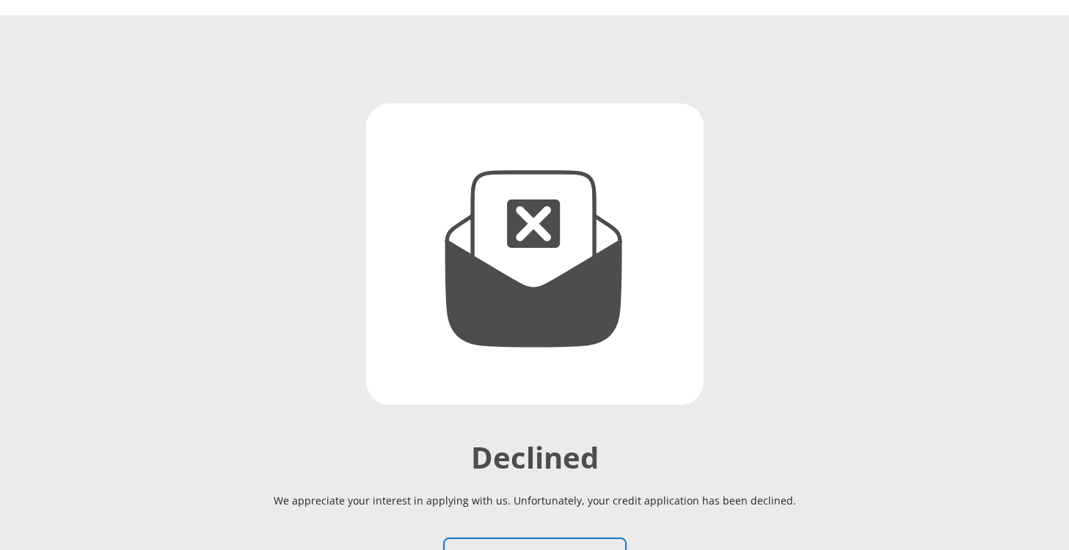
scroll to position [235, 0]
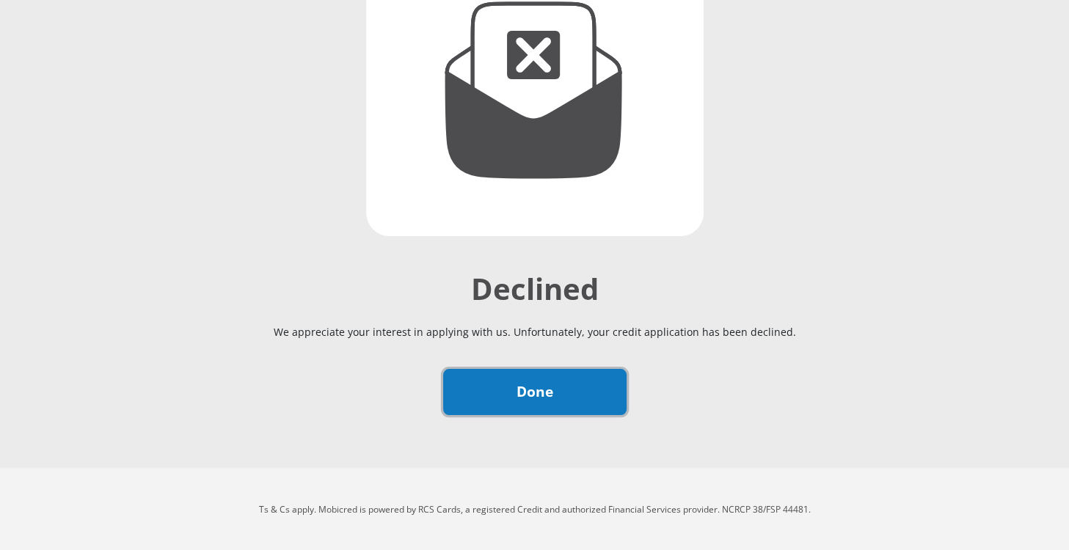
click at [546, 385] on link "Done" at bounding box center [534, 392] width 183 height 46
